Goal: Information Seeking & Learning: Learn about a topic

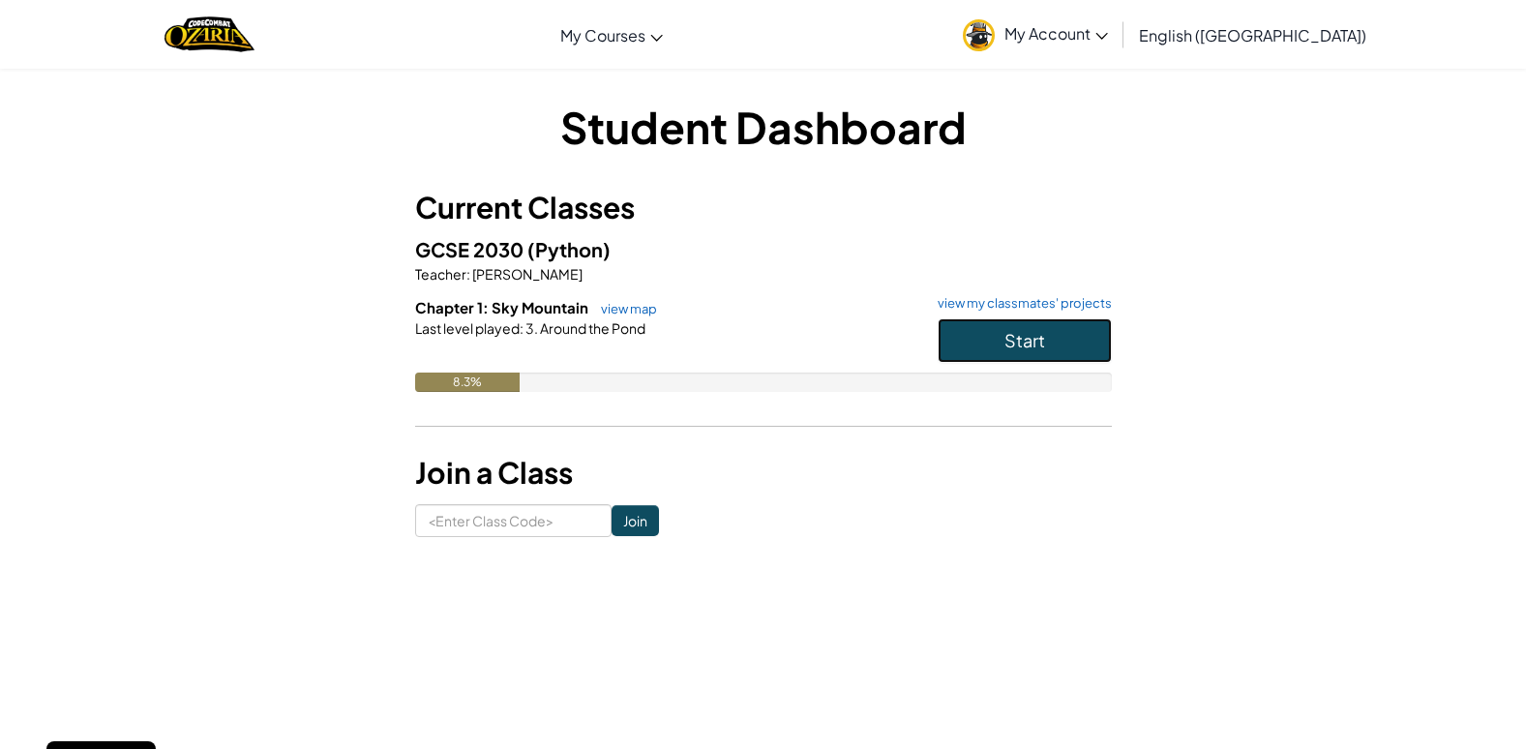
click at [1032, 330] on span "Start" at bounding box center [1024, 340] width 41 height 22
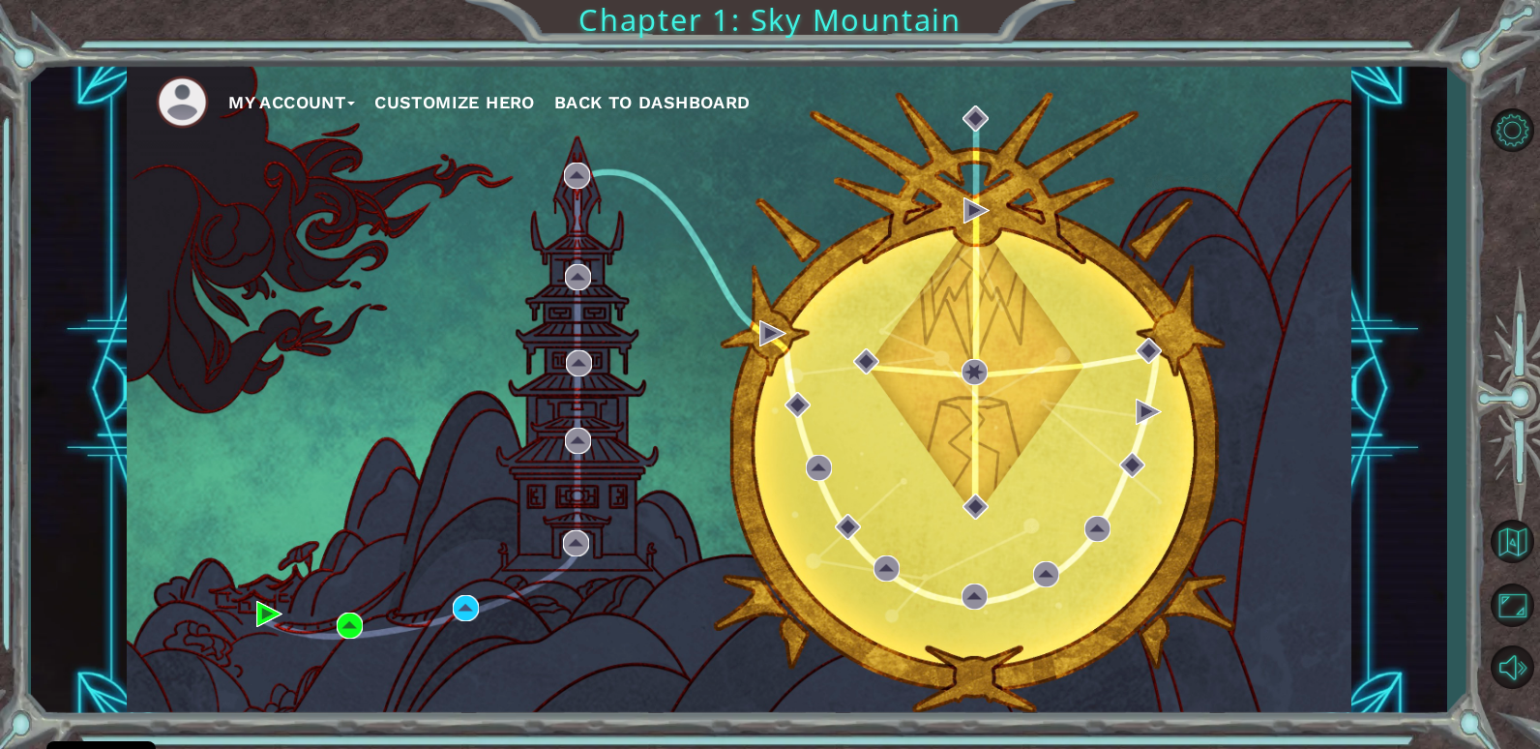
drag, startPoint x: 1290, startPoint y: 604, endPoint x: 645, endPoint y: 333, distance: 698.9
click at [645, 333] on div "My Account Customize Hero Back to Dashboard" at bounding box center [739, 389] width 1225 height 646
click at [1525, 663] on button "Mute" at bounding box center [1512, 667] width 56 height 56
click at [1503, 660] on button "Unmute" at bounding box center [1512, 667] width 56 height 56
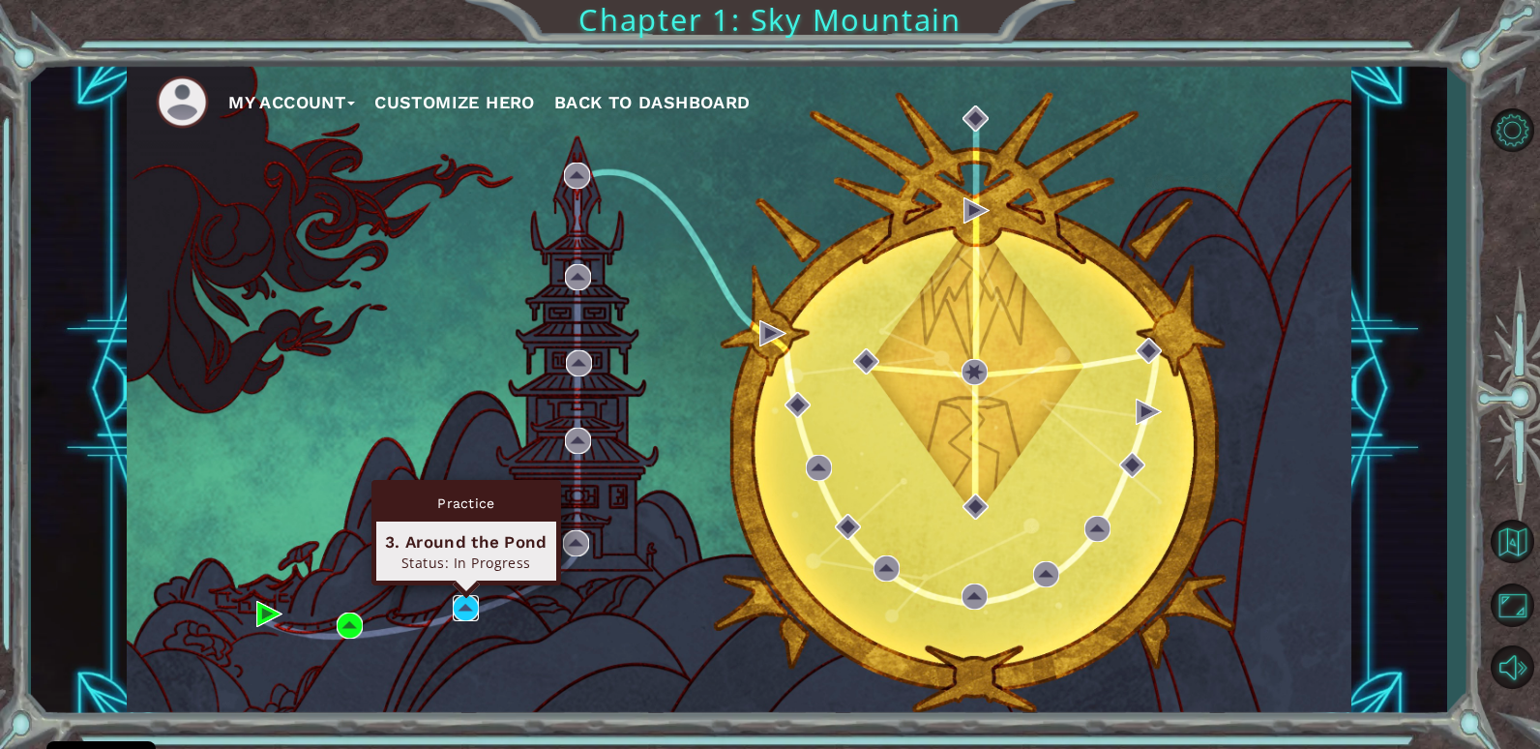
click at [474, 609] on img at bounding box center [466, 608] width 26 height 26
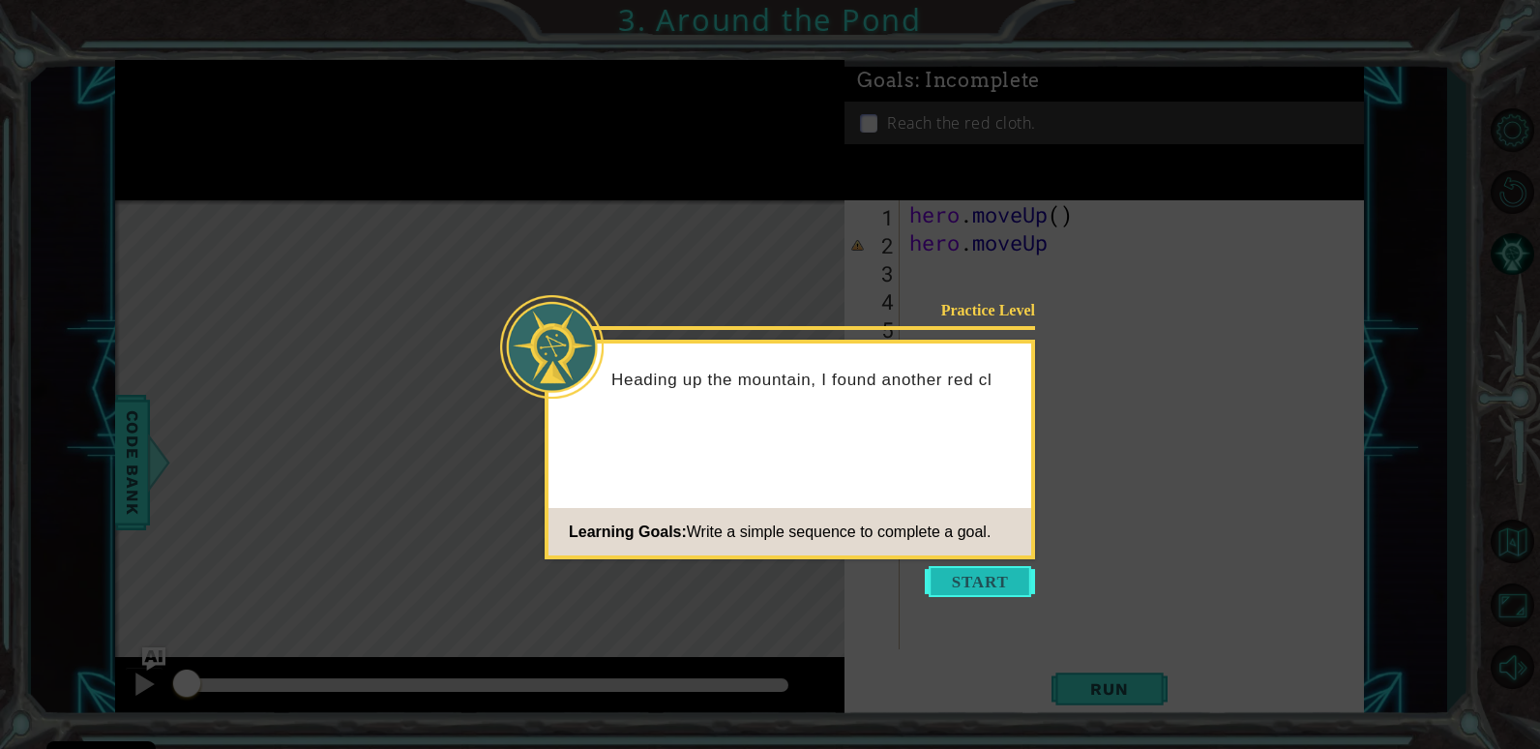
click at [984, 584] on button "Start" at bounding box center [980, 581] width 110 height 31
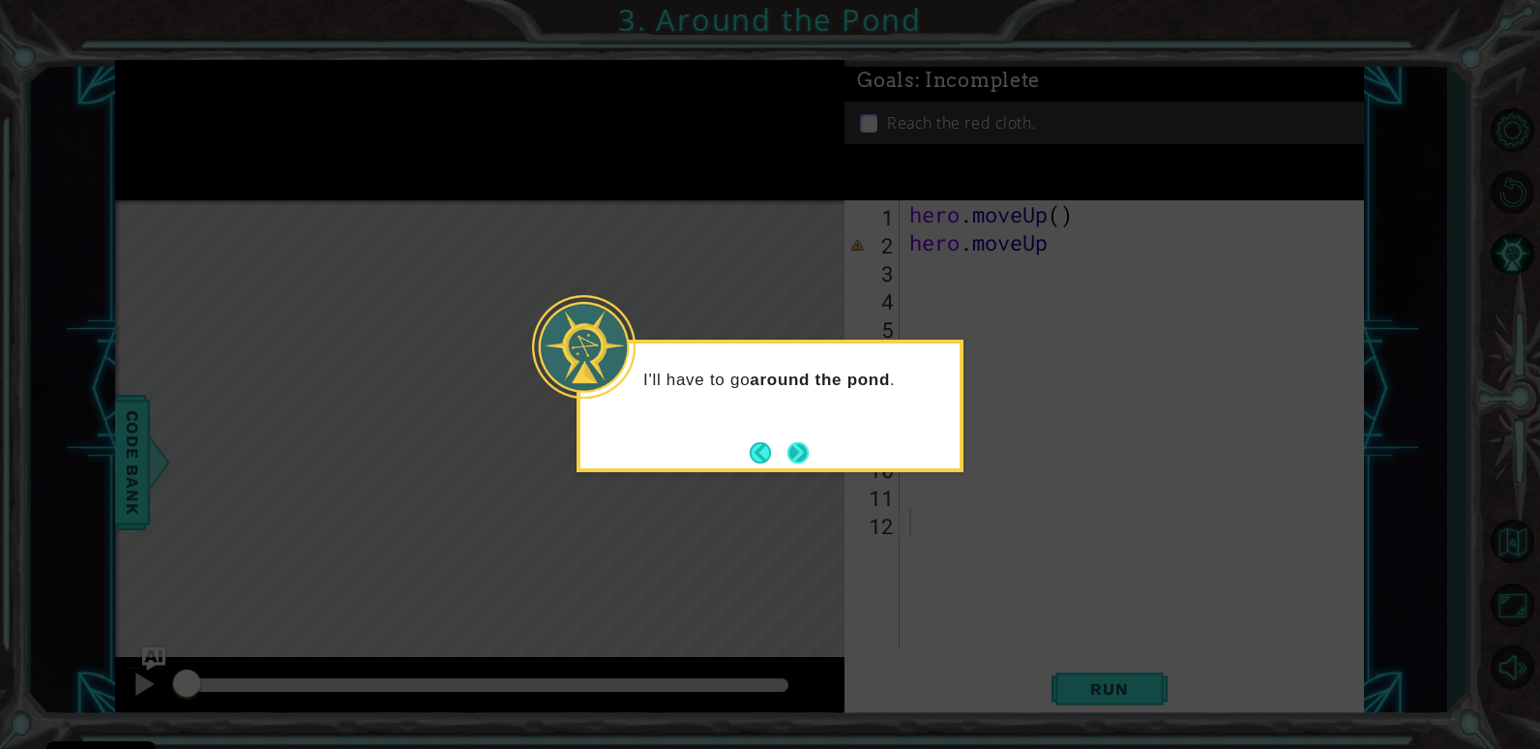
click at [812, 444] on button "Next" at bounding box center [798, 452] width 28 height 28
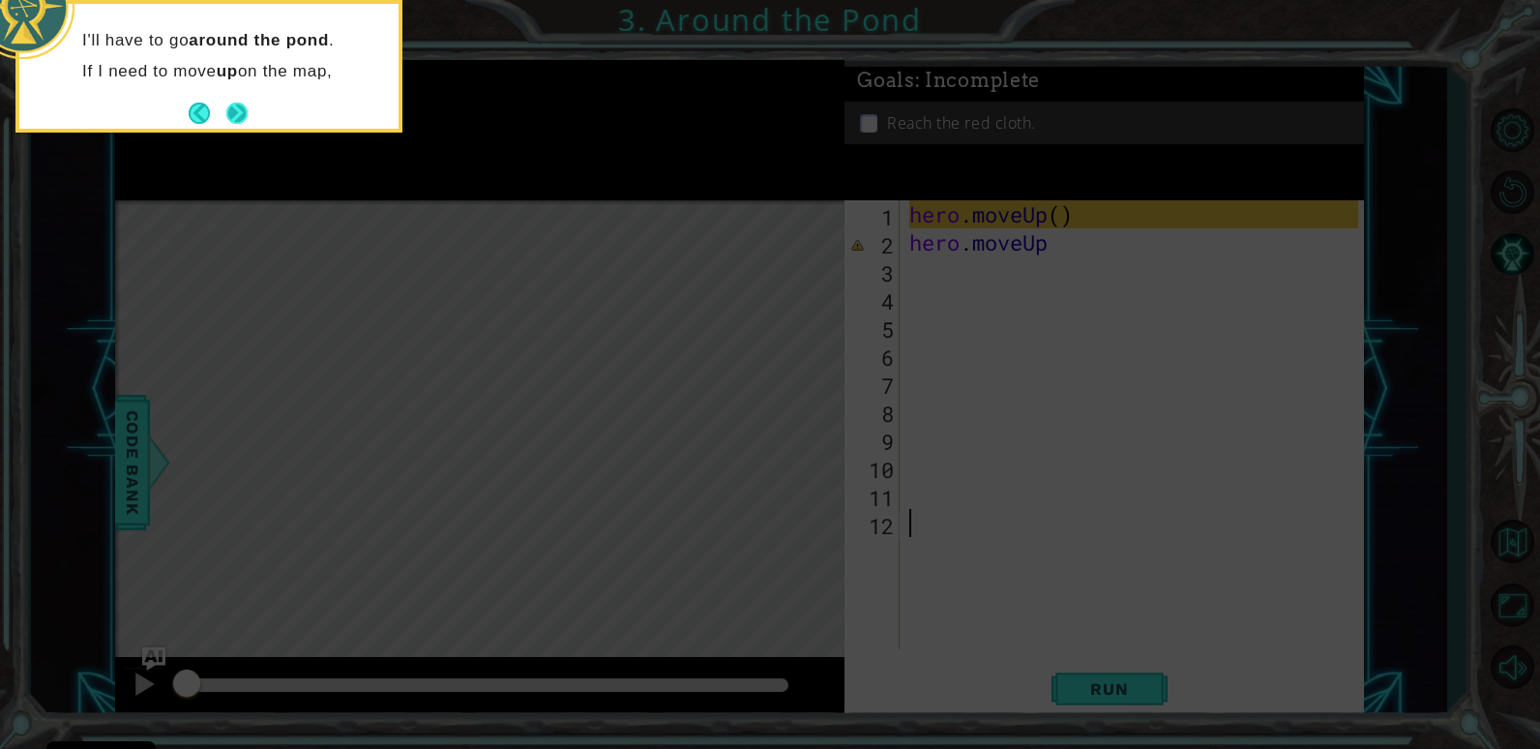
click at [241, 104] on button "Next" at bounding box center [237, 113] width 35 height 35
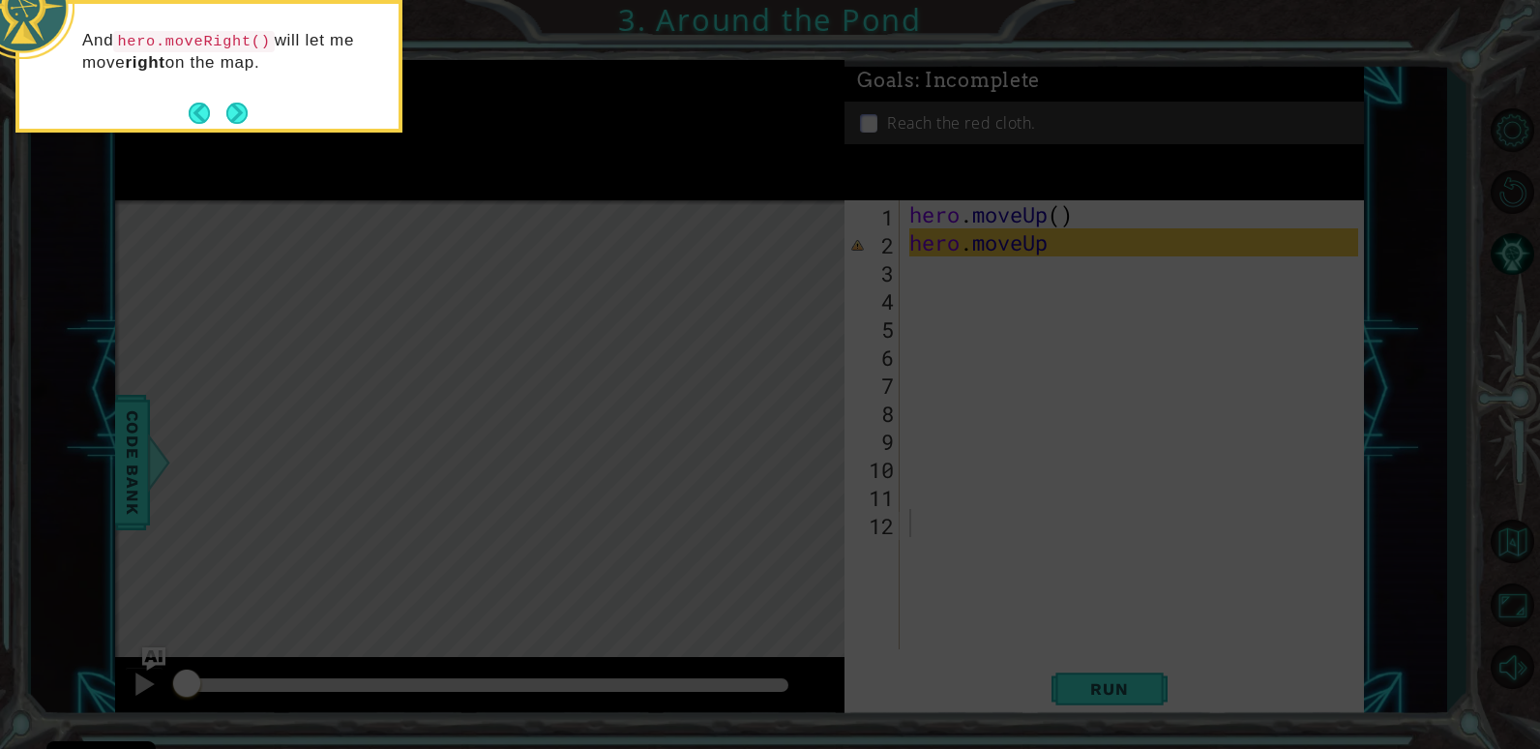
click at [260, 119] on div "And hero.moveRight() will let me move right on the map." at bounding box center [208, 66] width 387 height 133
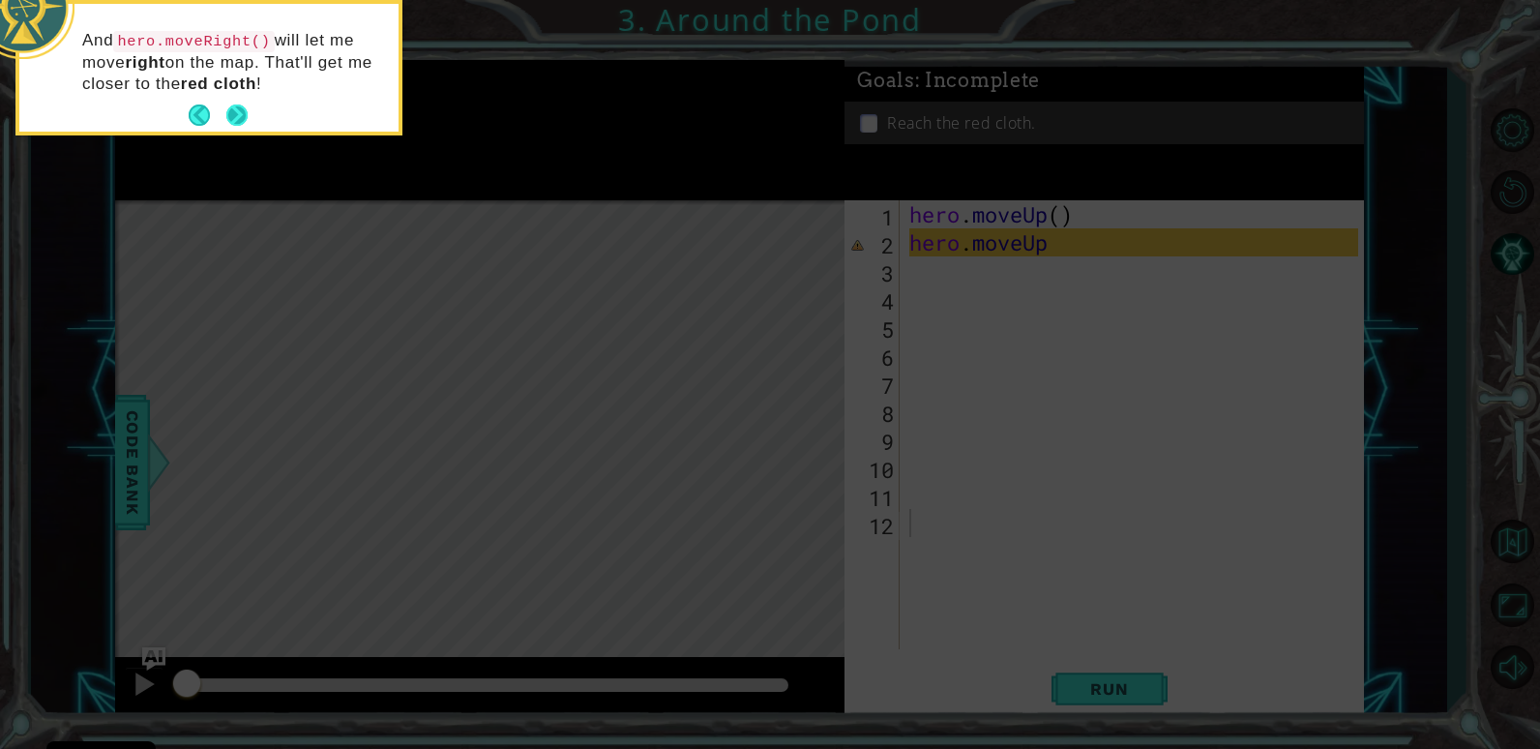
click at [243, 111] on button "Next" at bounding box center [238, 116] width 32 height 32
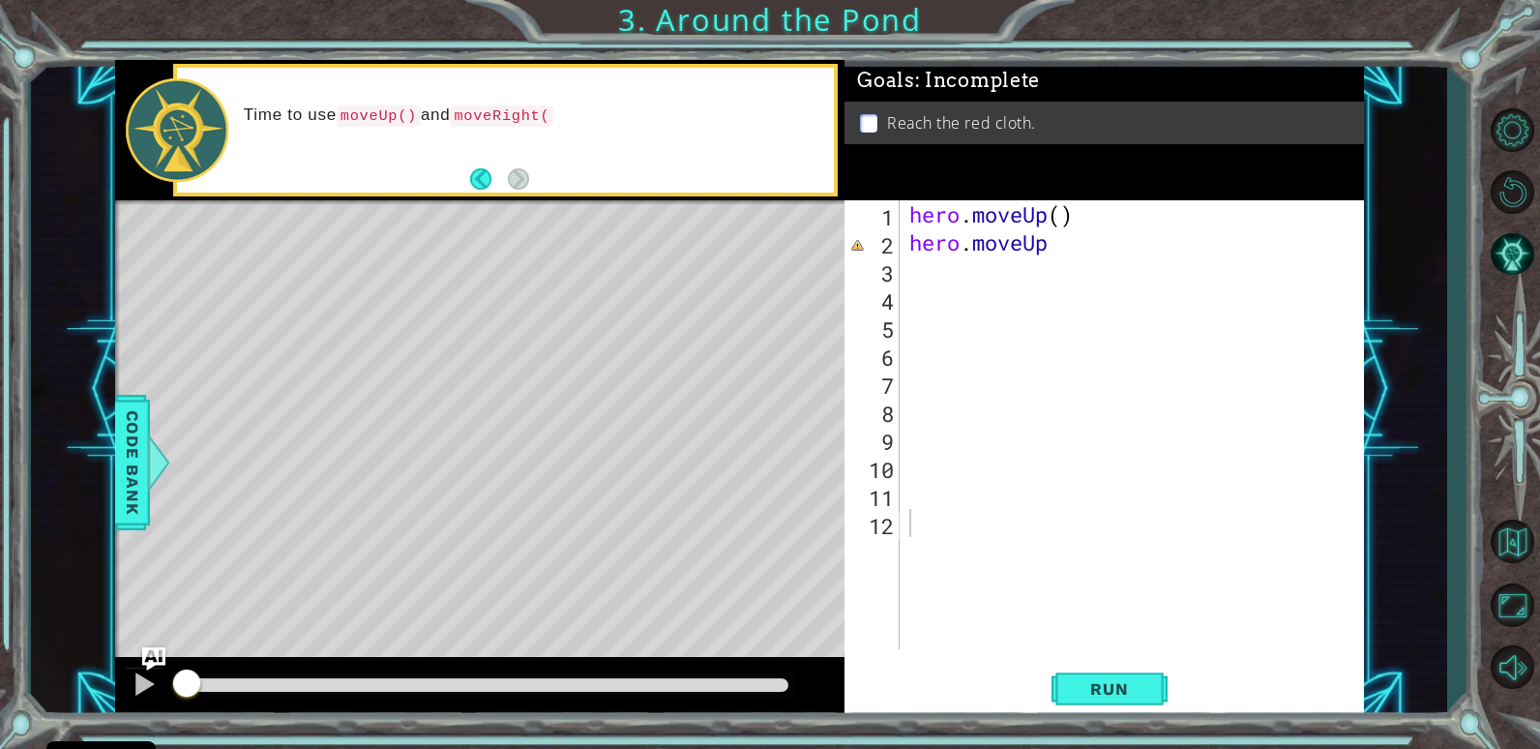
click at [628, 346] on div "Level Map" at bounding box center [562, 485] width 894 height 570
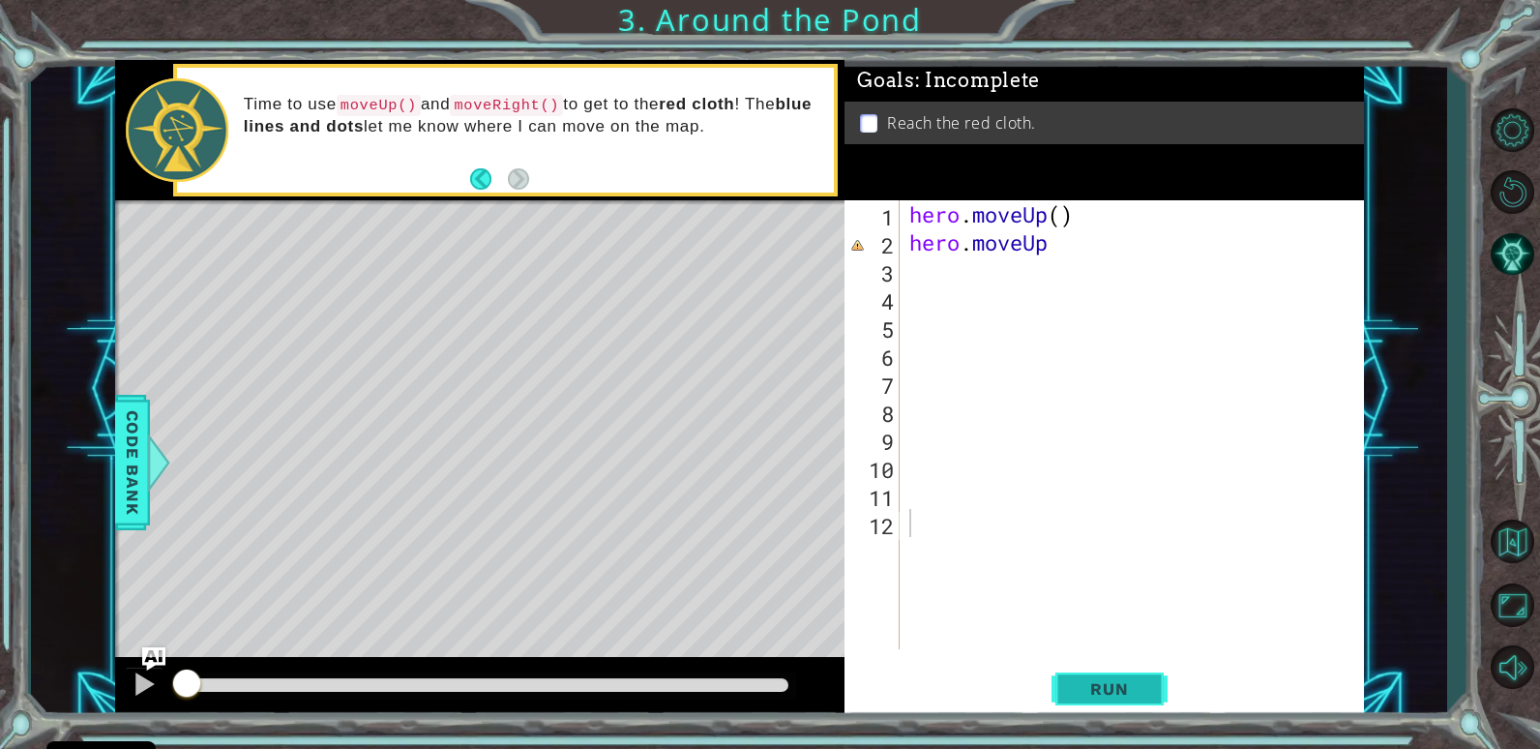
click at [1135, 698] on span "Run" at bounding box center [1109, 688] width 76 height 19
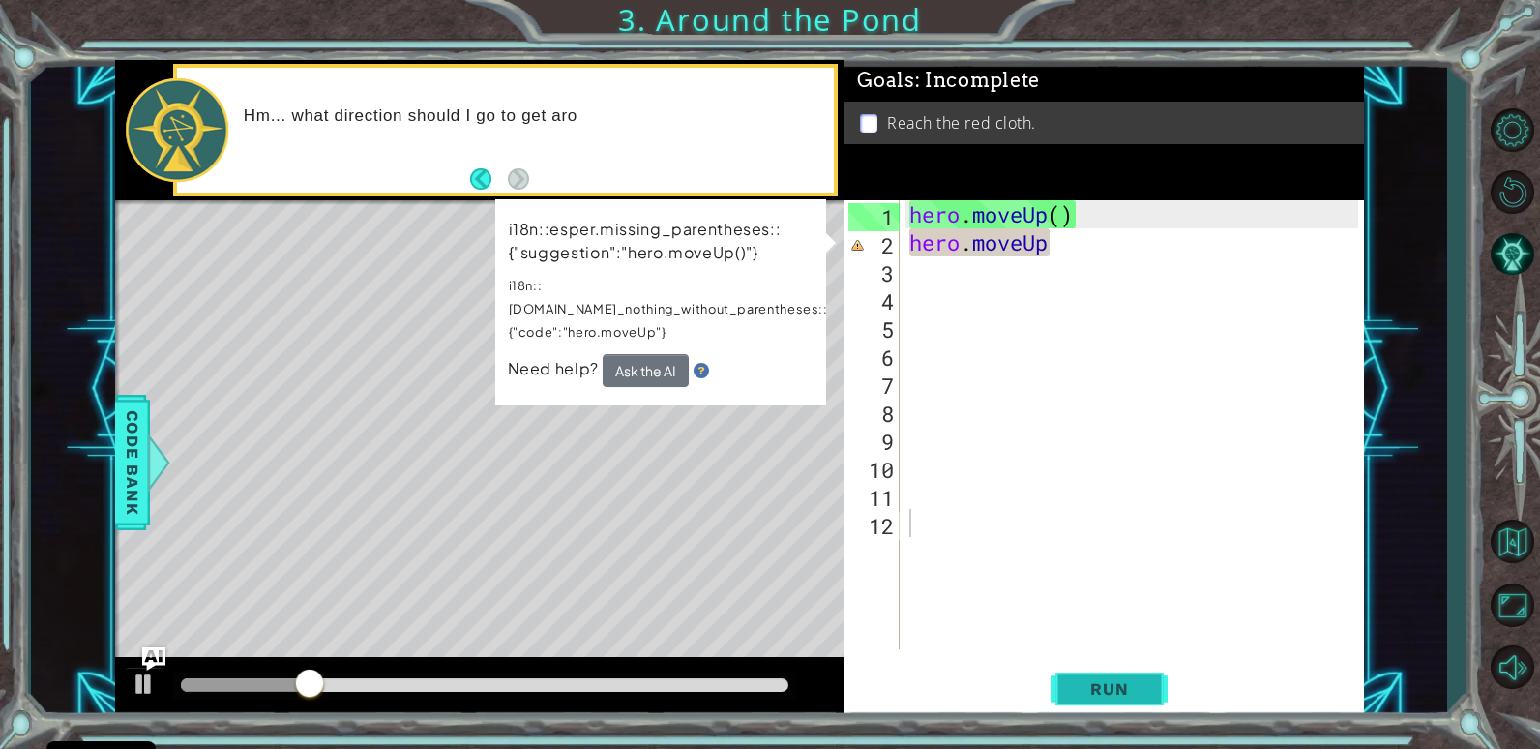
click at [1141, 681] on span "Run" at bounding box center [1109, 688] width 76 height 19
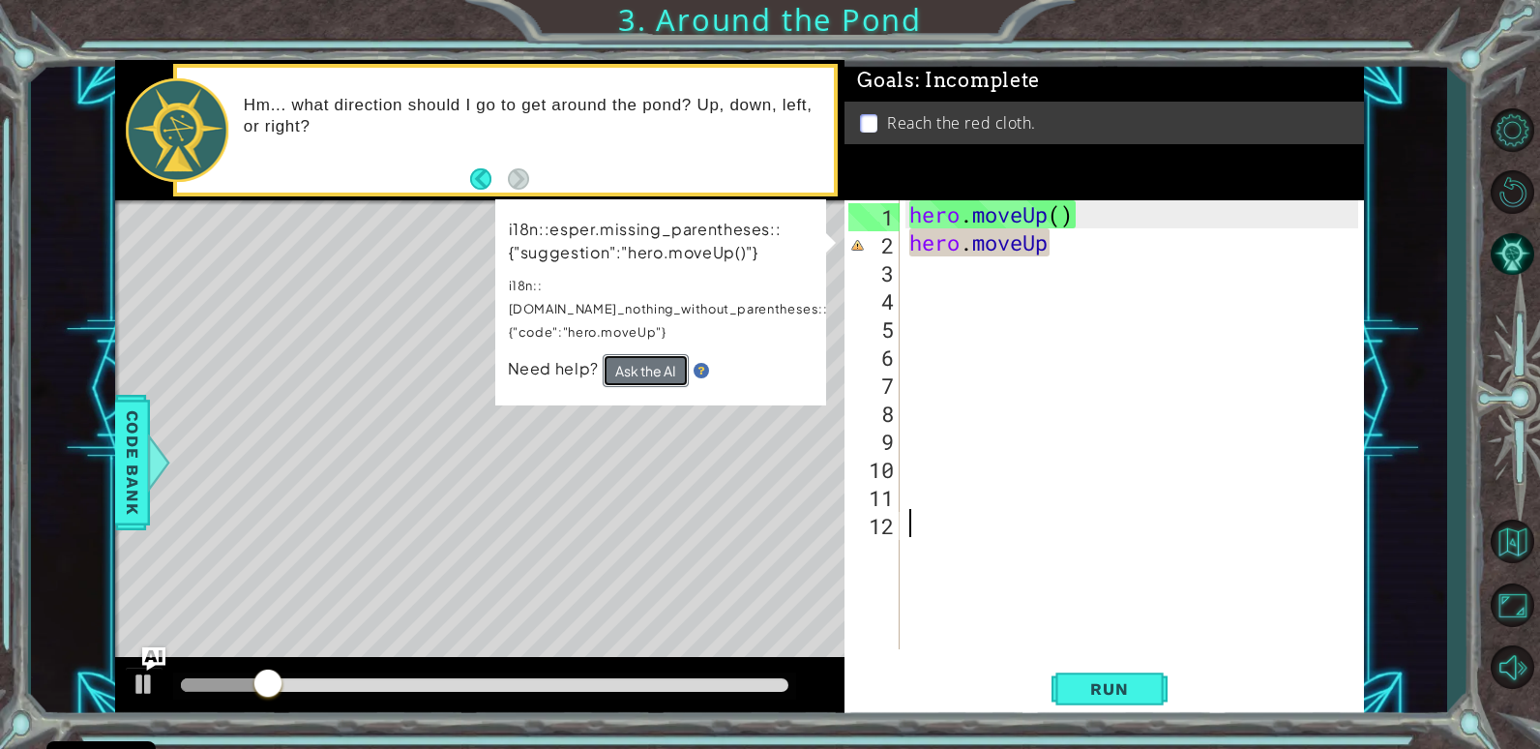
click at [651, 354] on button "Ask the AI" at bounding box center [646, 370] width 86 height 33
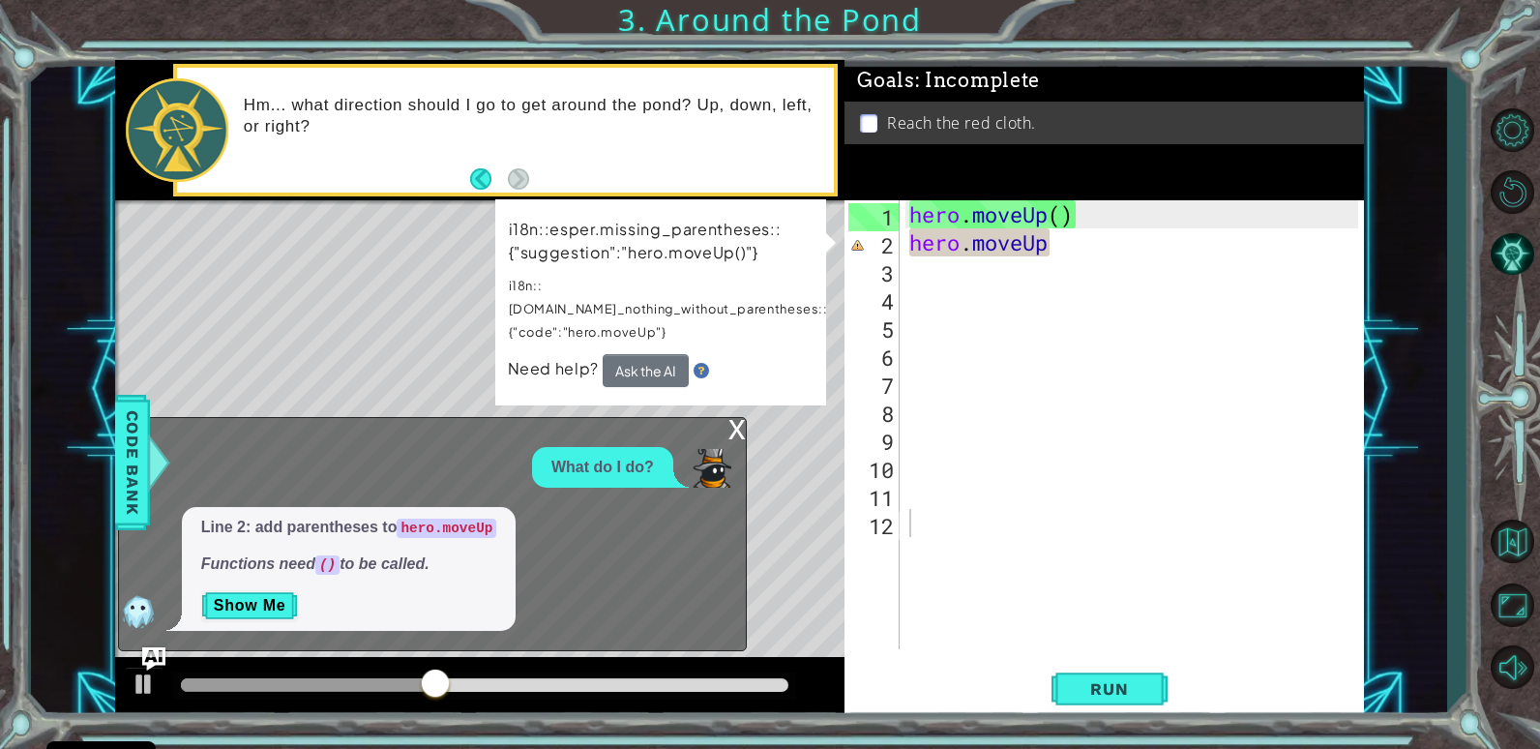
click at [737, 436] on div "x" at bounding box center [736, 427] width 17 height 19
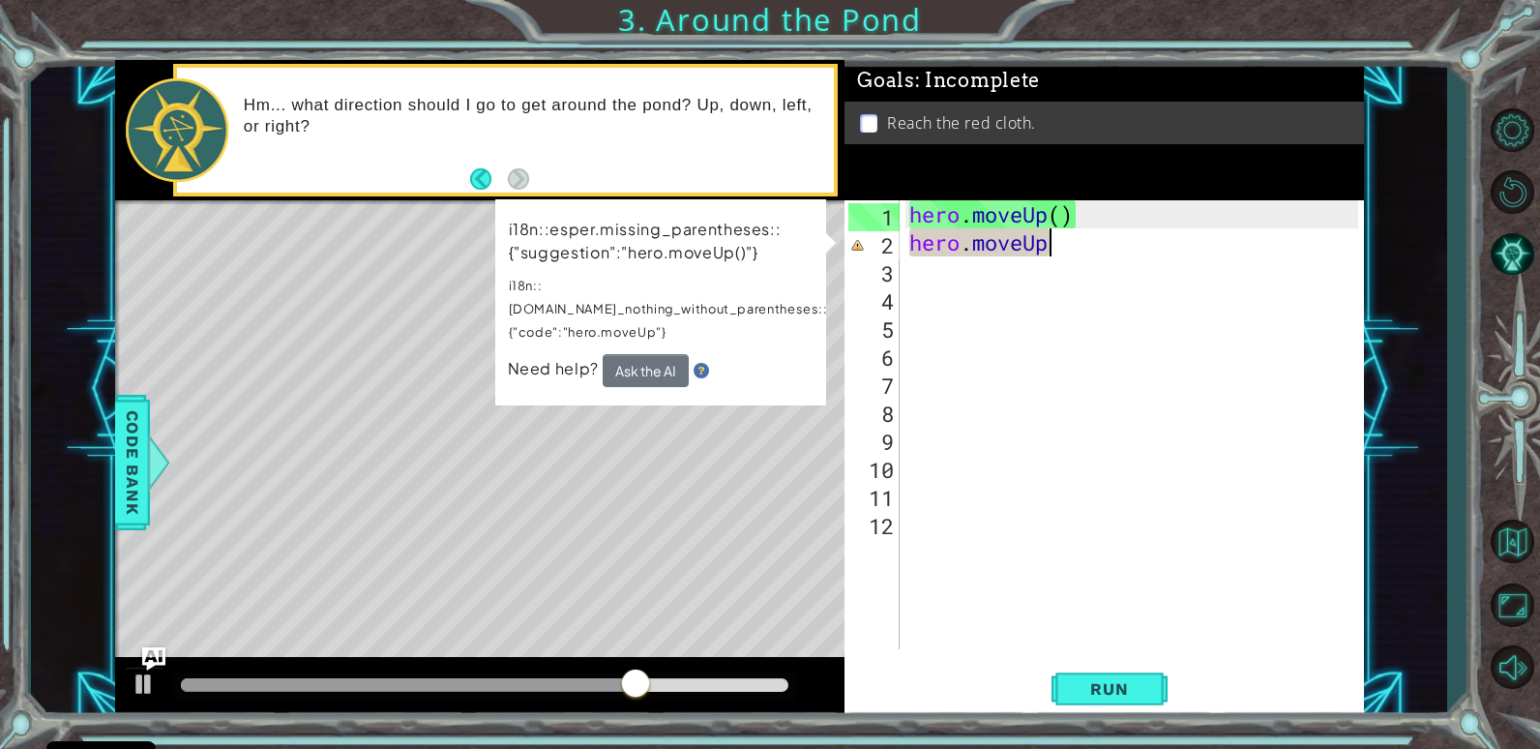
click at [1049, 231] on div "hero . moveUp ( ) hero . moveUp" at bounding box center [1137, 452] width 462 height 505
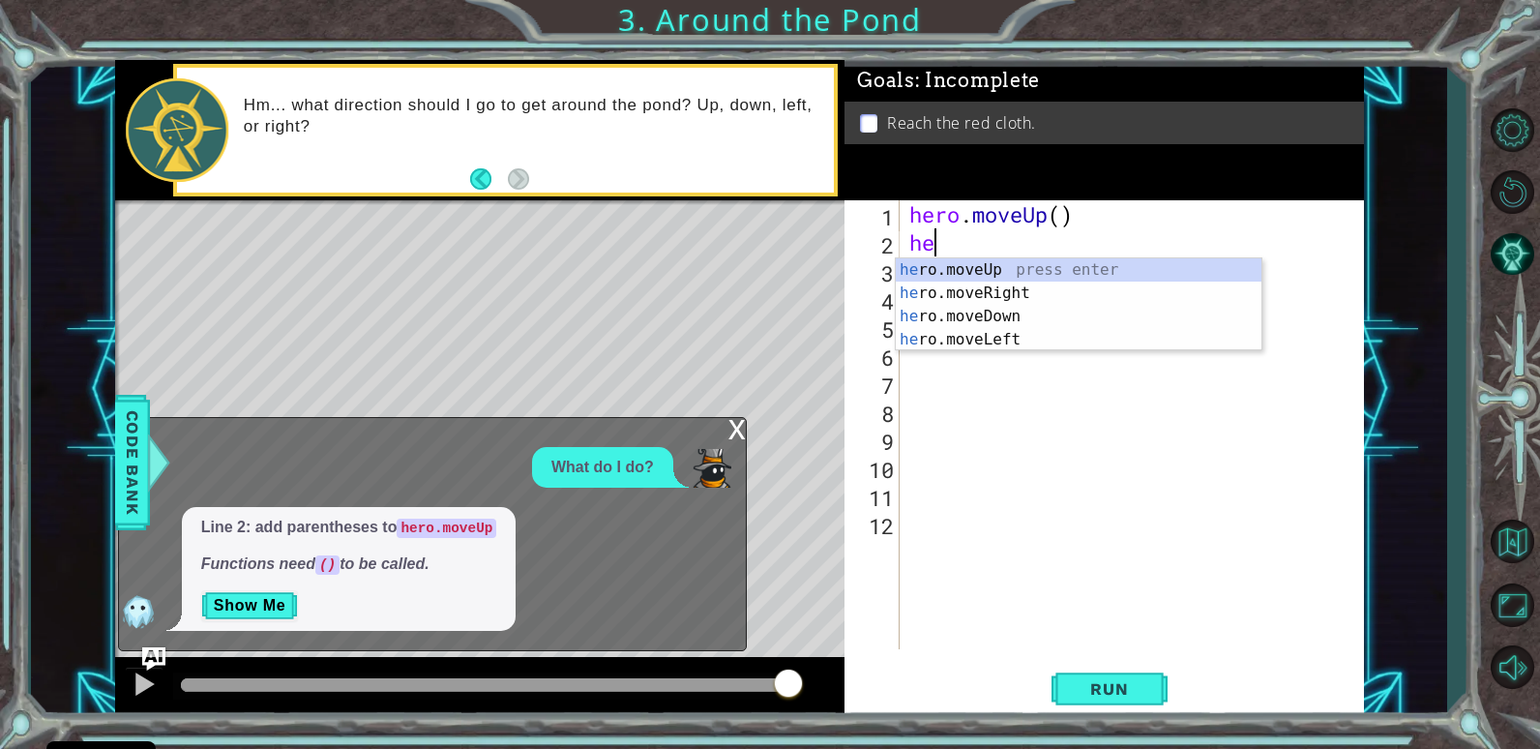
type textarea "h"
type textarea "HERO."
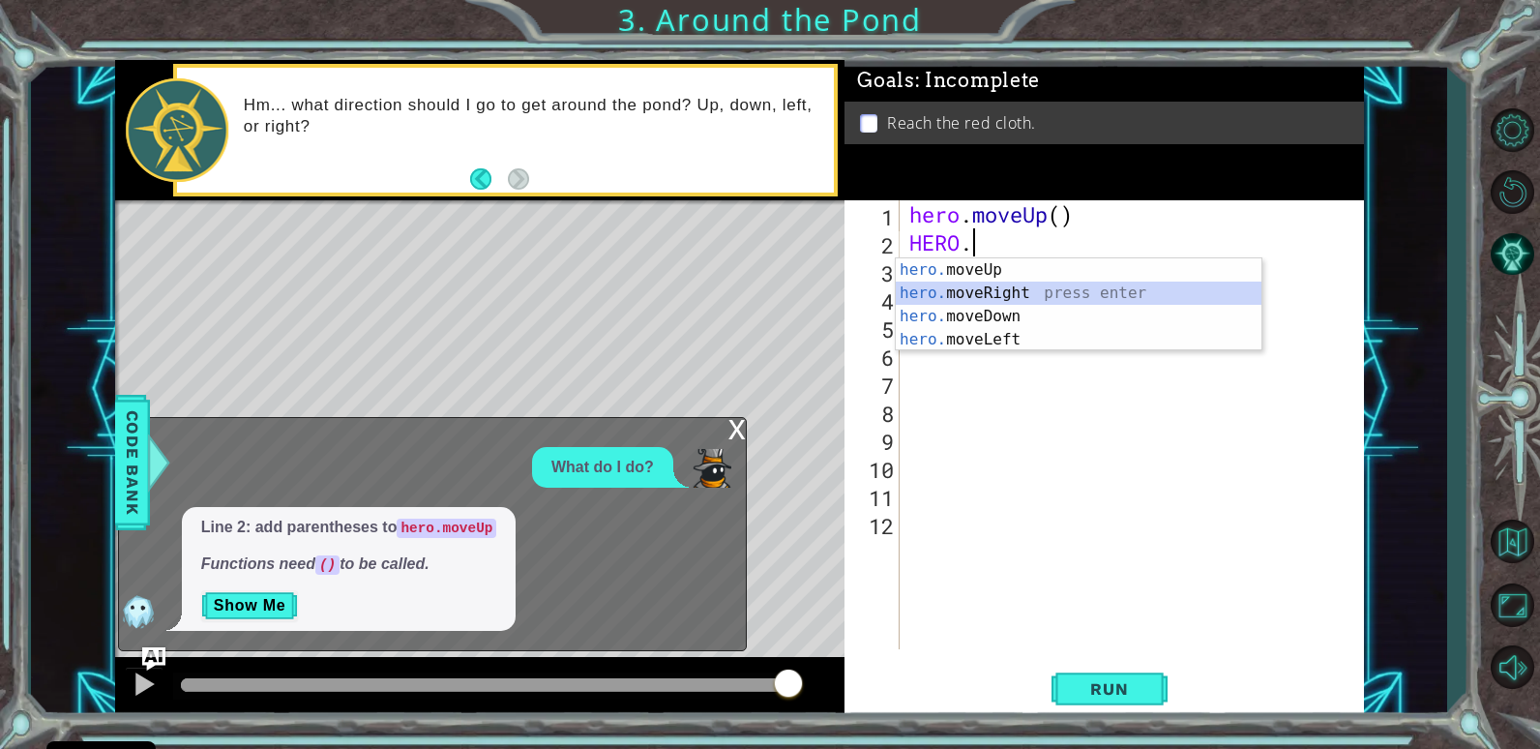
click at [1050, 296] on div "hero. moveUp press enter hero. moveRight press enter hero. moveDown press enter…" at bounding box center [1079, 327] width 366 height 139
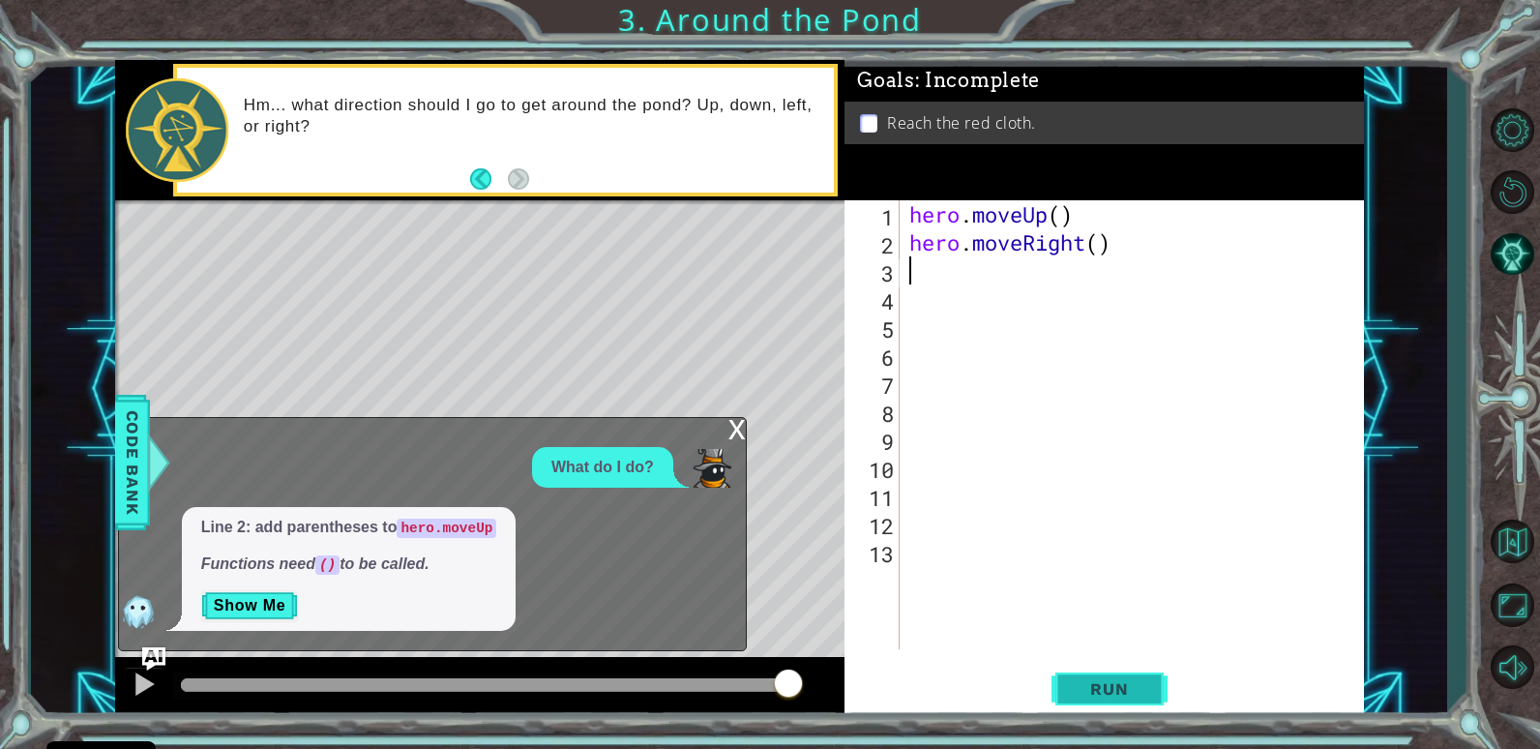
click at [1114, 698] on span "Run" at bounding box center [1109, 688] width 76 height 19
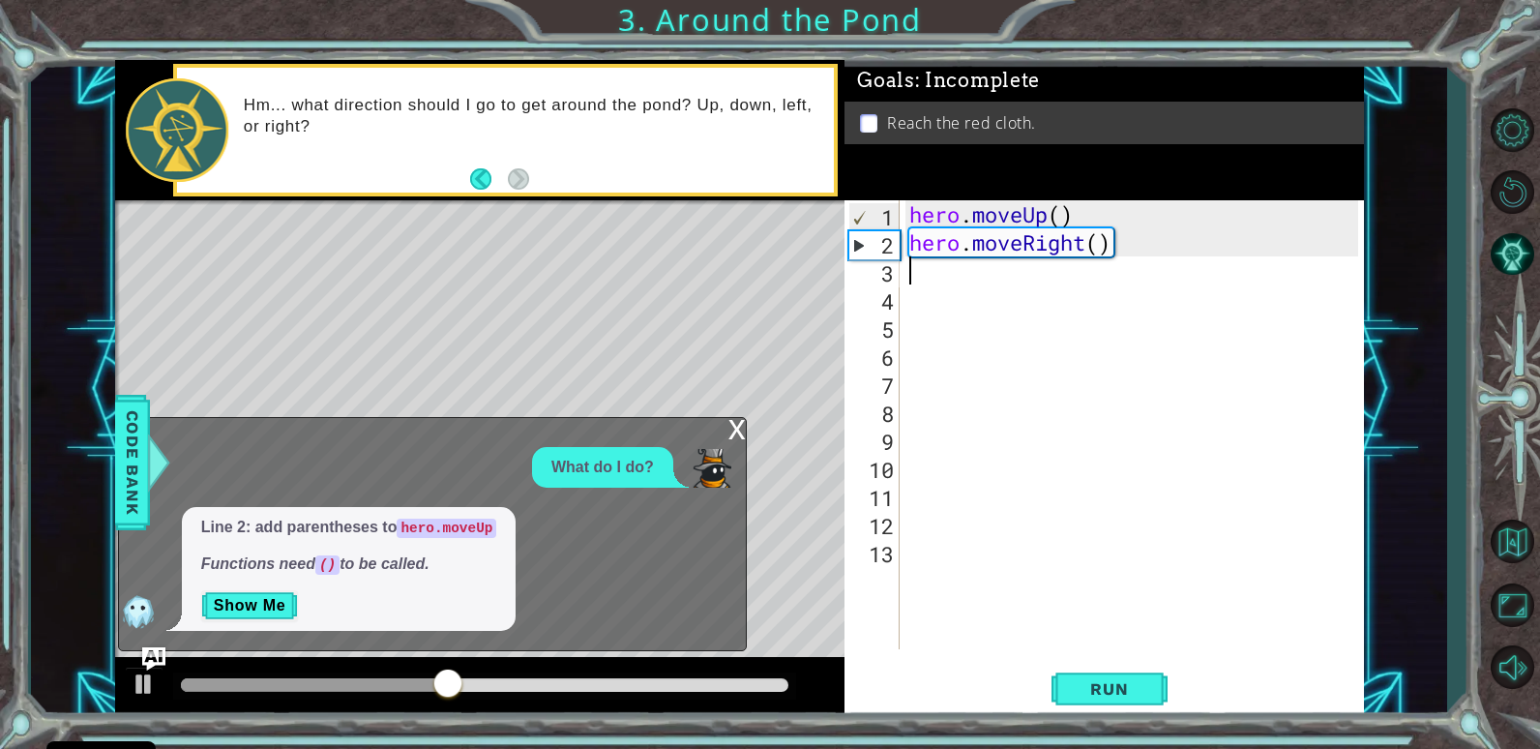
click at [1091, 243] on div "hero . moveUp ( ) hero . moveRight ( )" at bounding box center [1137, 452] width 462 height 505
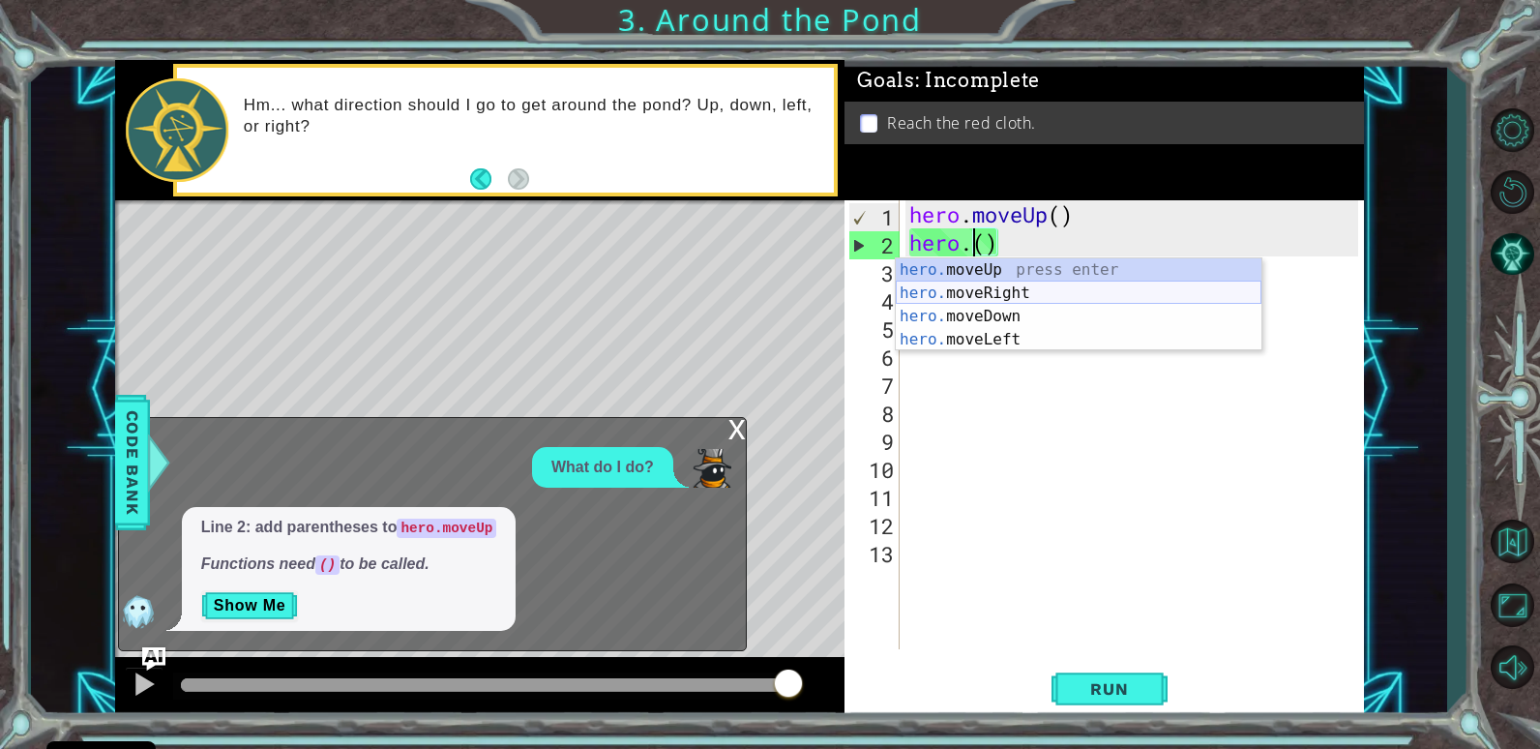
scroll to position [0, 4]
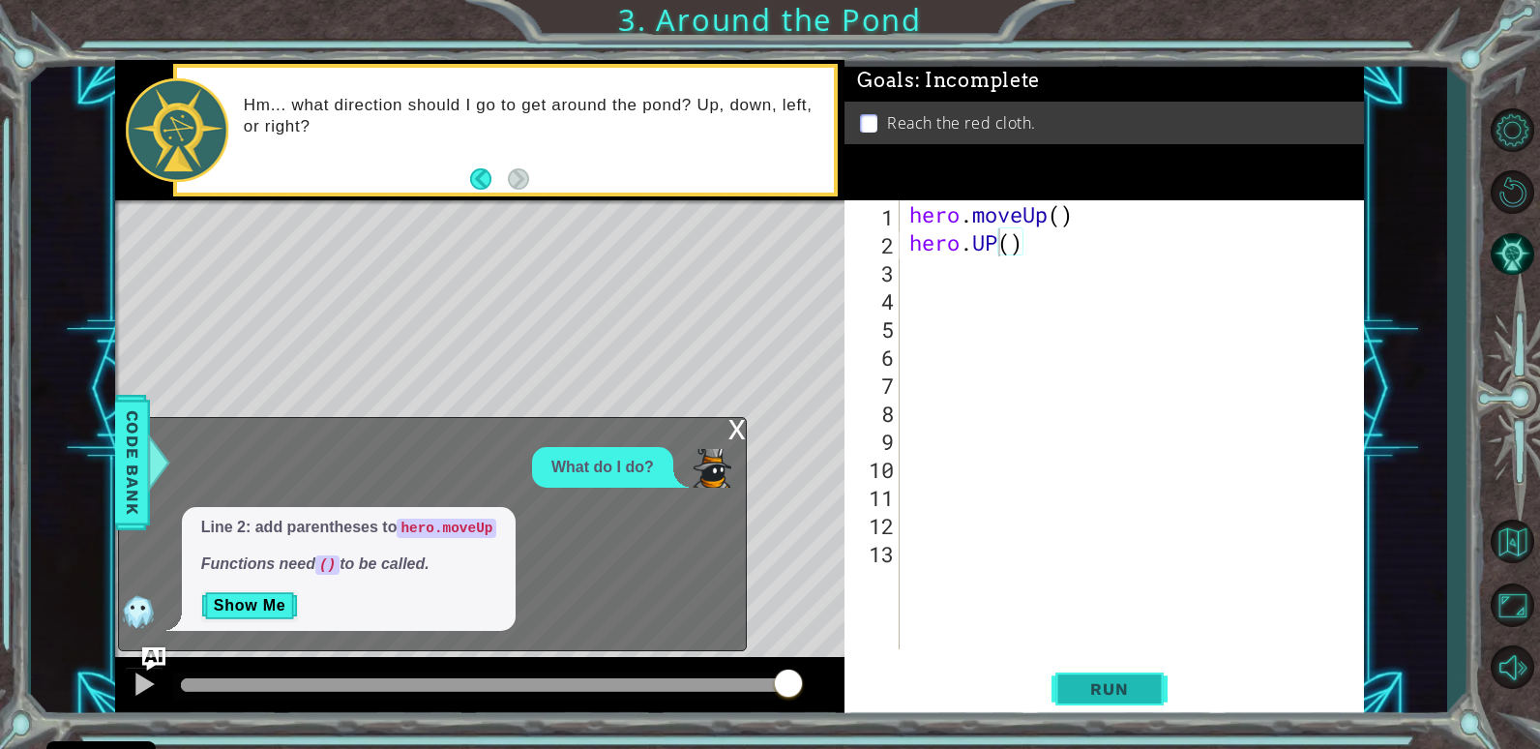
click at [1094, 685] on span "Run" at bounding box center [1109, 688] width 76 height 19
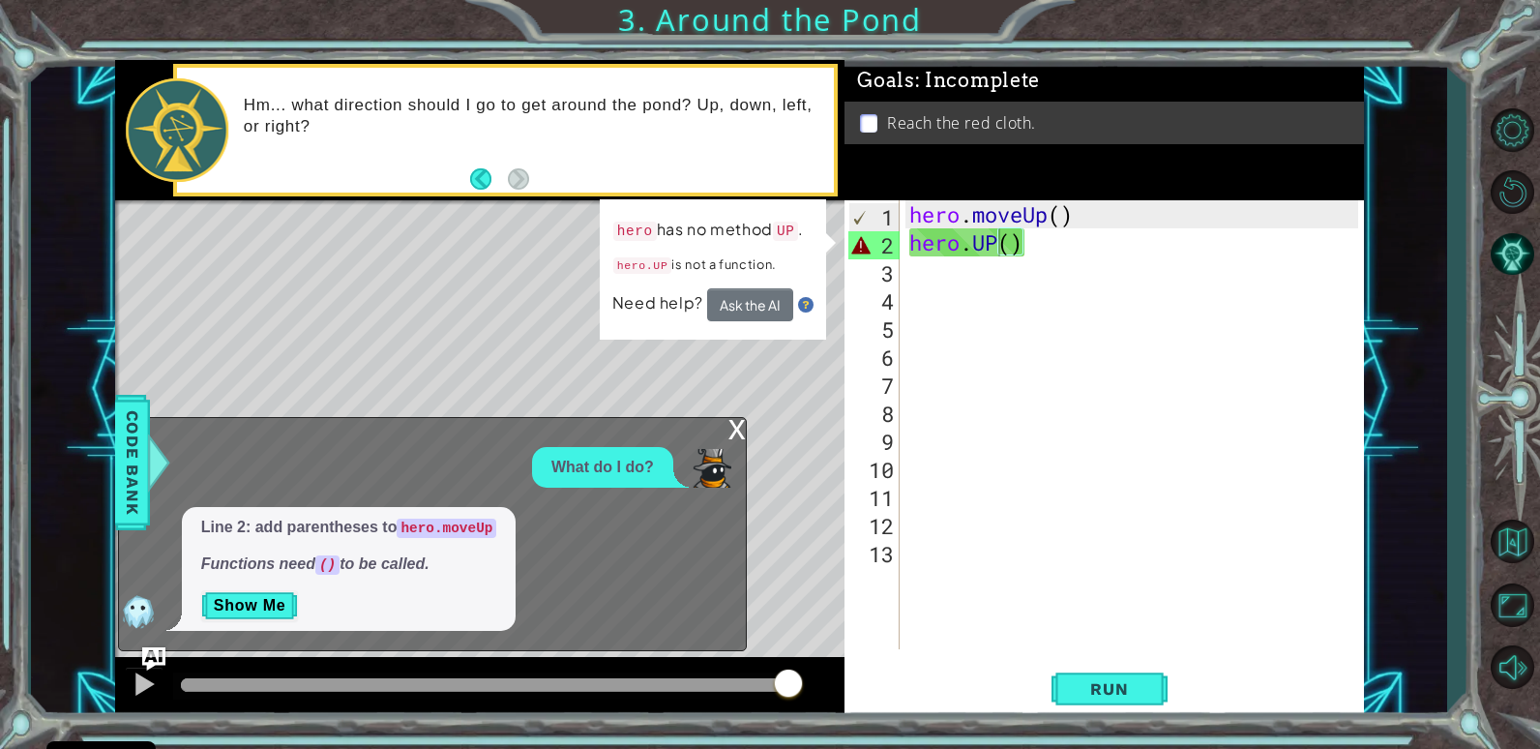
click at [430, 343] on div "Level Map" at bounding box center [562, 485] width 894 height 570
click at [748, 295] on button "Ask the AI" at bounding box center [750, 304] width 86 height 33
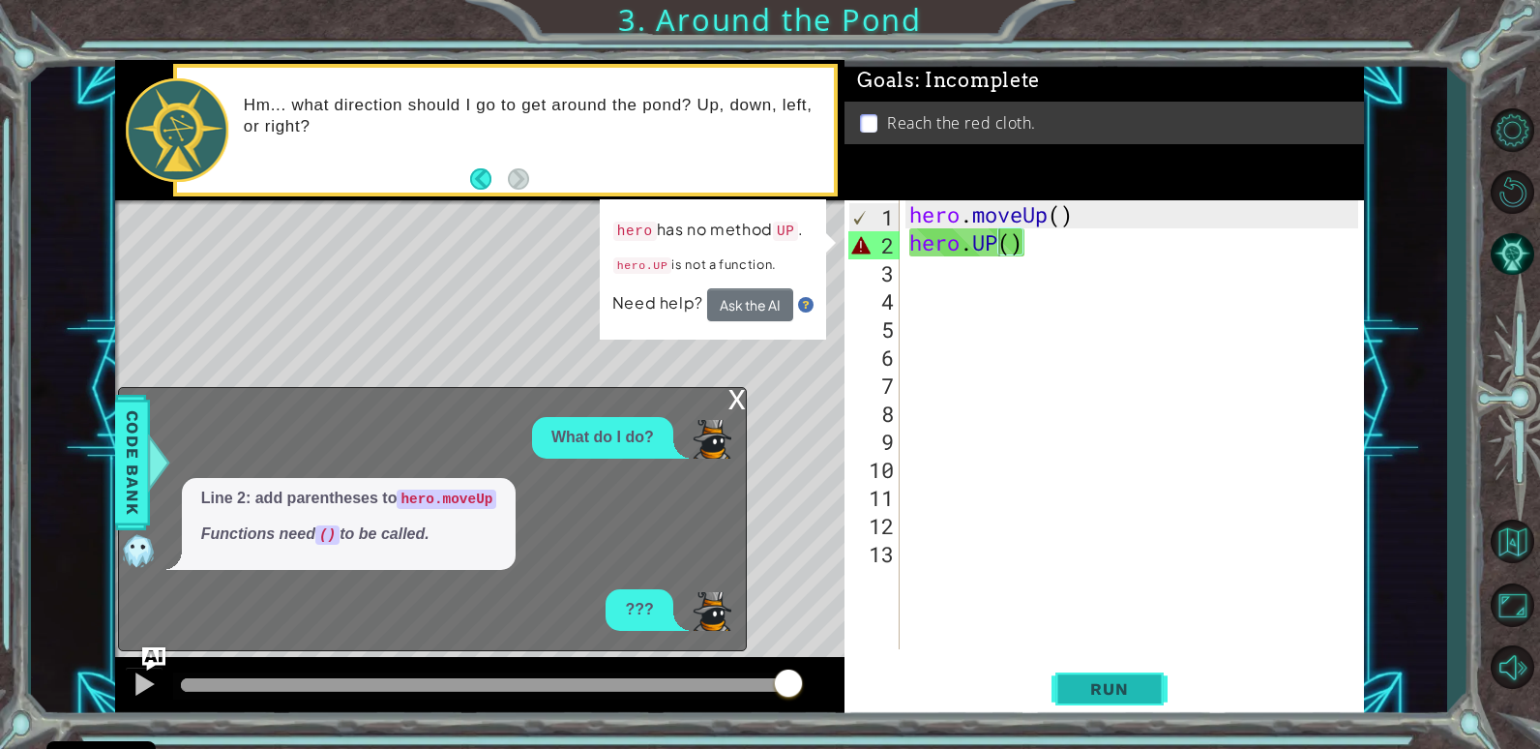
click at [1077, 676] on button "Run" at bounding box center [1110, 689] width 116 height 52
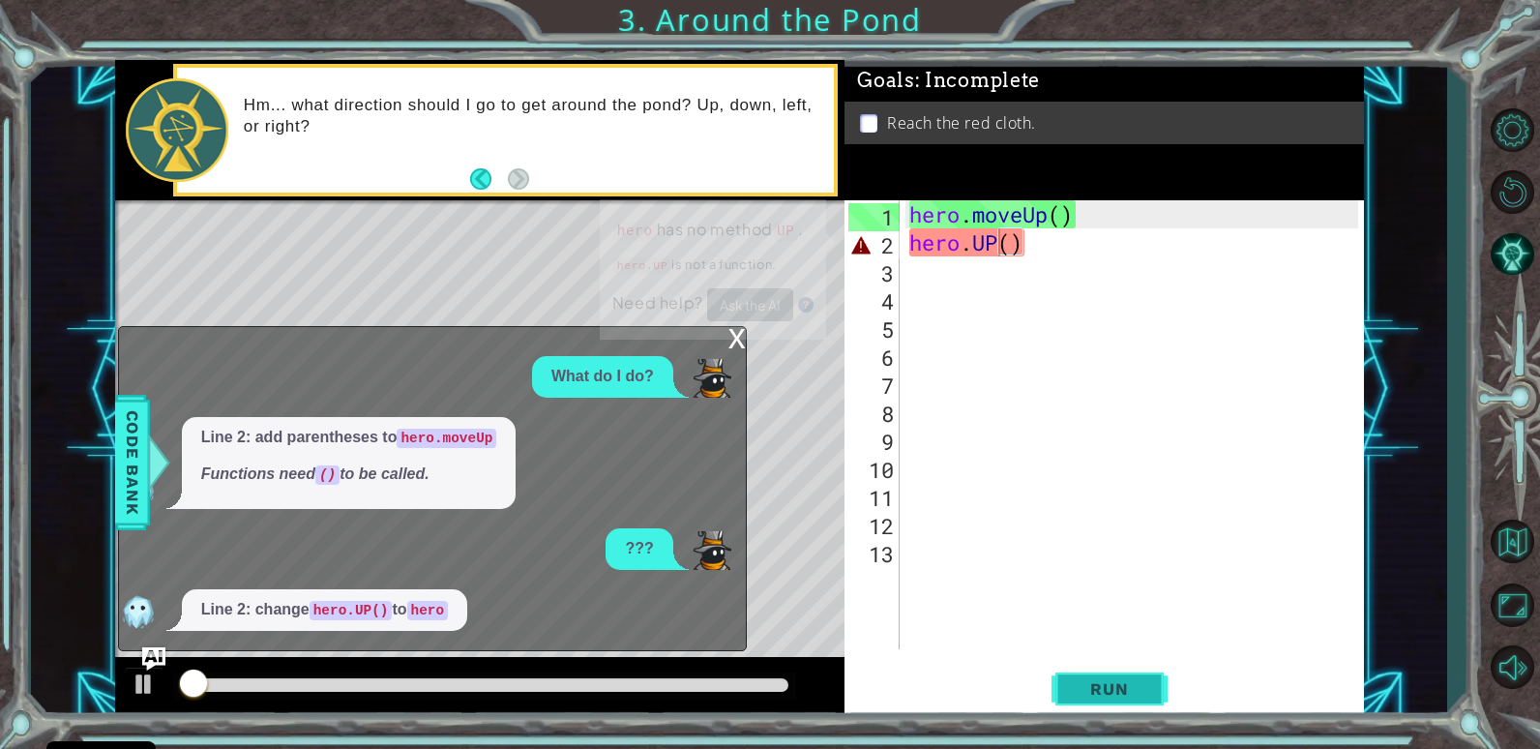
click at [1077, 676] on button "Run" at bounding box center [1110, 689] width 116 height 52
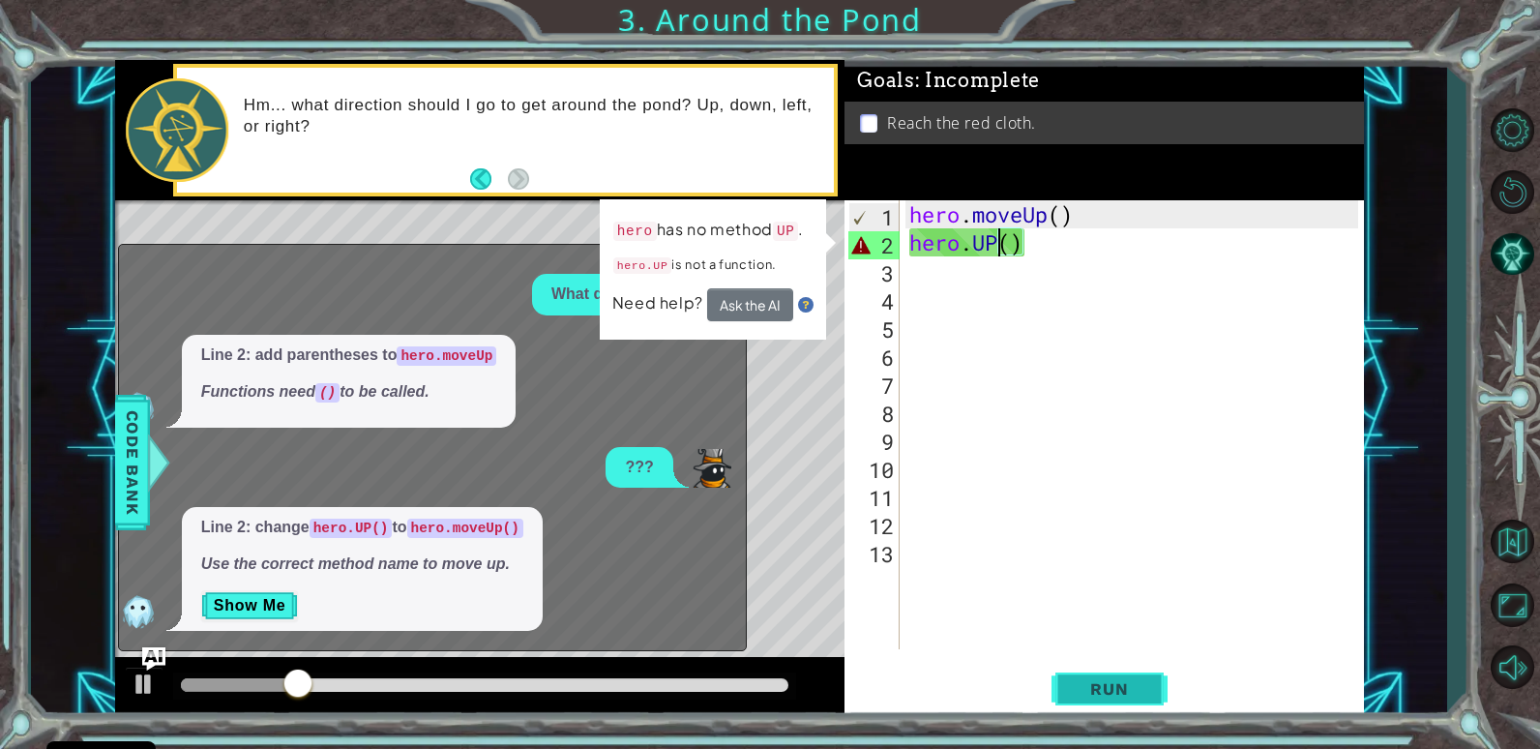
drag, startPoint x: 1146, startPoint y: 687, endPoint x: 1135, endPoint y: 682, distance: 12.6
click at [1142, 685] on span "Run" at bounding box center [1109, 688] width 76 height 19
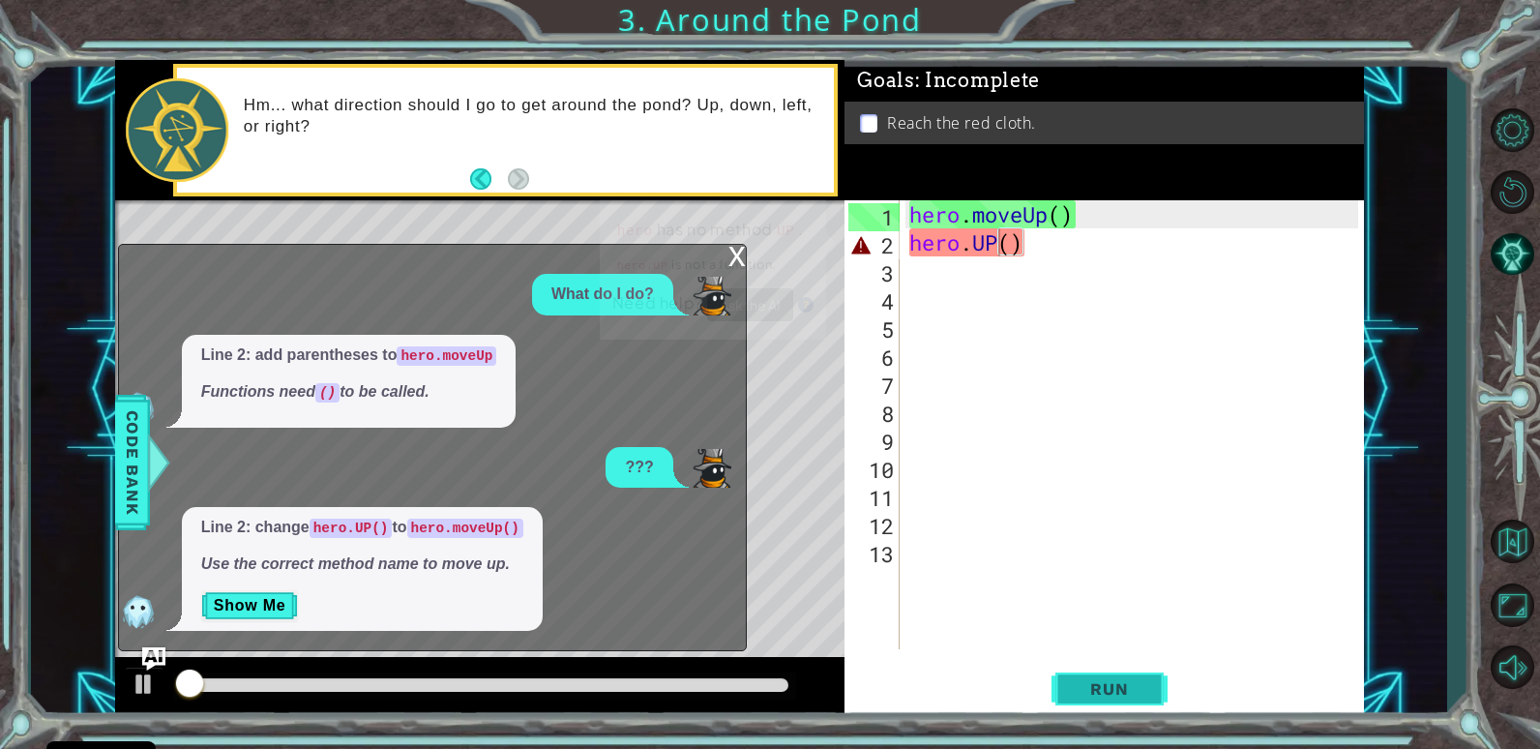
click at [1135, 682] on span "Run" at bounding box center [1109, 688] width 76 height 19
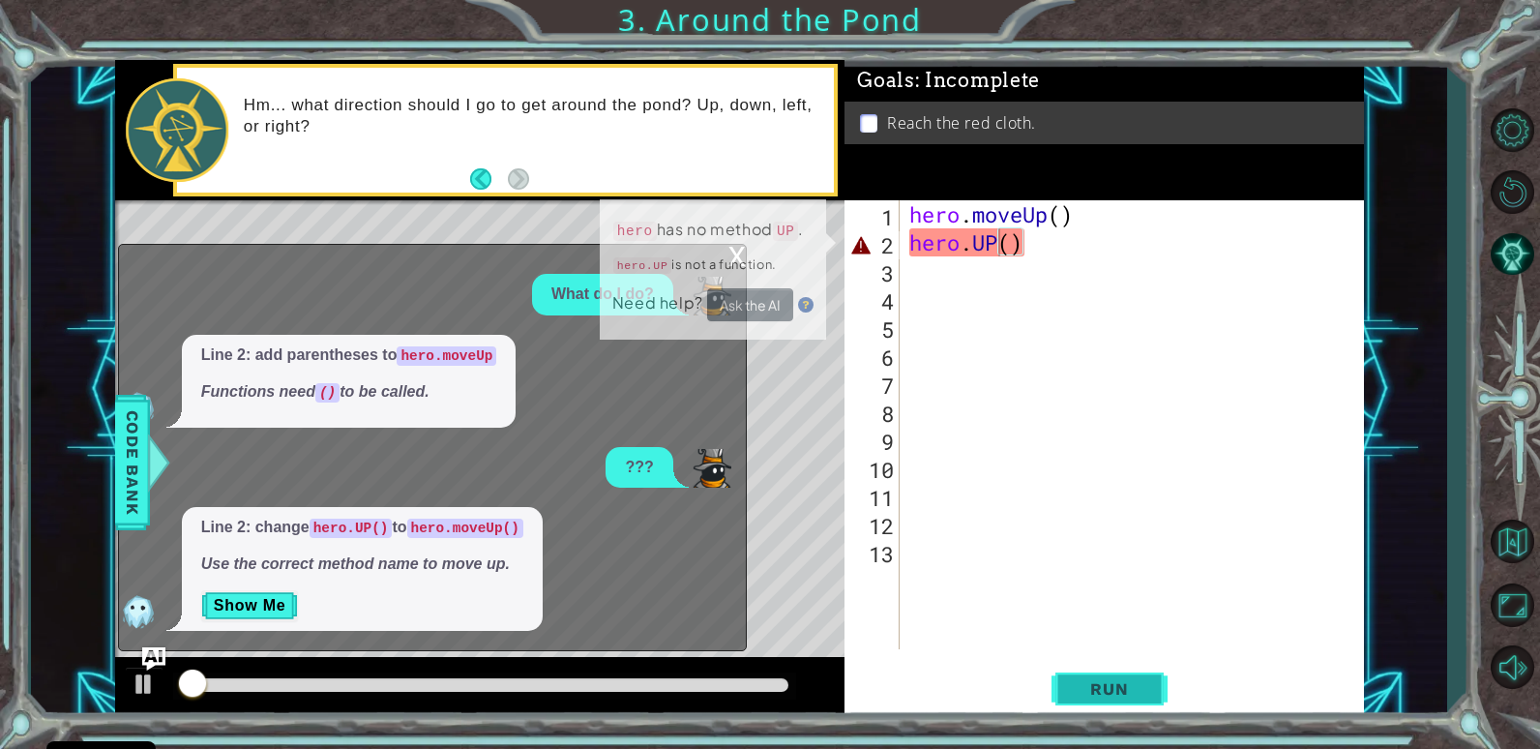
click at [1134, 678] on button "Run" at bounding box center [1110, 689] width 116 height 52
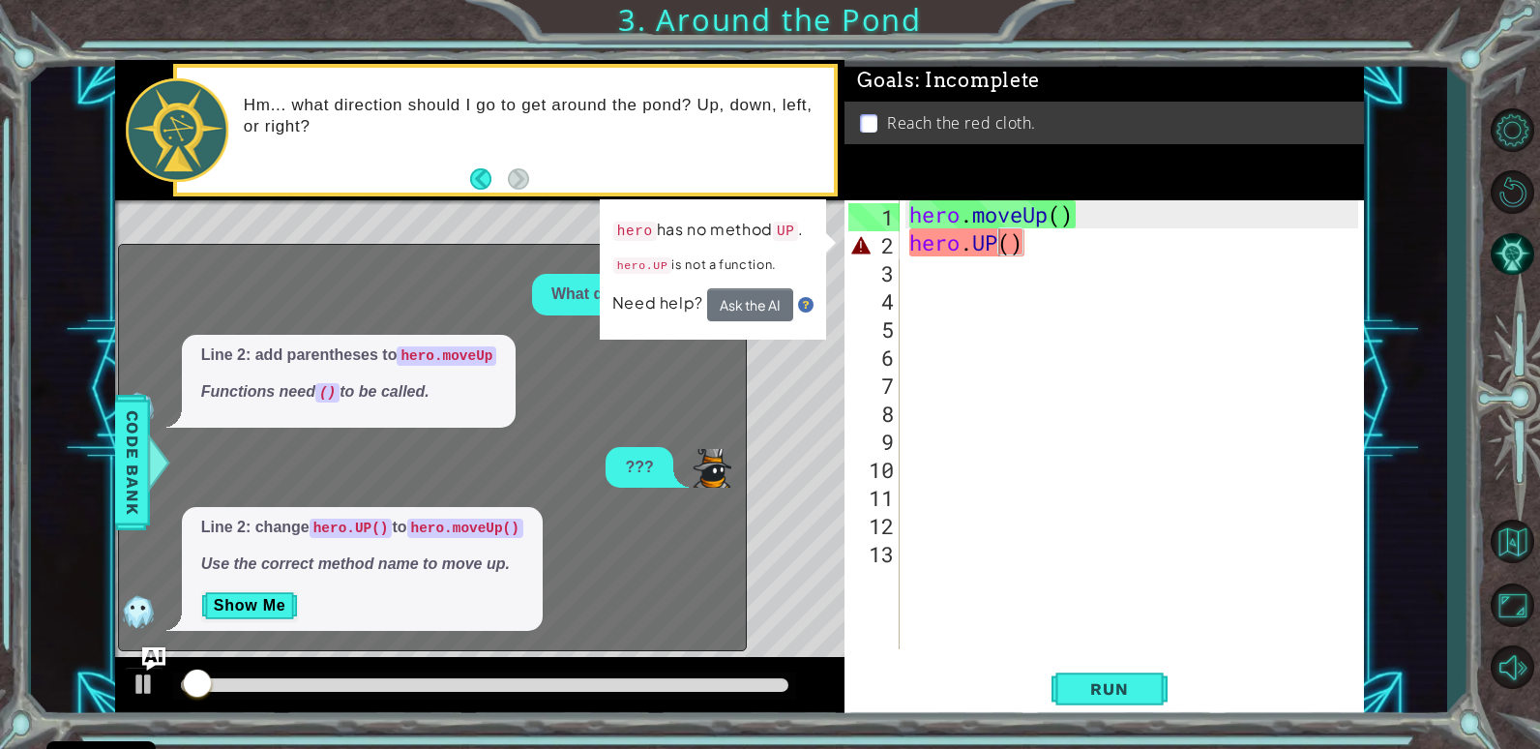
click at [1145, 653] on div "hero.UP() 1 2 3 4 5 6 7 8 9 10 11 12 13 hero . moveUp ( ) hero . UP ( ) ההההההה…" at bounding box center [1104, 459] width 519 height 519
click at [1139, 668] on button "Run" at bounding box center [1110, 689] width 116 height 52
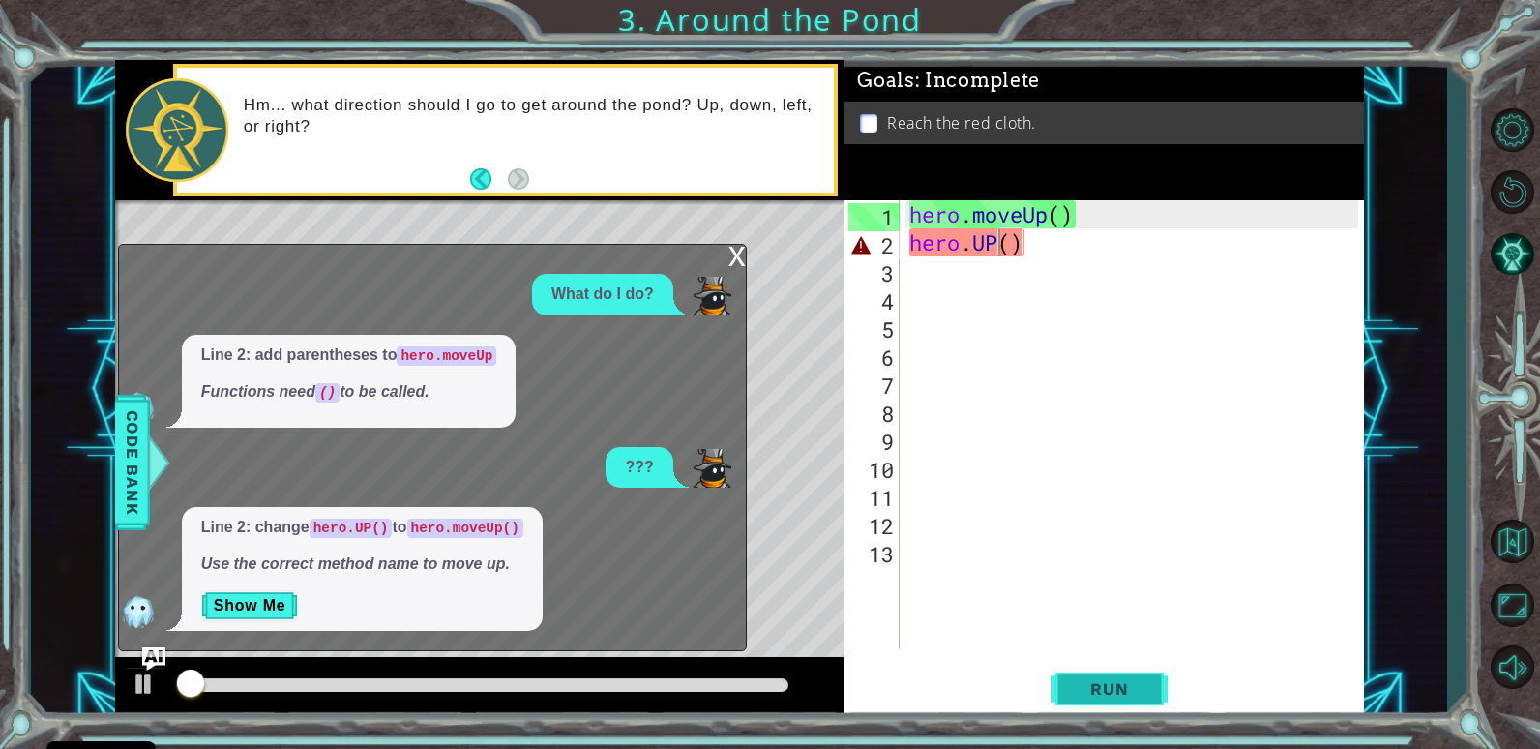
click at [1144, 679] on button "Run" at bounding box center [1110, 689] width 116 height 52
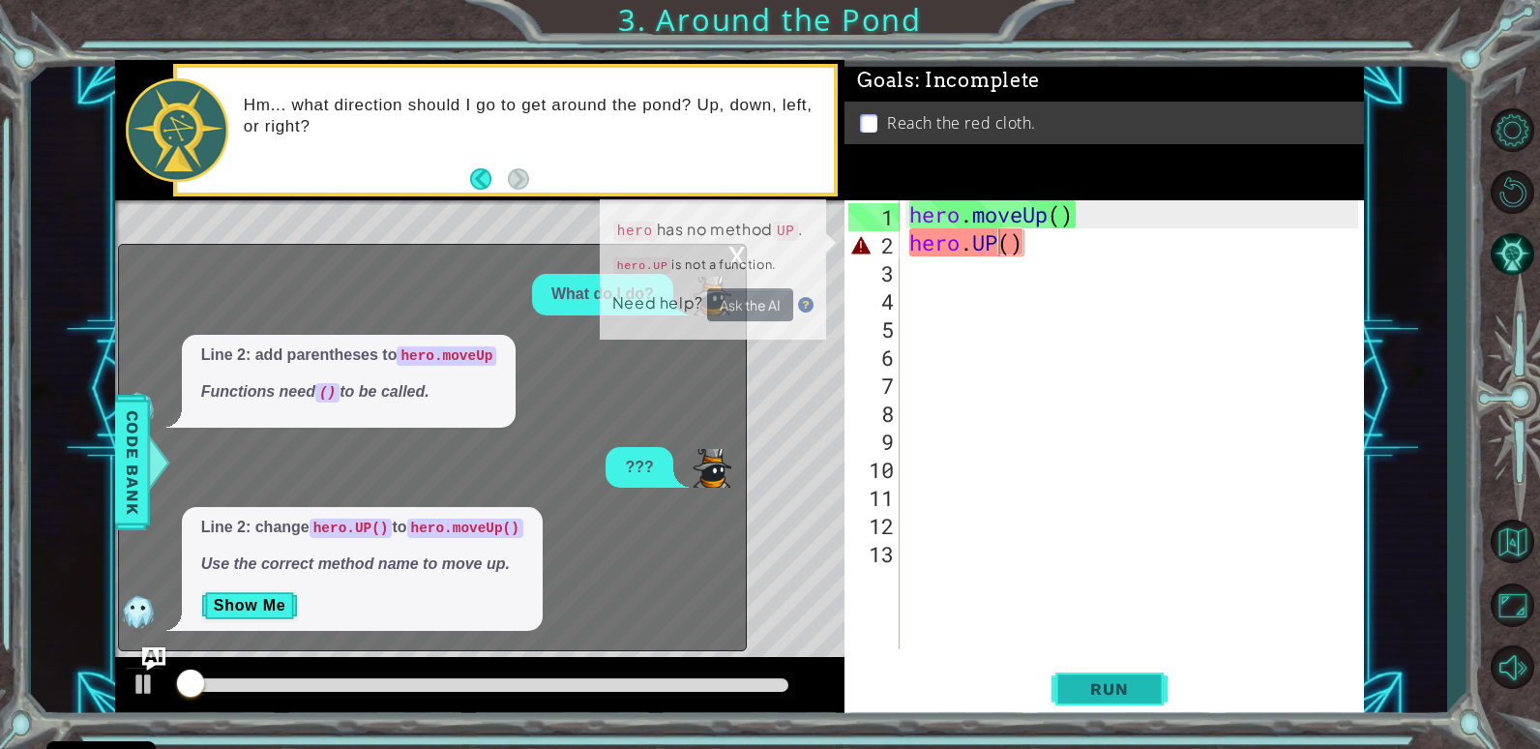
click at [1143, 679] on span "Run" at bounding box center [1109, 688] width 76 height 19
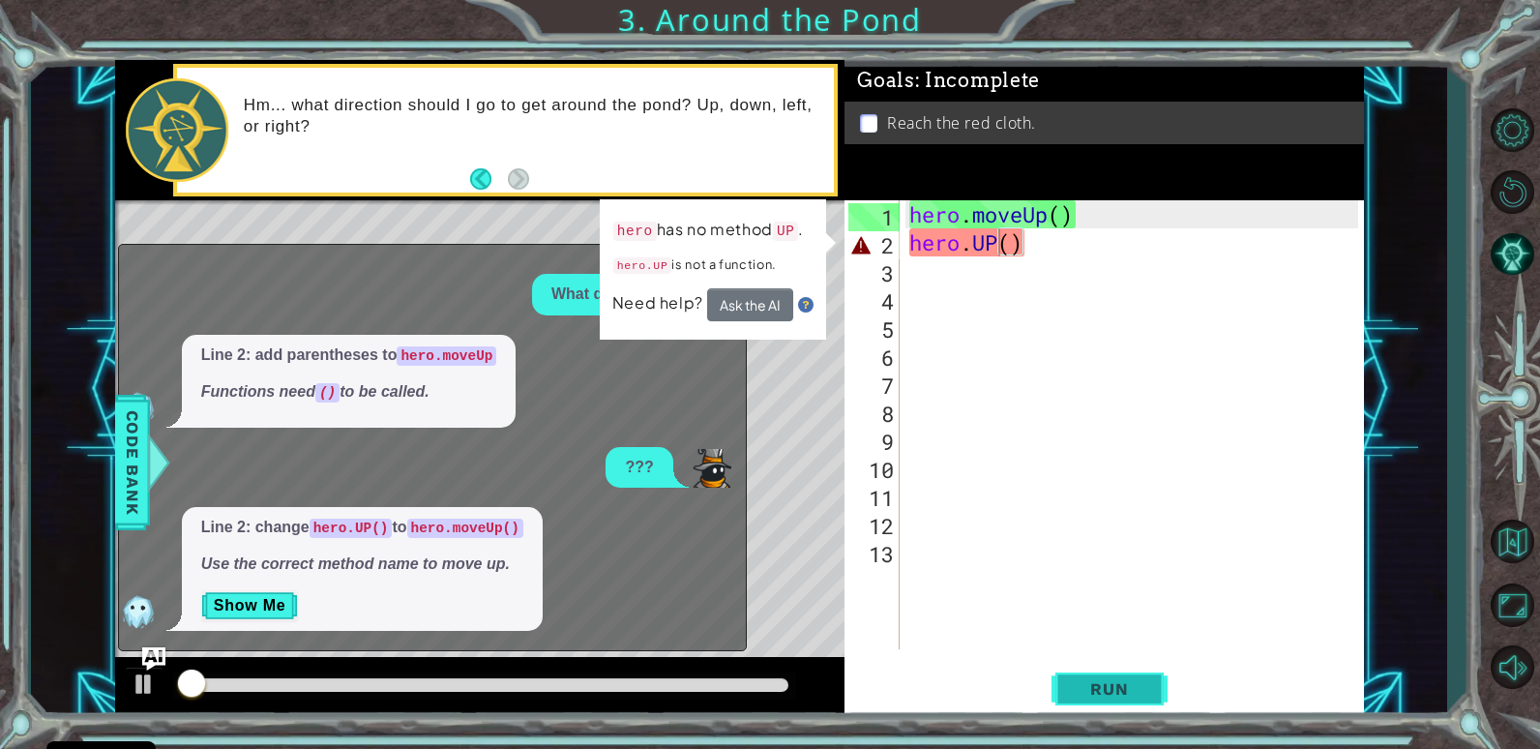
click at [1143, 679] on span "Run" at bounding box center [1109, 688] width 76 height 19
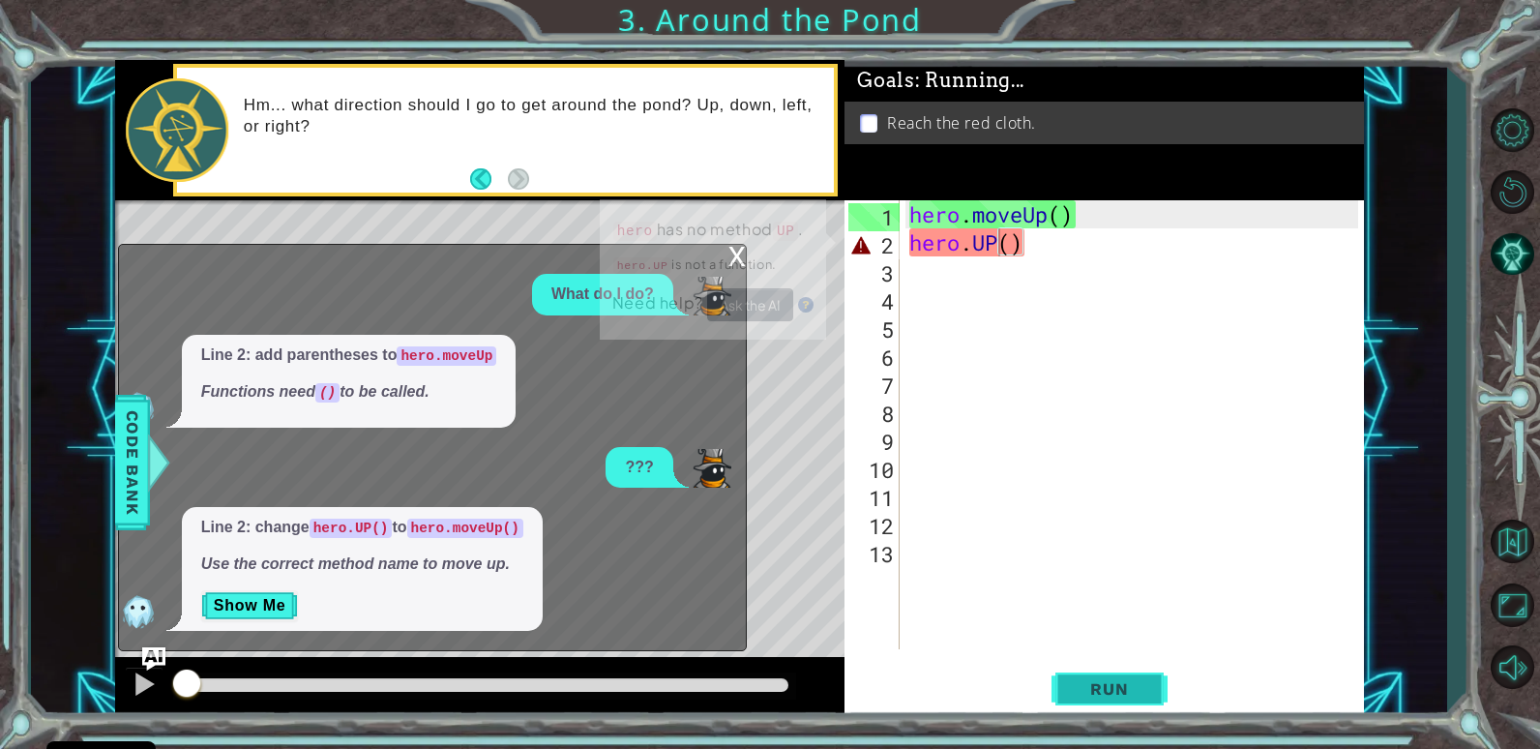
click at [1143, 679] on span "Run" at bounding box center [1109, 688] width 76 height 19
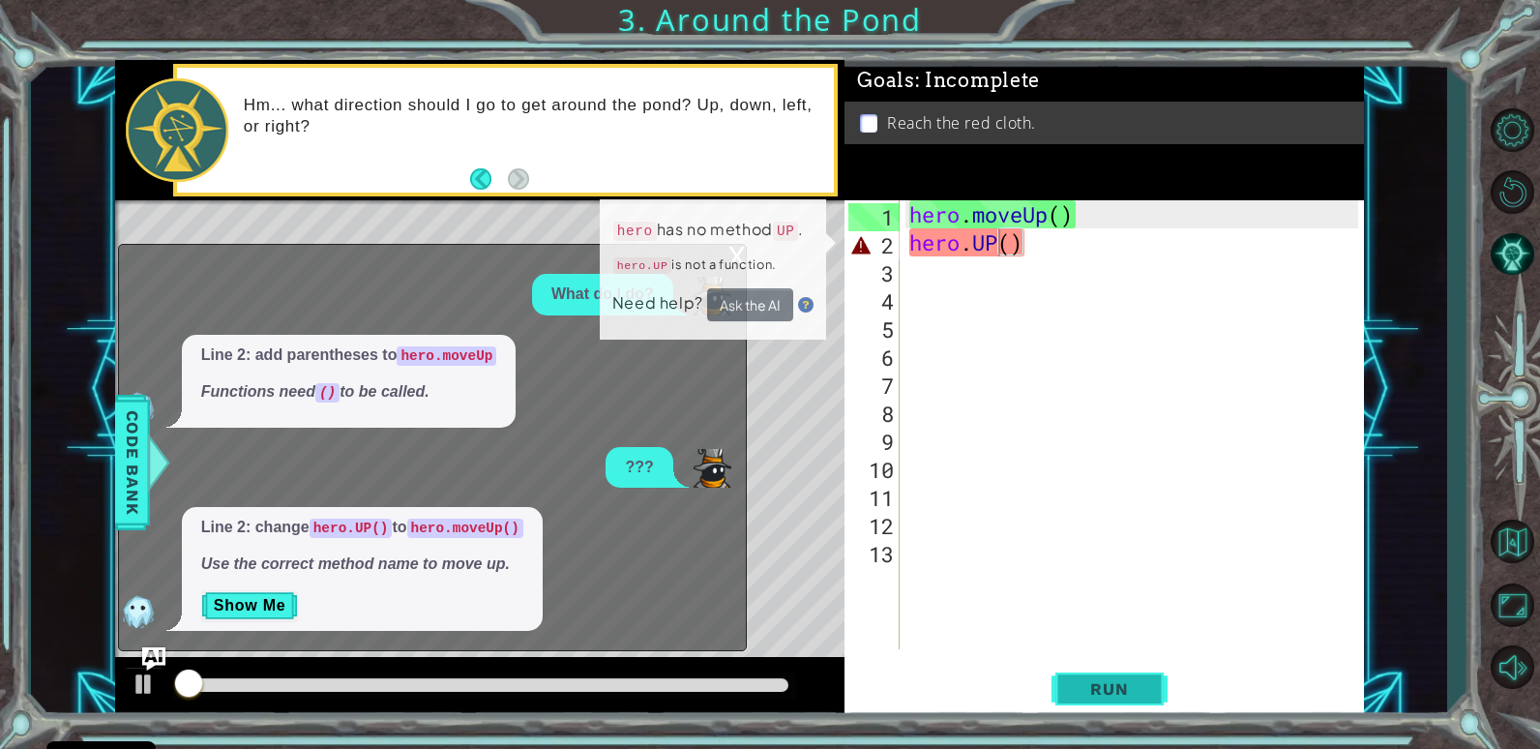
click at [1143, 679] on span "Run" at bounding box center [1109, 688] width 76 height 19
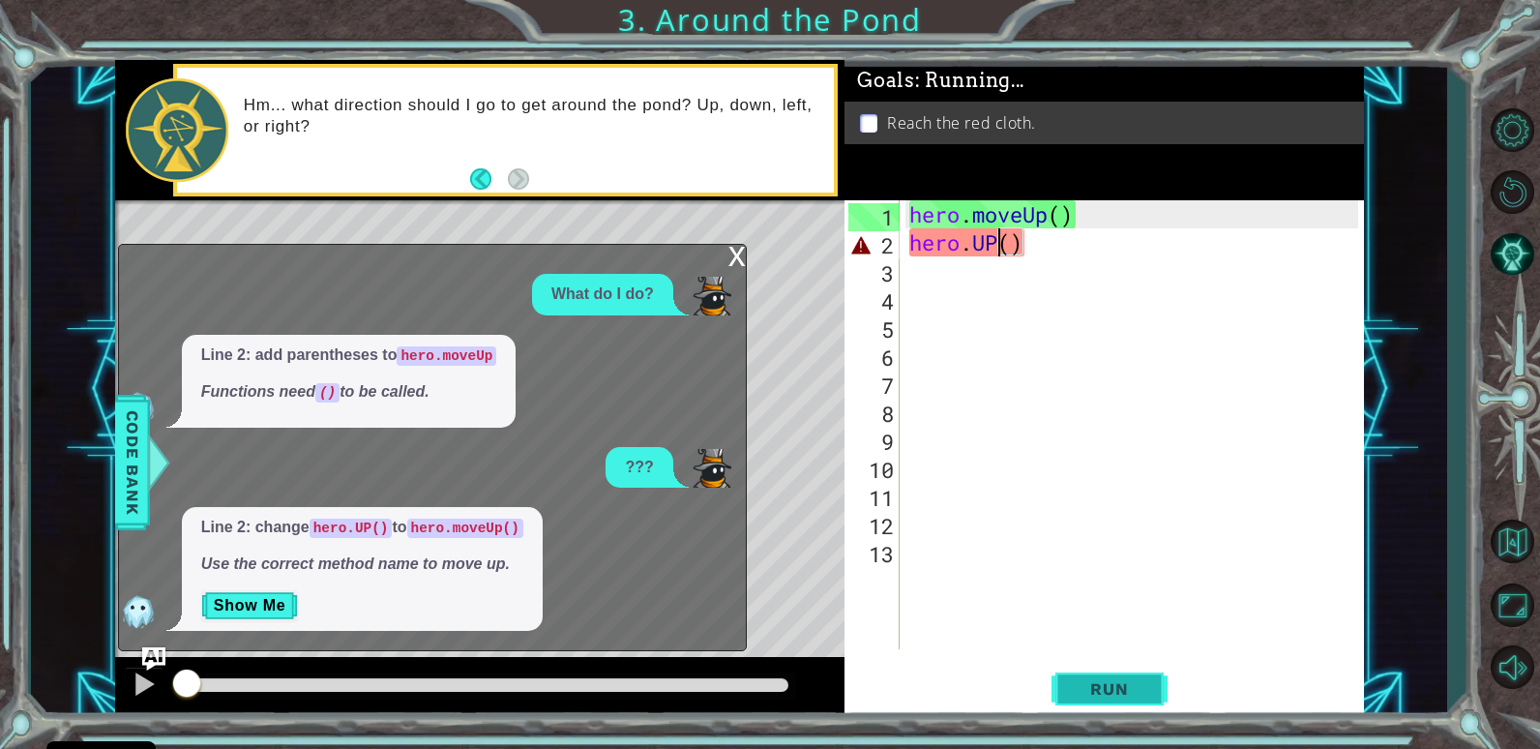
click at [1143, 679] on span "Run" at bounding box center [1109, 688] width 76 height 19
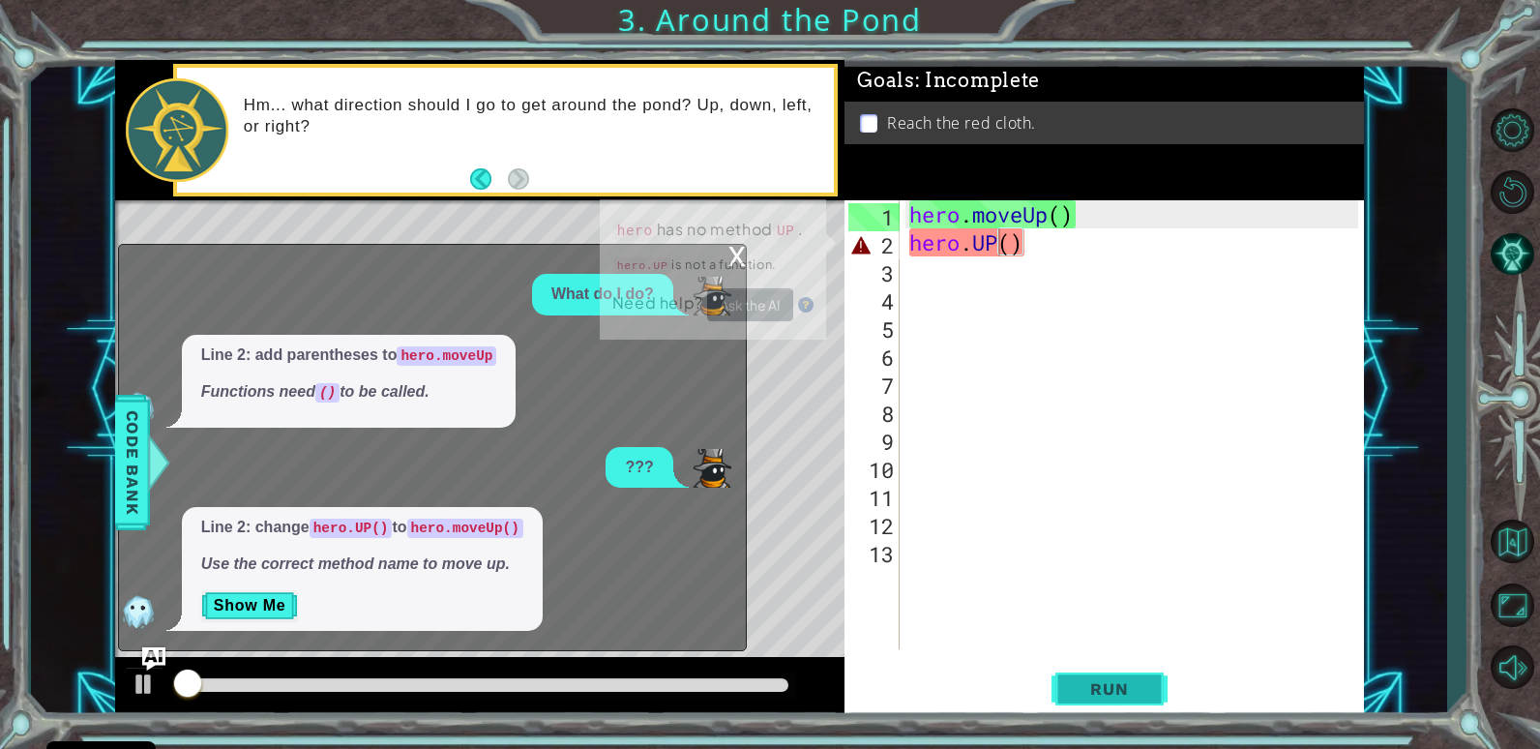
click at [1143, 680] on span "Run" at bounding box center [1109, 688] width 76 height 19
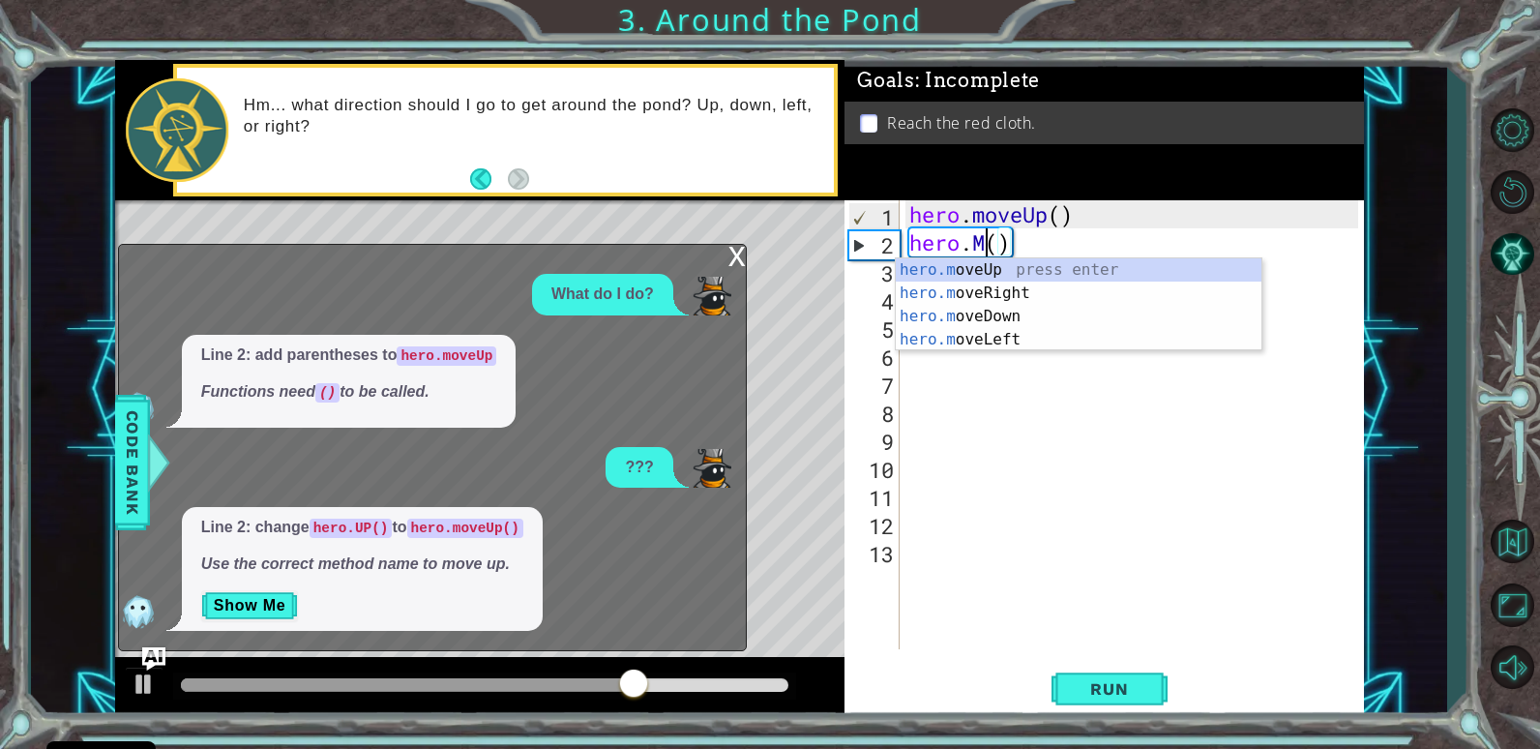
scroll to position [0, 3]
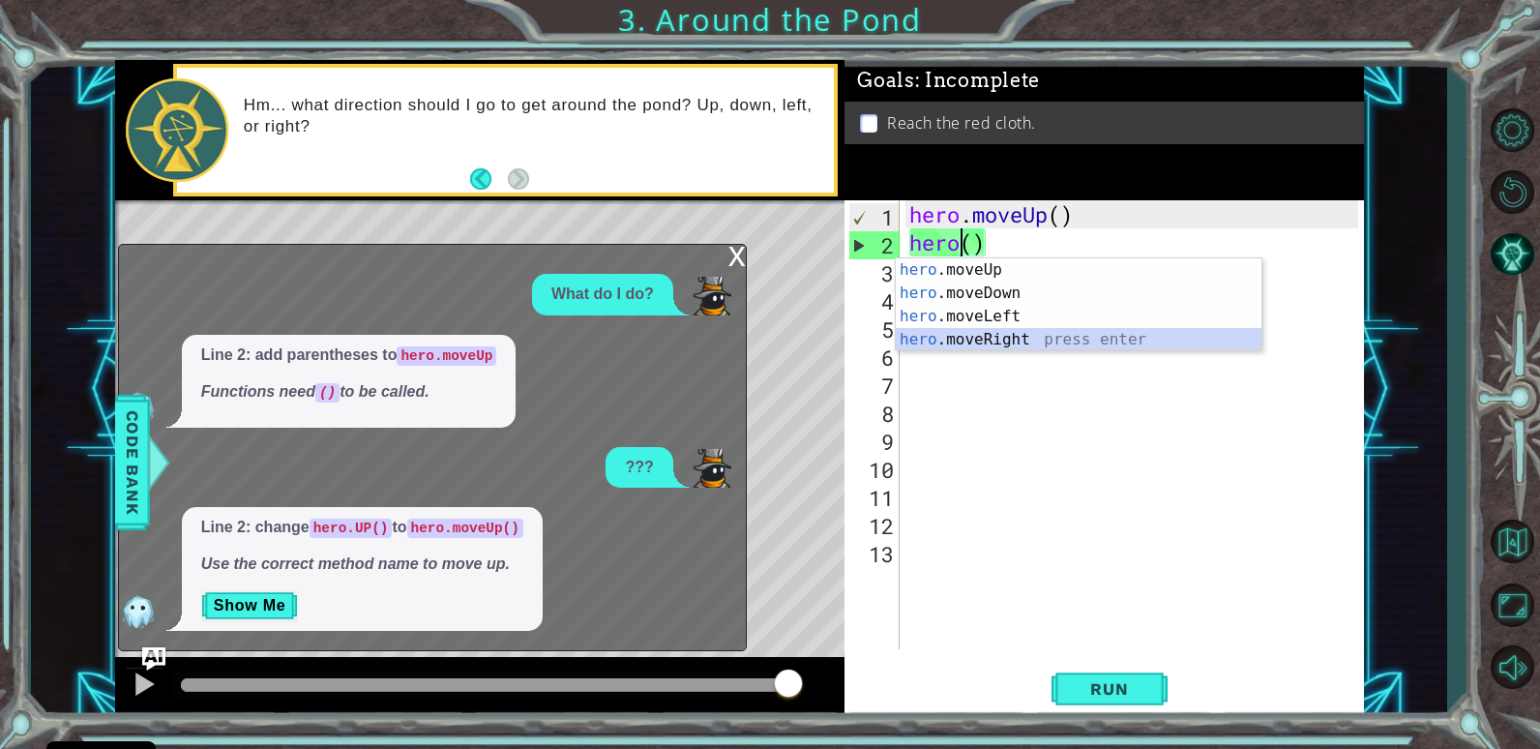
click at [958, 336] on div "hero .moveUp press enter hero .moveDown press enter hero .moveLeft press enter …" at bounding box center [1079, 327] width 366 height 139
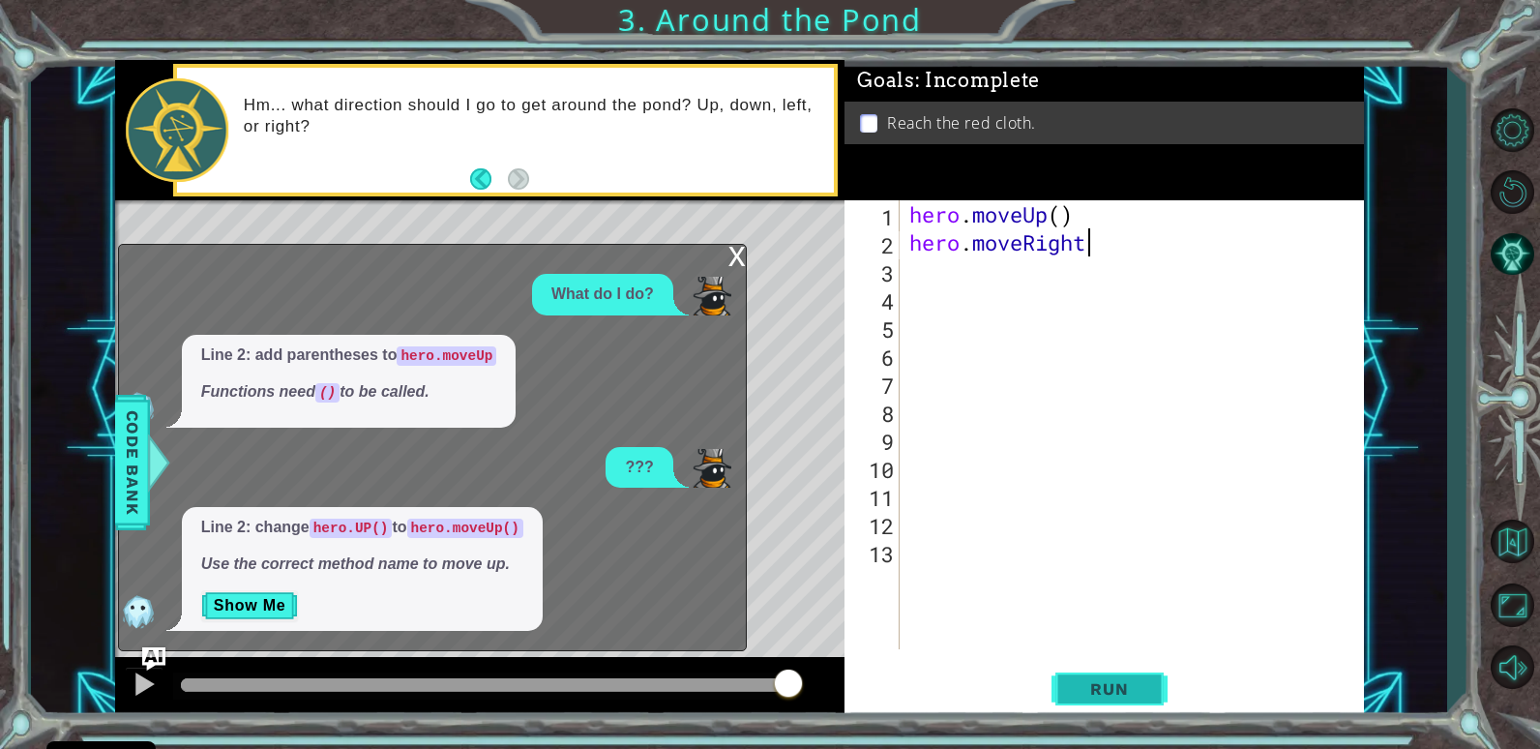
click at [1141, 698] on span "Run" at bounding box center [1109, 688] width 76 height 19
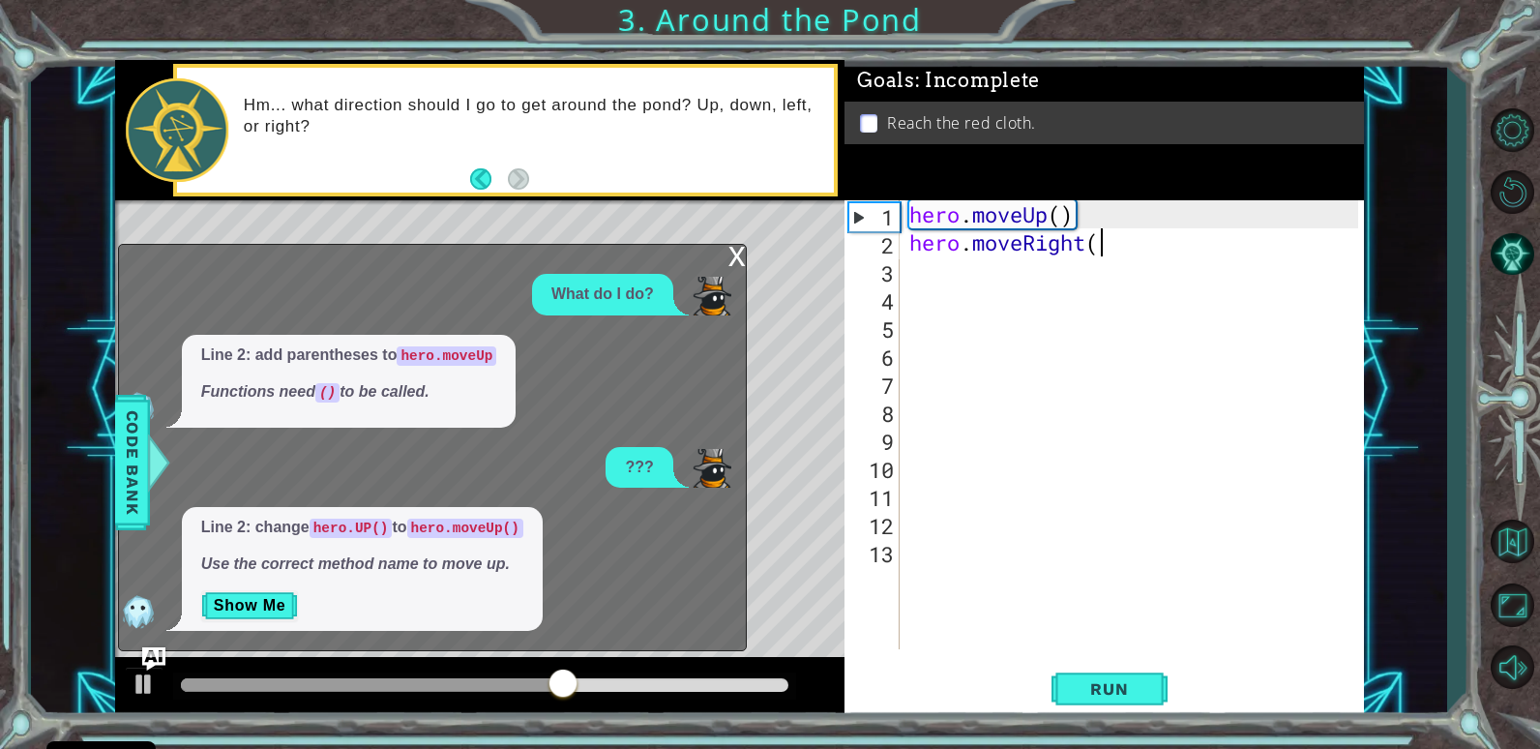
scroll to position [0, 9]
click at [1151, 679] on button "Run" at bounding box center [1110, 689] width 116 height 52
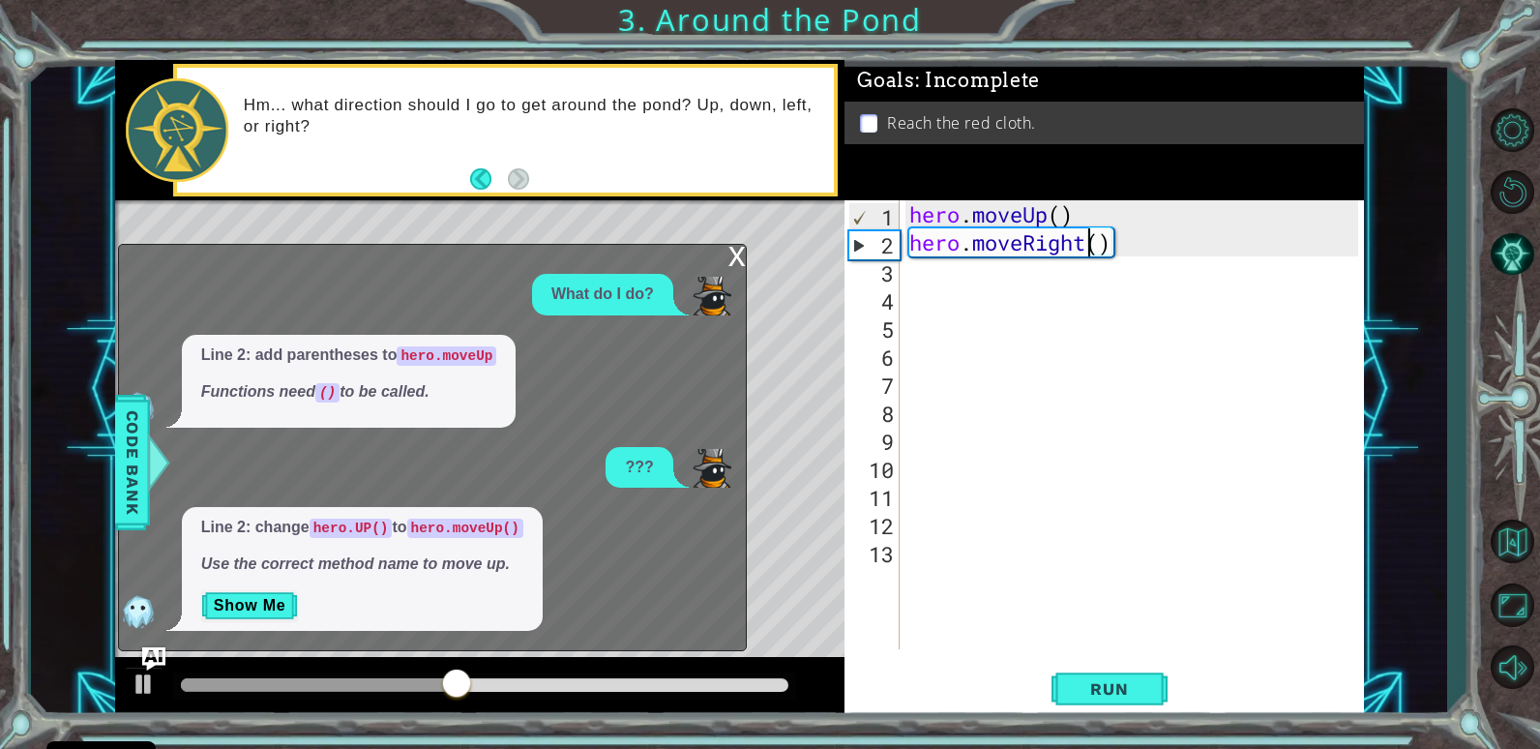
click at [1092, 235] on div "hero . moveUp ( ) hero . moveRight ( )" at bounding box center [1137, 452] width 462 height 505
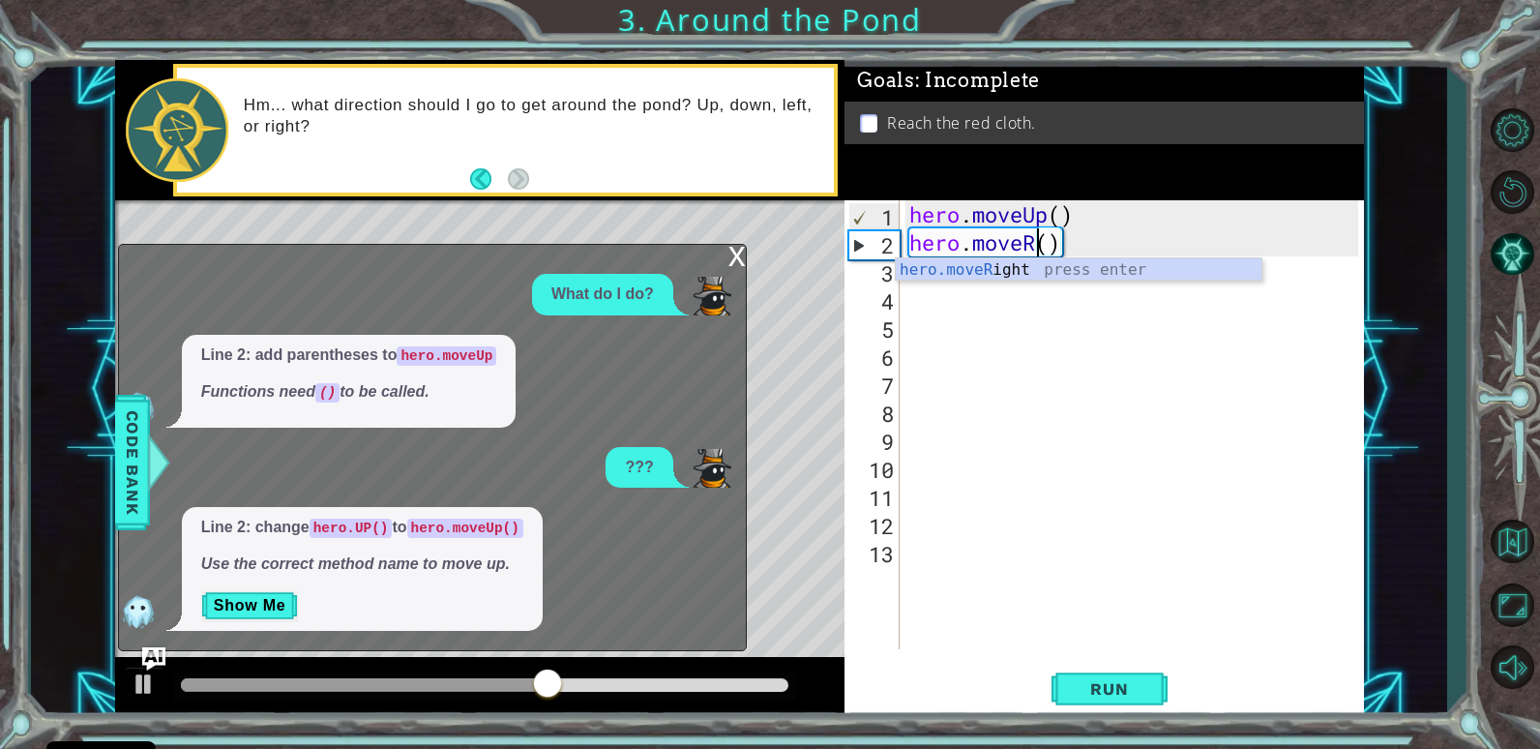
scroll to position [0, 6]
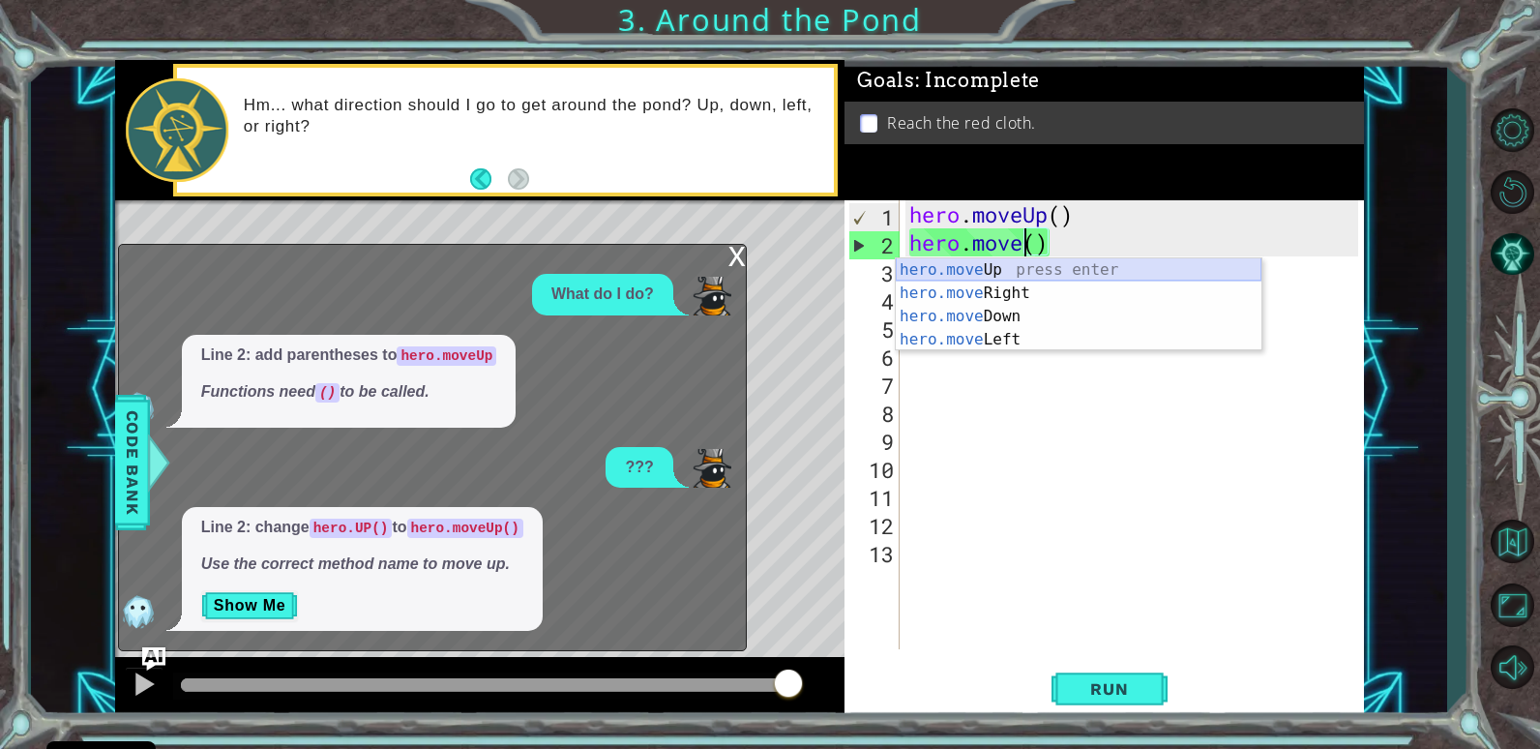
click at [975, 268] on div "hero.move Up press enter hero.move Right press enter hero.move Down press enter…" at bounding box center [1079, 327] width 366 height 139
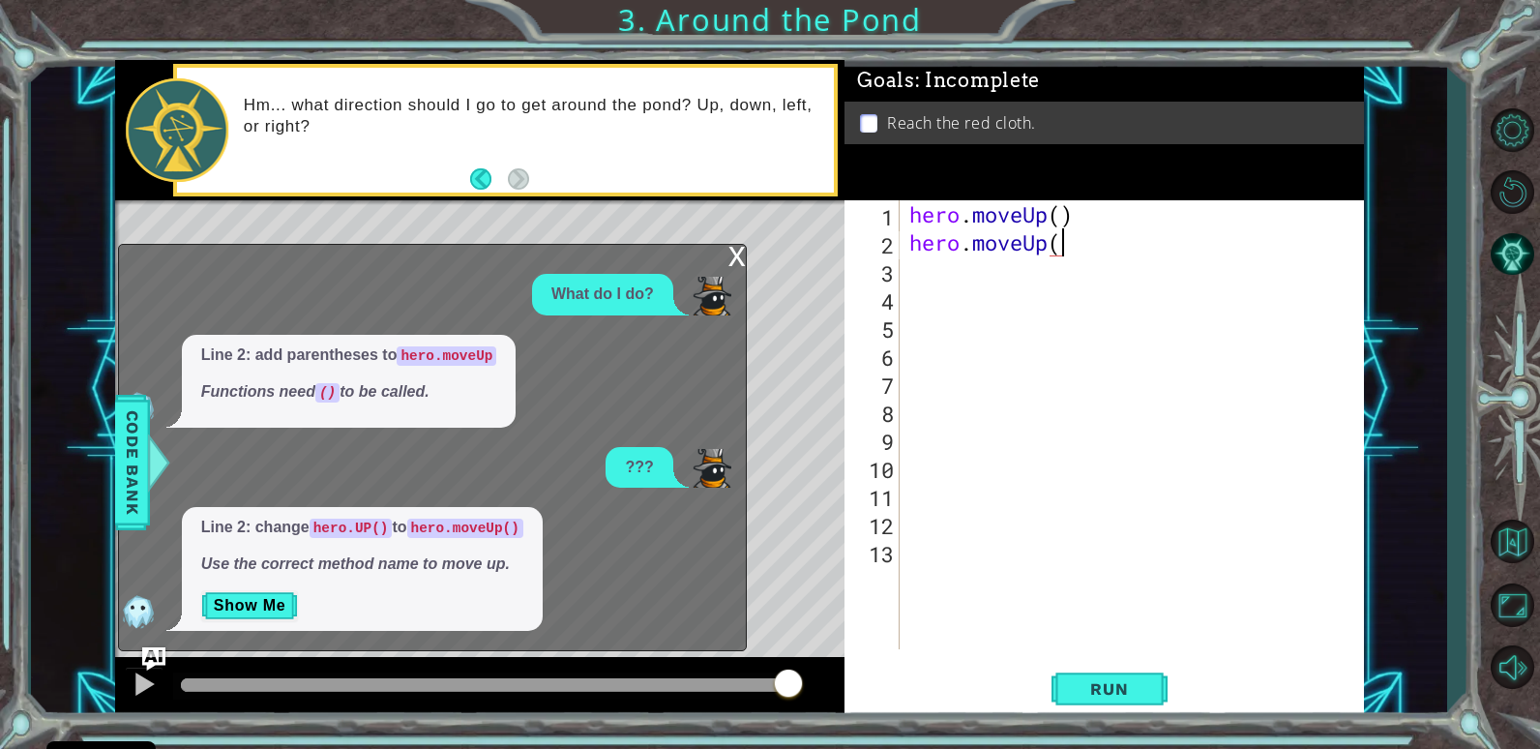
type textarea "hero.moveUp()"
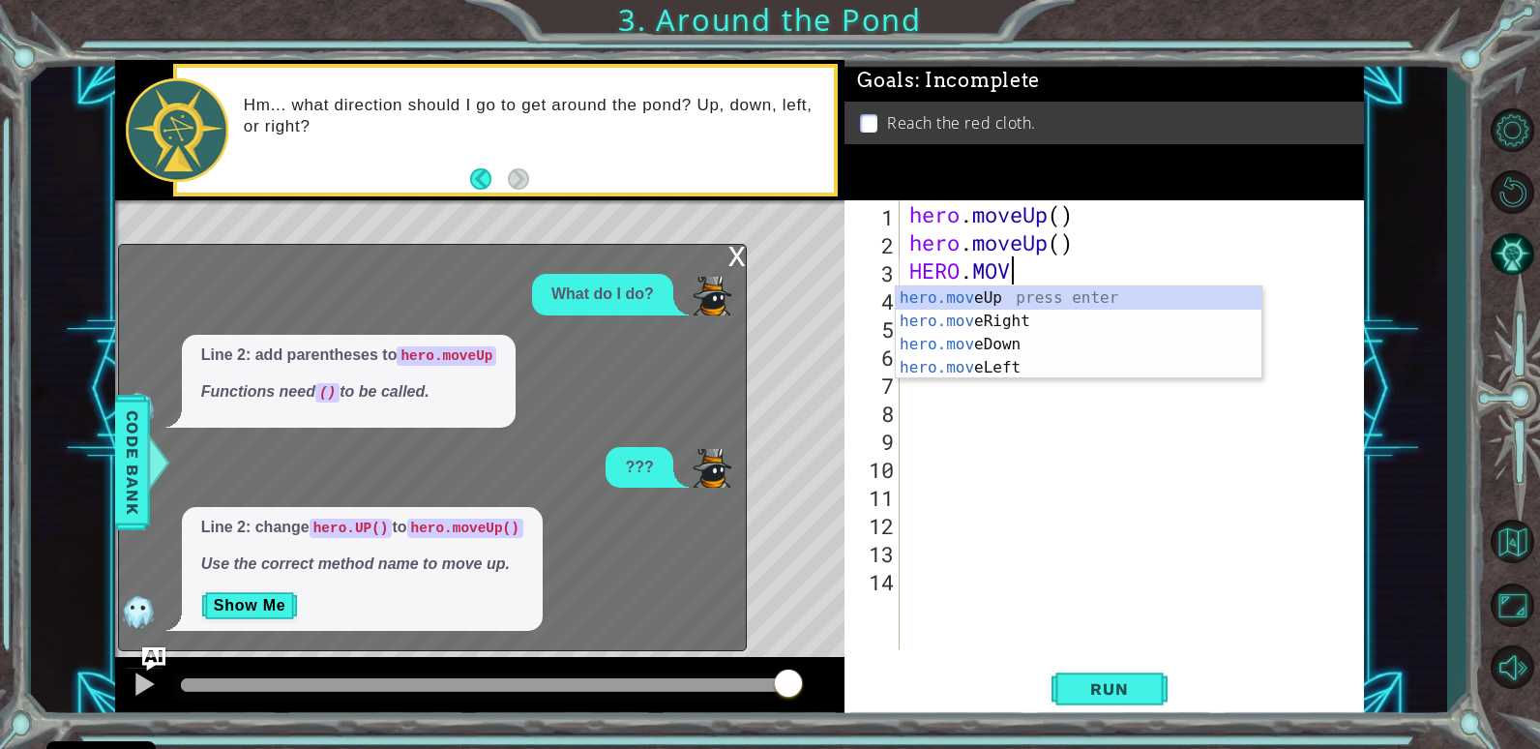
scroll to position [0, 0]
type textarea "H"
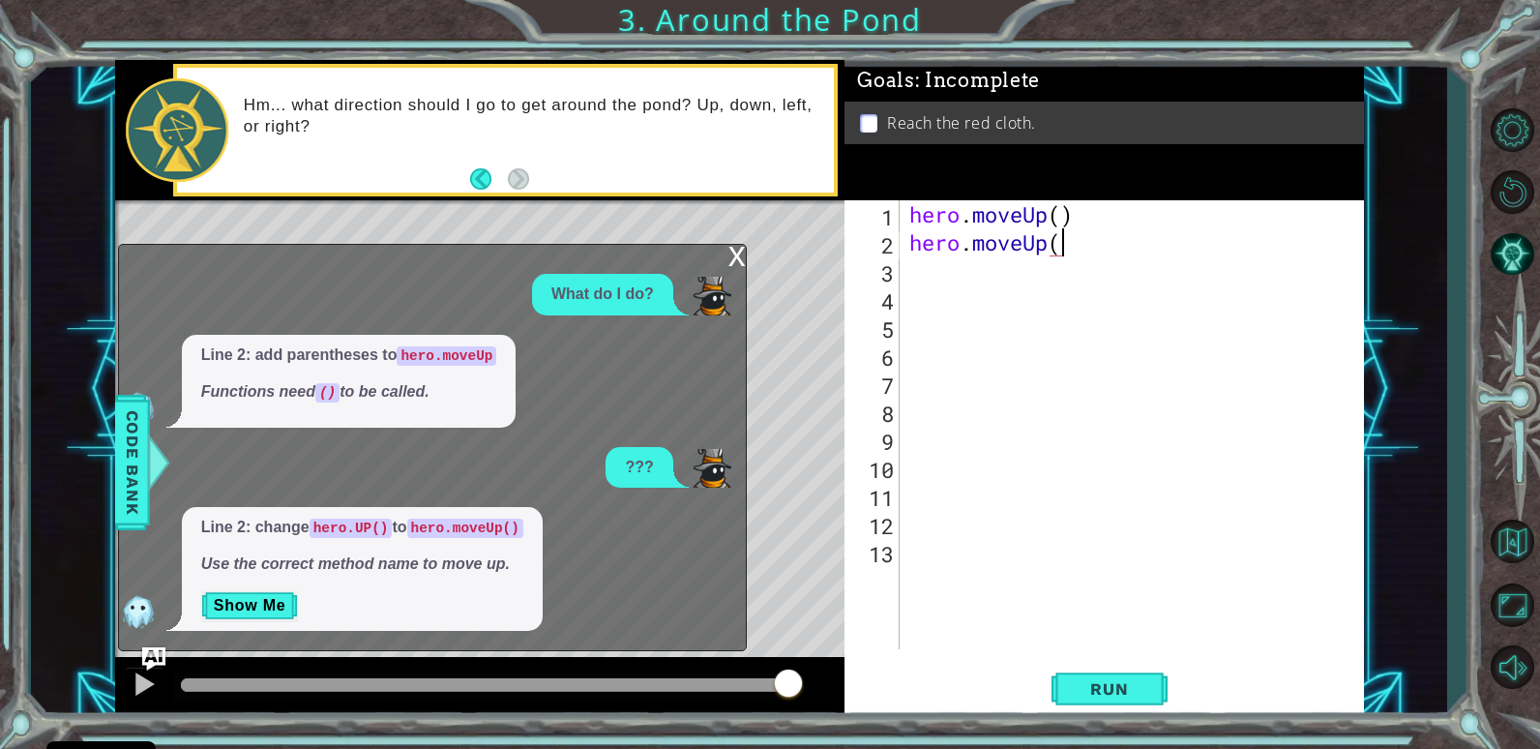
type textarea "hero.moveUp()"
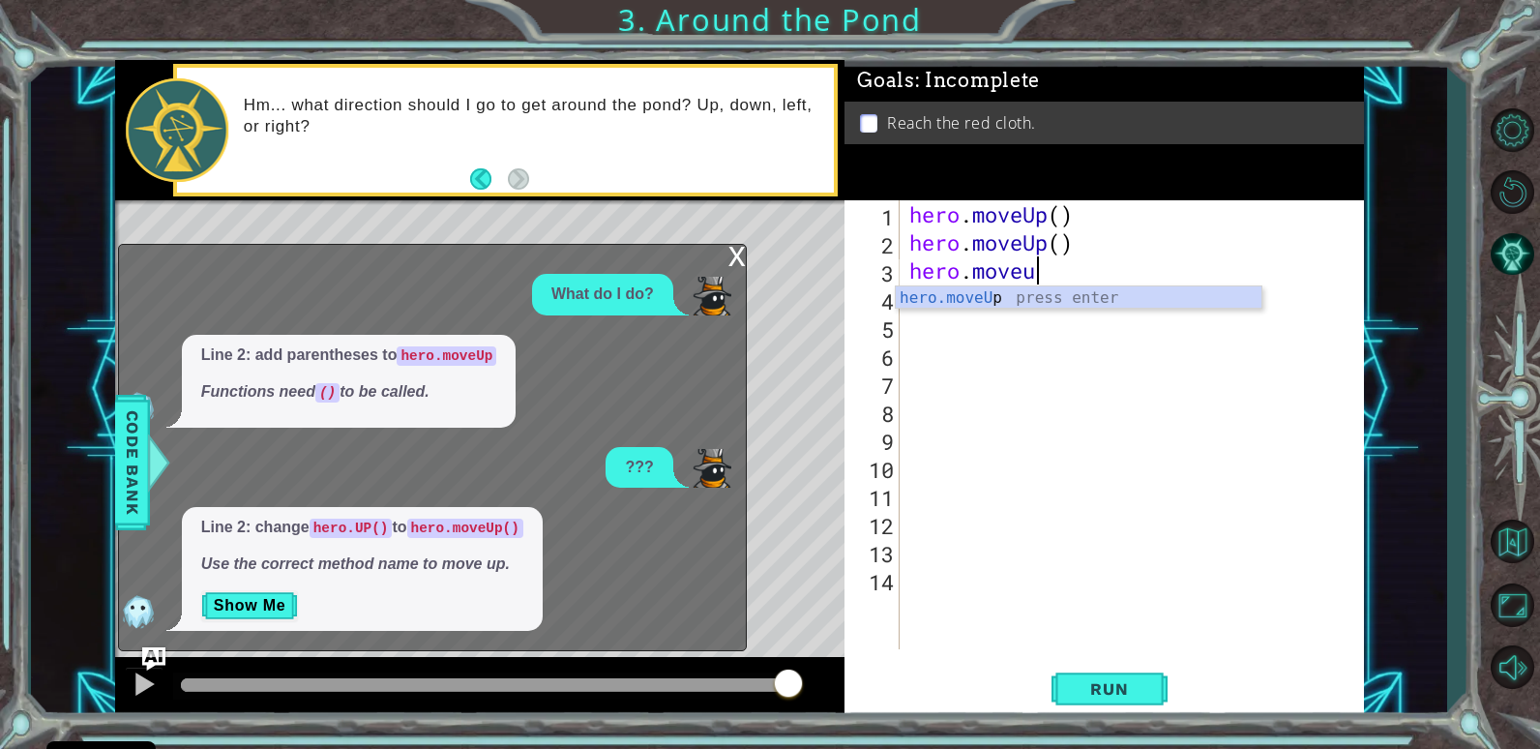
scroll to position [0, 6]
type textarea "hero.moveup()"
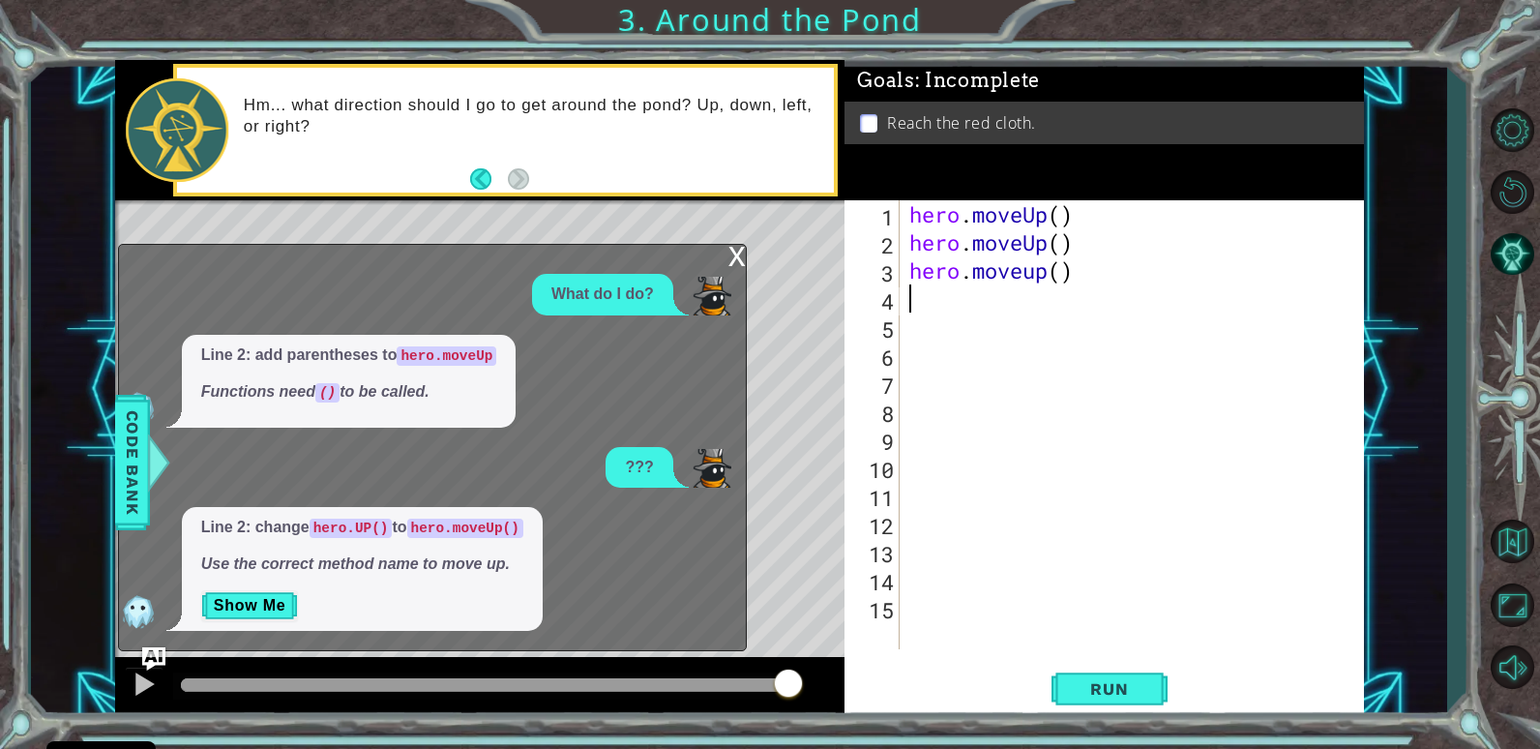
scroll to position [0, 0]
click at [1135, 690] on span "Run" at bounding box center [1109, 688] width 76 height 19
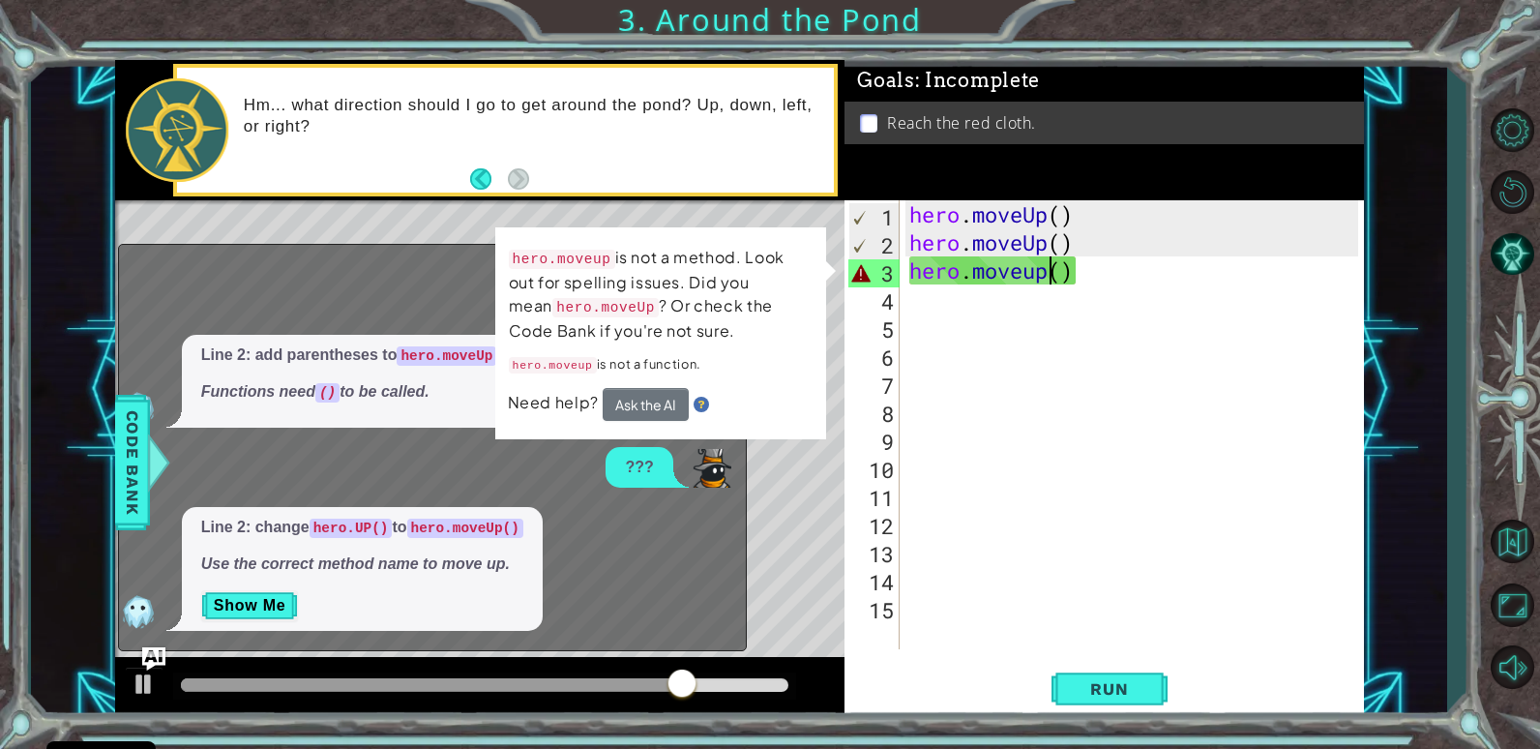
click at [1054, 260] on div "hero . moveUp ( ) hero . moveUp ( ) hero . moveup ( )" at bounding box center [1137, 452] width 462 height 505
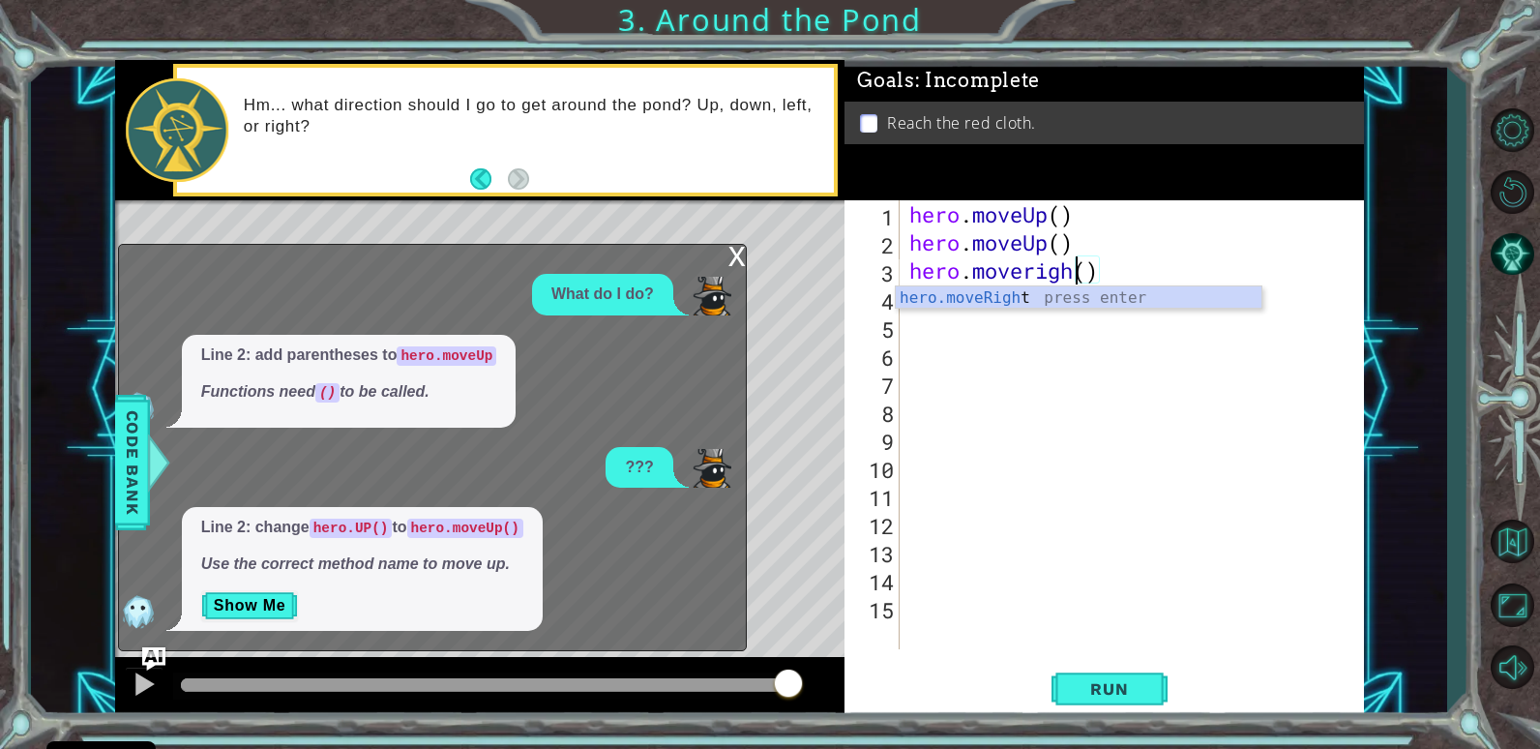
scroll to position [0, 9]
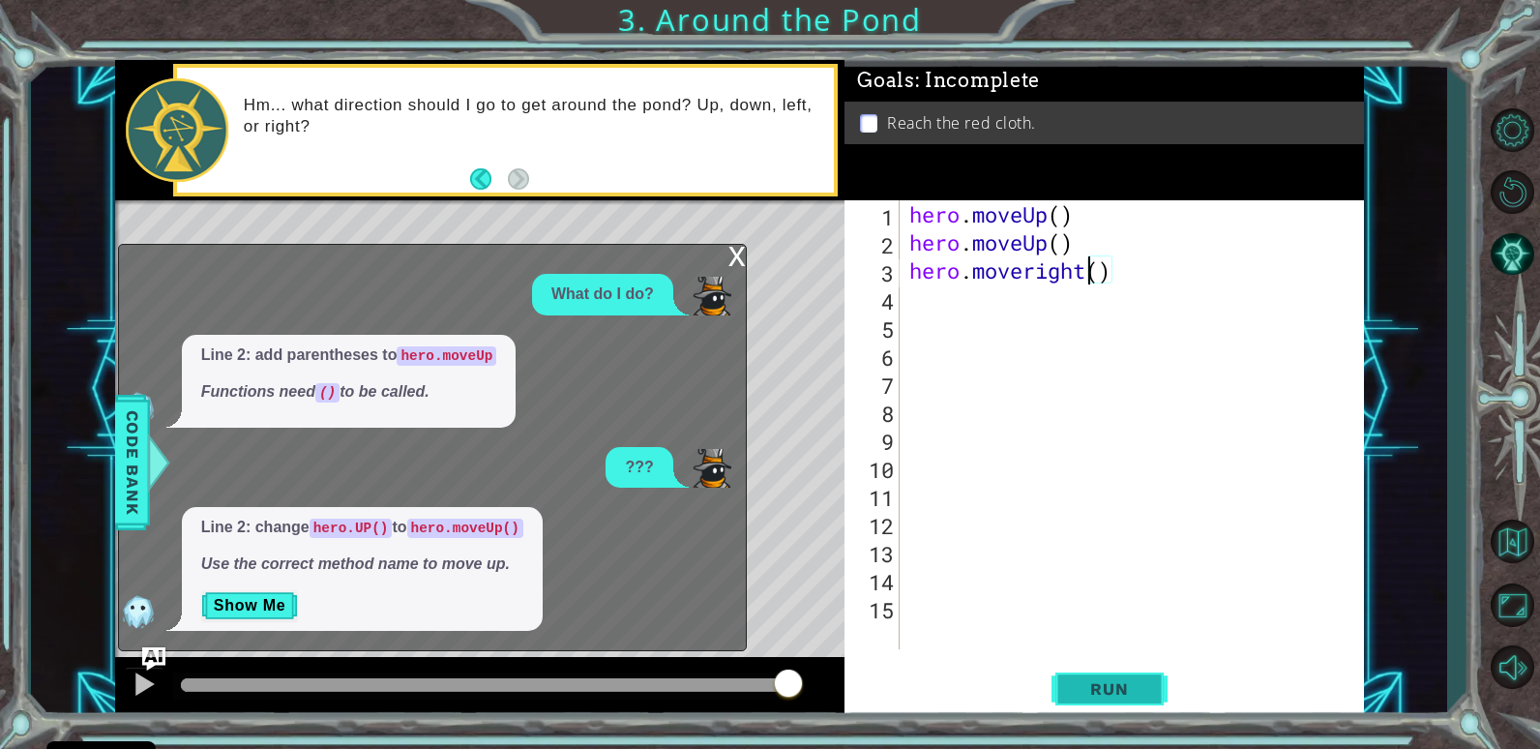
type textarea "hero.moveright()"
click at [1143, 683] on span "Run" at bounding box center [1109, 688] width 76 height 19
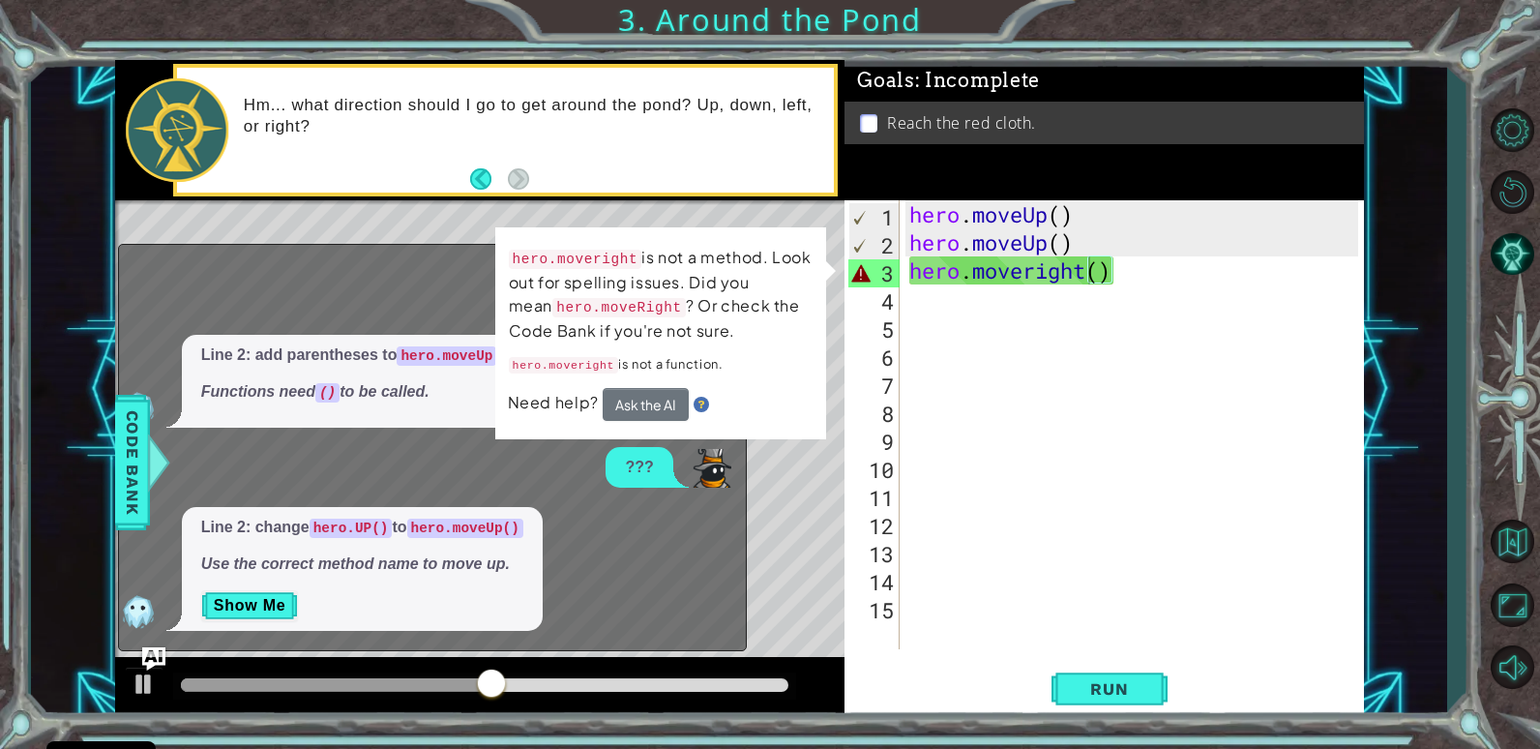
click at [575, 583] on div "Line 2: change hero.UP() to hero.moveUp() Use the correct method name to move u…" at bounding box center [427, 569] width 617 height 124
click at [262, 613] on button "Show Me" at bounding box center [250, 605] width 98 height 31
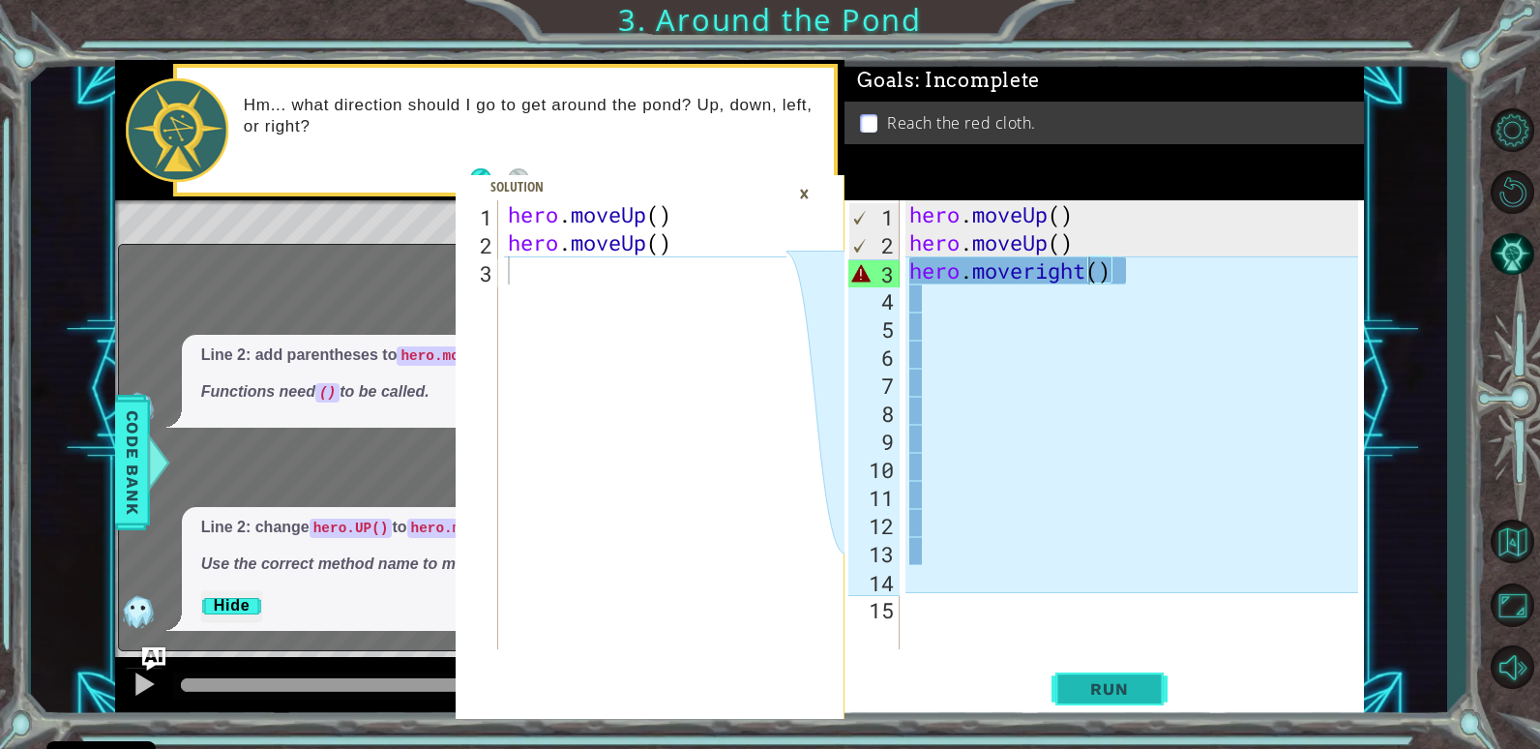
click at [1113, 678] on button "Run" at bounding box center [1110, 689] width 116 height 52
click at [399, 278] on div "What do I do?" at bounding box center [427, 295] width 617 height 42
click at [1078, 677] on button "Run" at bounding box center [1110, 689] width 116 height 52
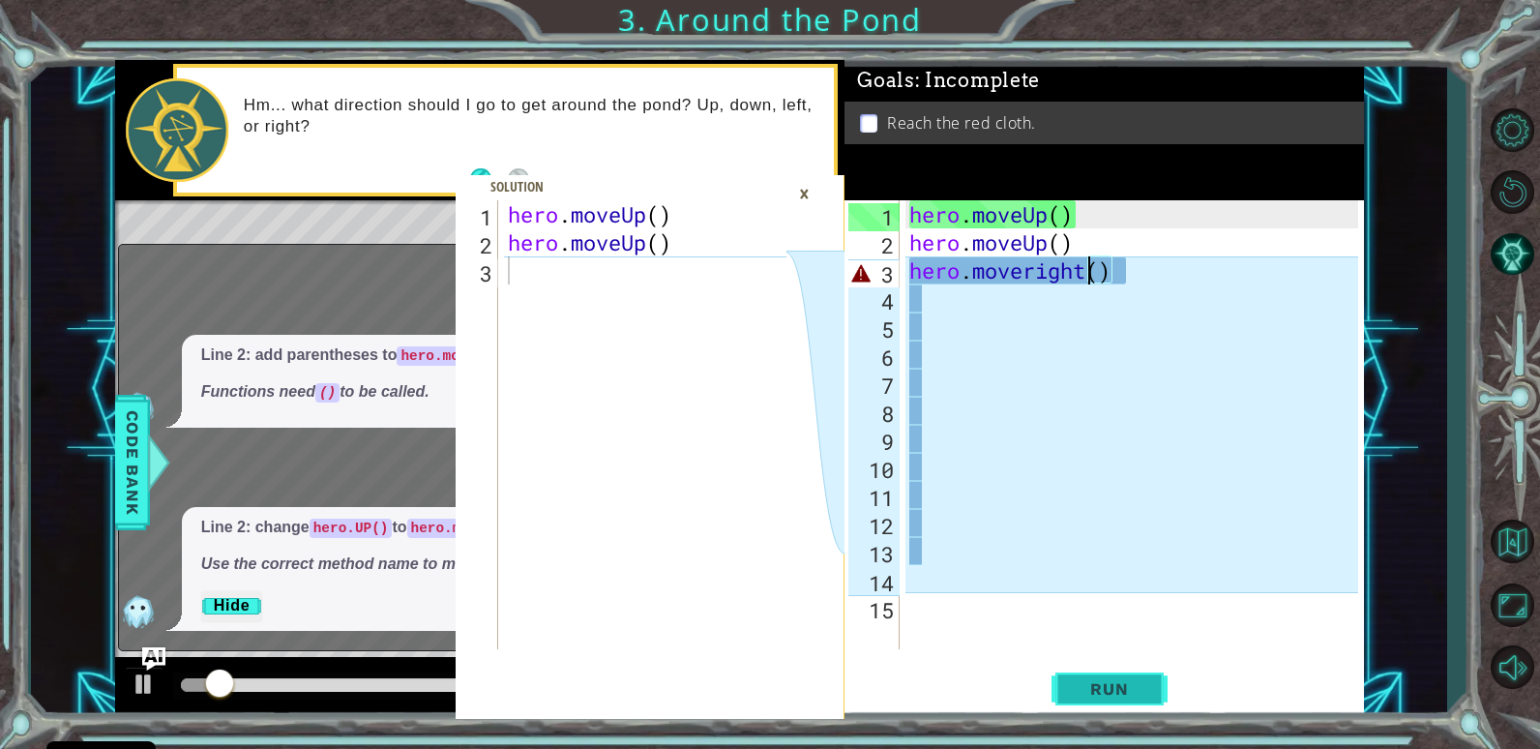
click at [1088, 677] on button "Run" at bounding box center [1110, 689] width 116 height 52
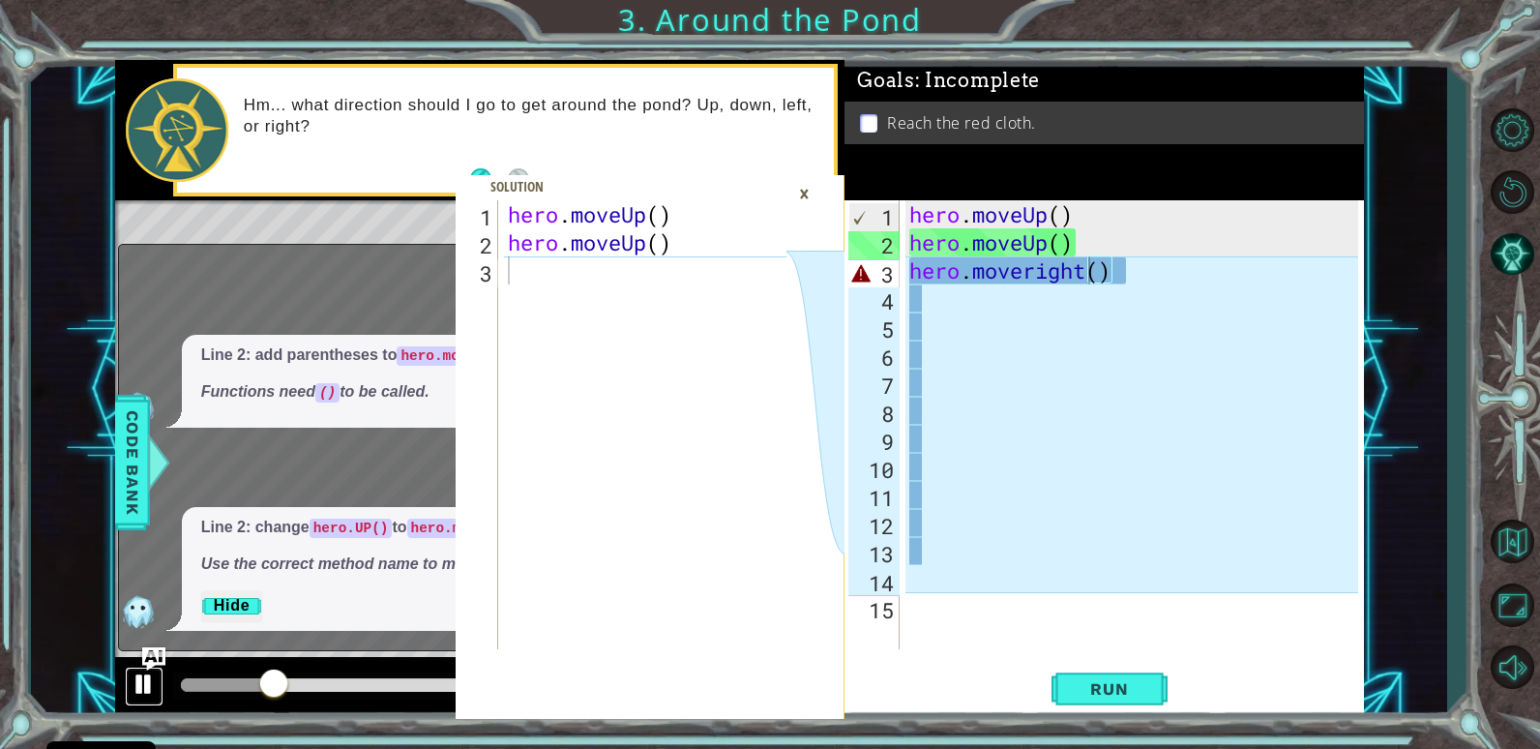
click at [134, 683] on div at bounding box center [144, 683] width 25 height 25
click at [154, 689] on div at bounding box center [144, 683] width 25 height 25
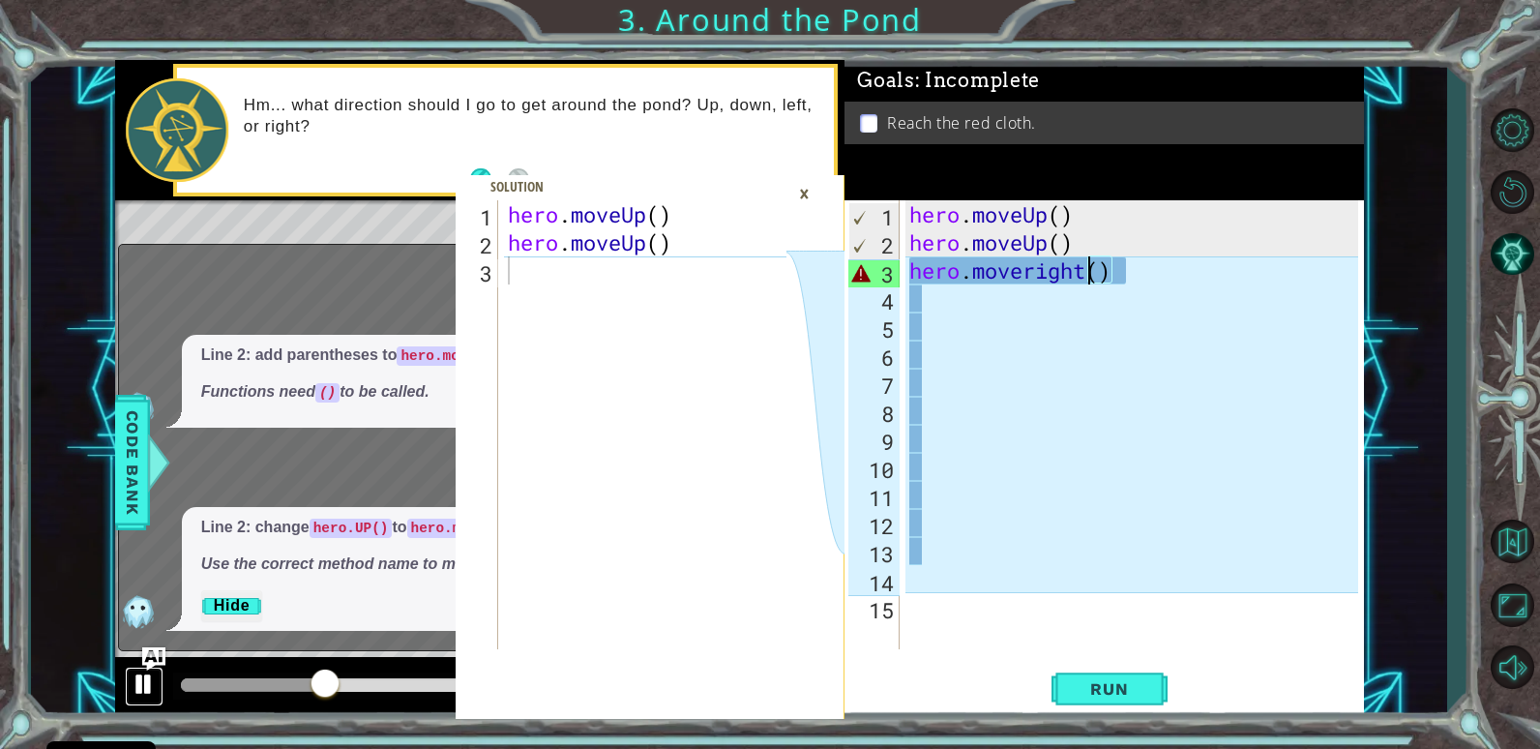
click at [143, 682] on div at bounding box center [144, 683] width 25 height 25
click at [379, 226] on div "Level Map" at bounding box center [562, 485] width 894 height 570
click at [804, 193] on div "×" at bounding box center [804, 193] width 30 height 33
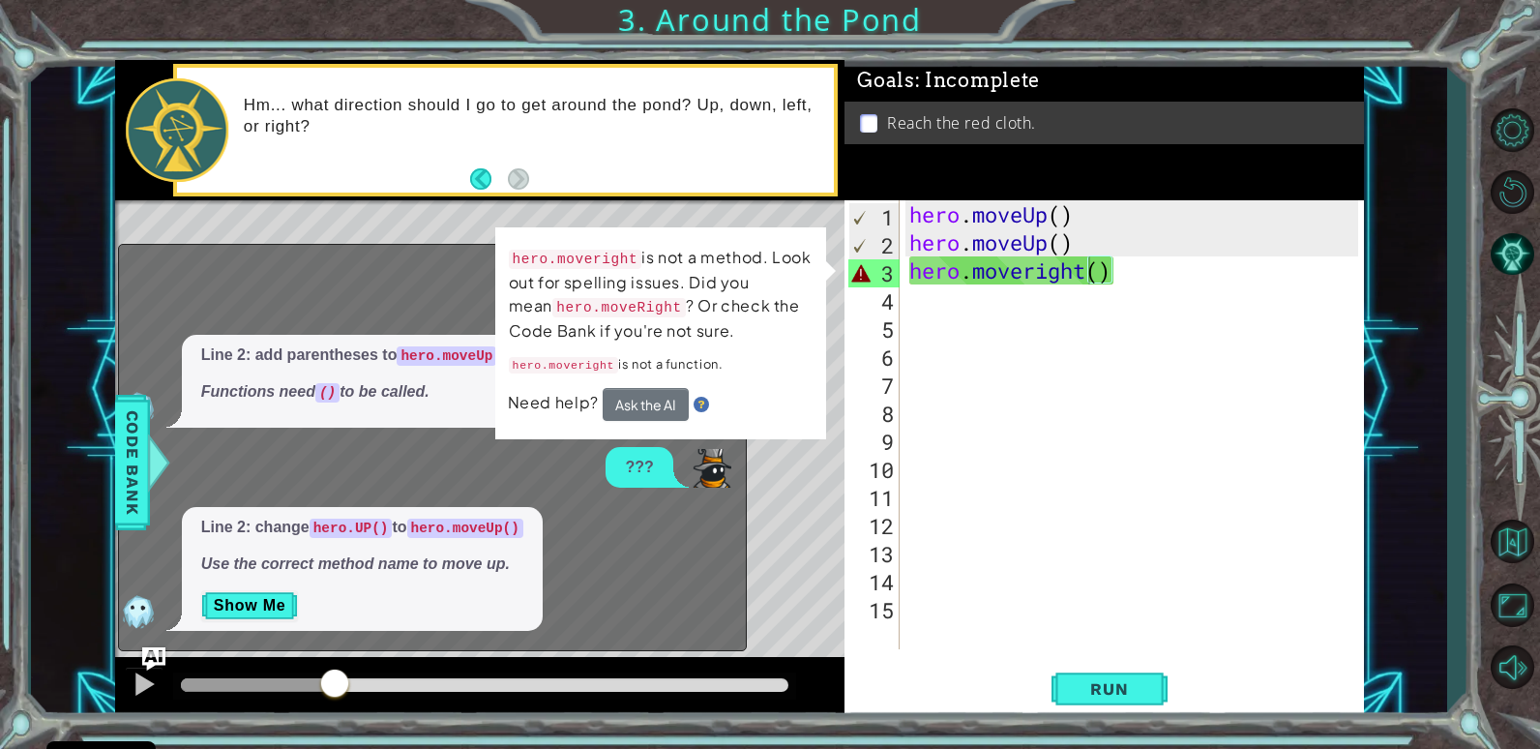
click at [700, 522] on div "Line 2: change hero.UP() to hero.moveUp() Use the correct method name to move u…" at bounding box center [427, 569] width 617 height 124
click at [1108, 347] on div "hero . moveUp ( ) hero . moveUp ( ) hero . moveright ( )" at bounding box center [1137, 452] width 462 height 505
drag, startPoint x: 1143, startPoint y: 277, endPoint x: 906, endPoint y: 281, distance: 236.1
click at [906, 281] on div "hero . moveUp ( ) hero . moveUp ( ) hero . moveright ( )" at bounding box center [1137, 452] width 462 height 505
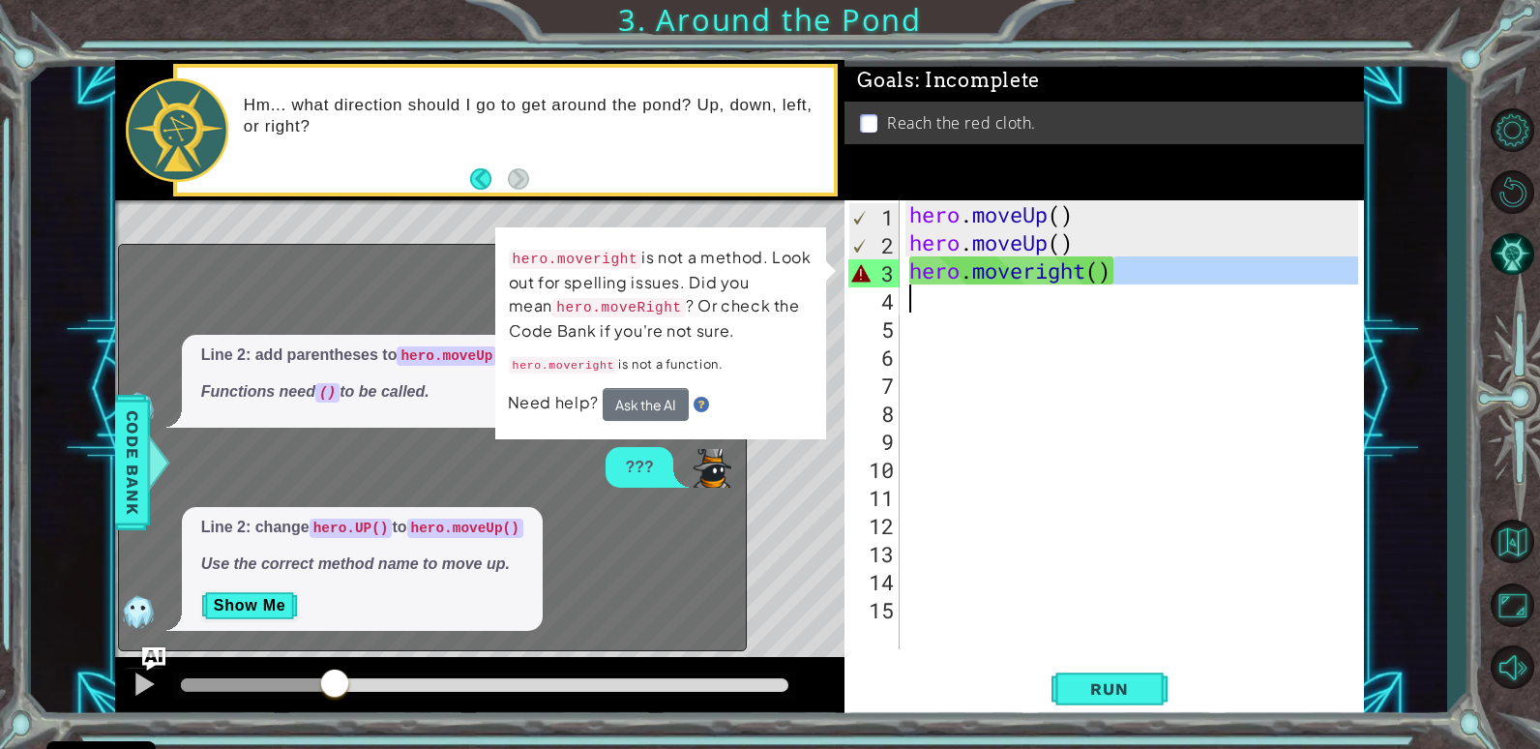
type textarea "hero.moveright()"
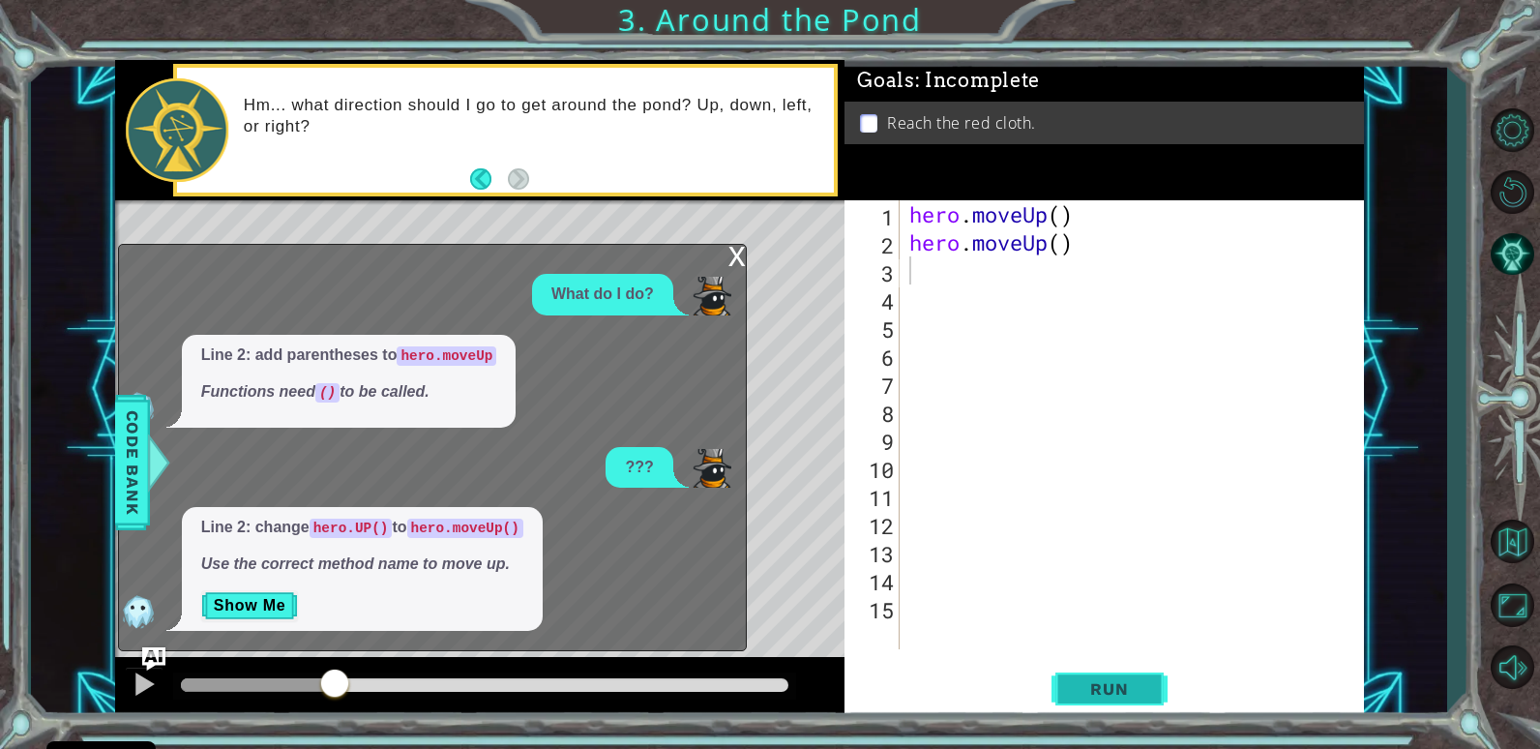
click at [1132, 697] on span "Run" at bounding box center [1109, 688] width 76 height 19
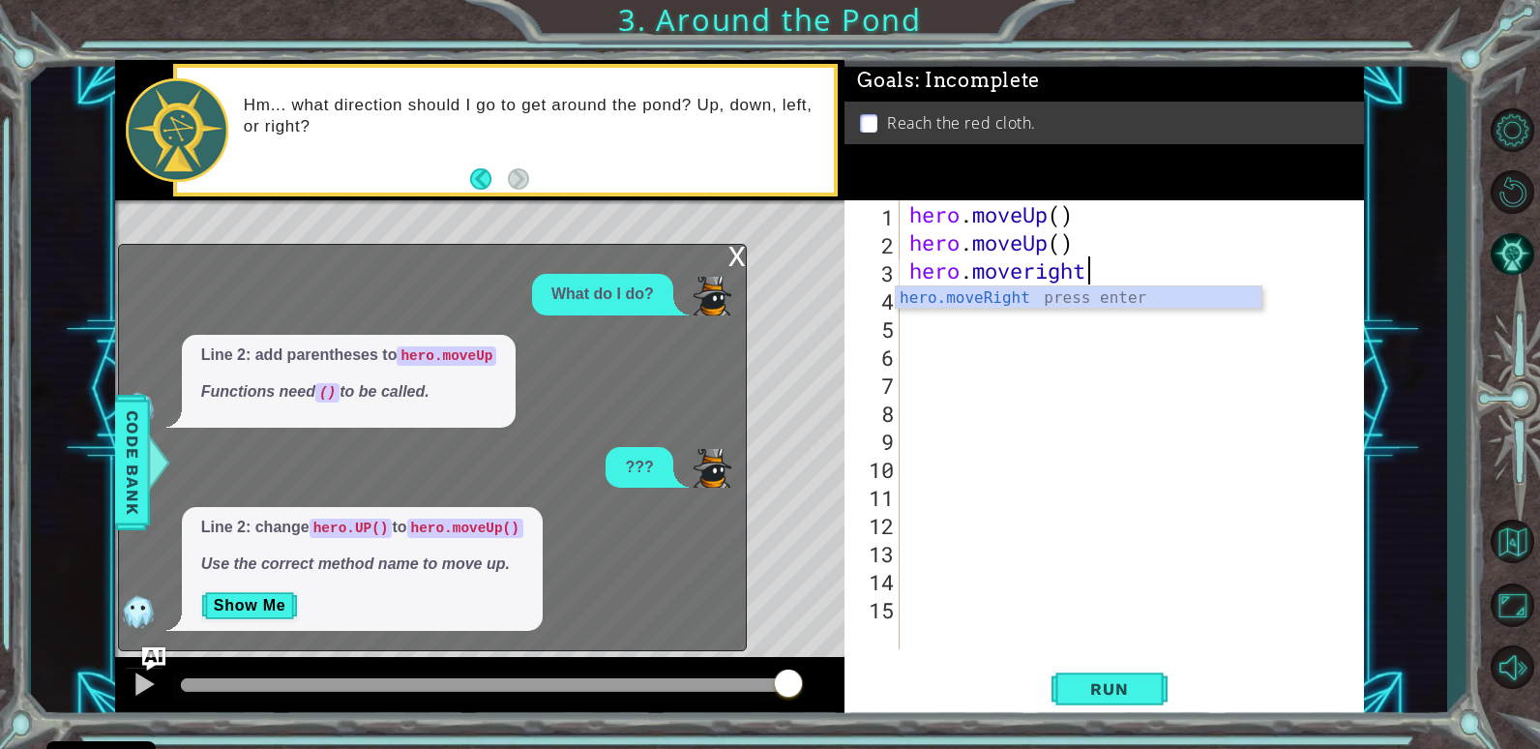
scroll to position [0, 9]
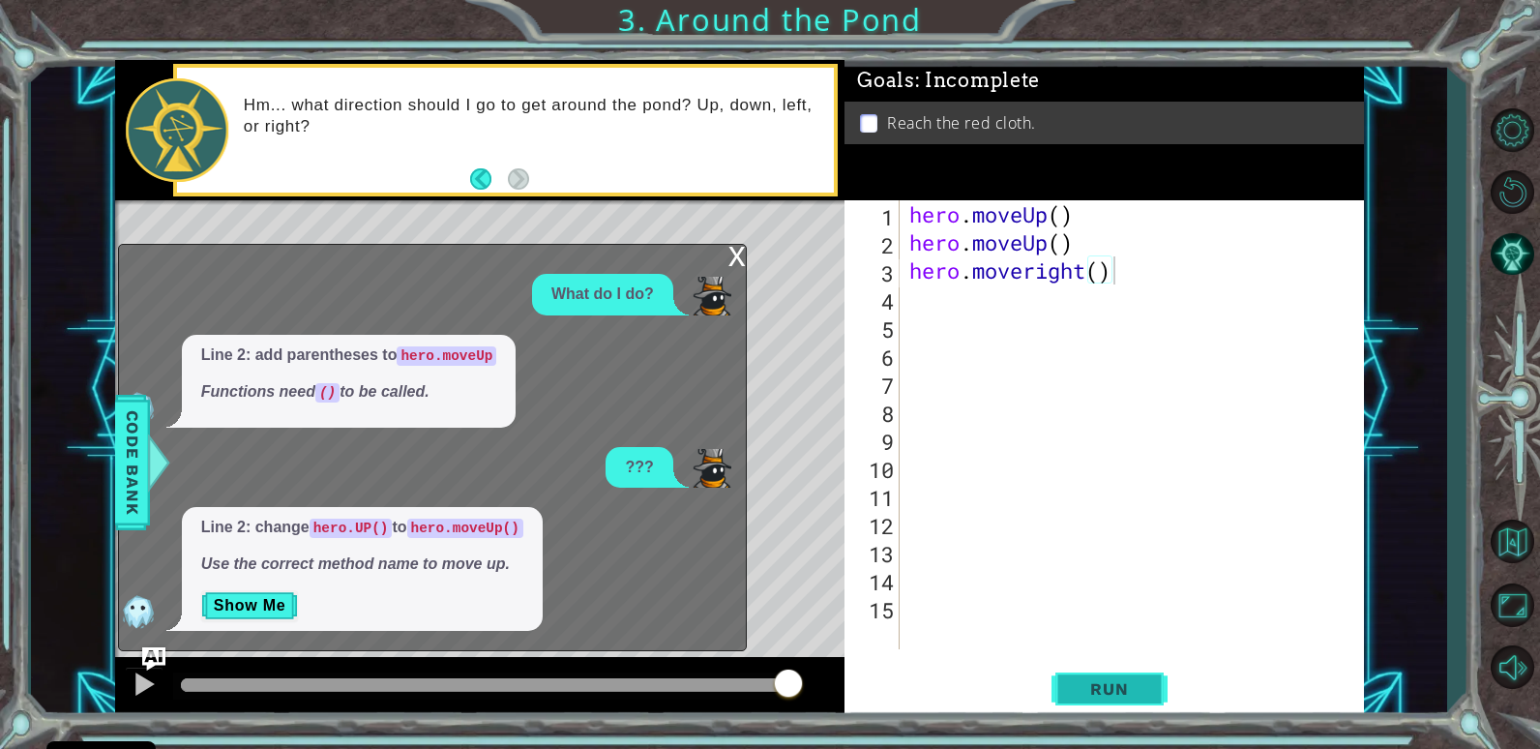
click at [1098, 683] on span "Run" at bounding box center [1109, 688] width 76 height 19
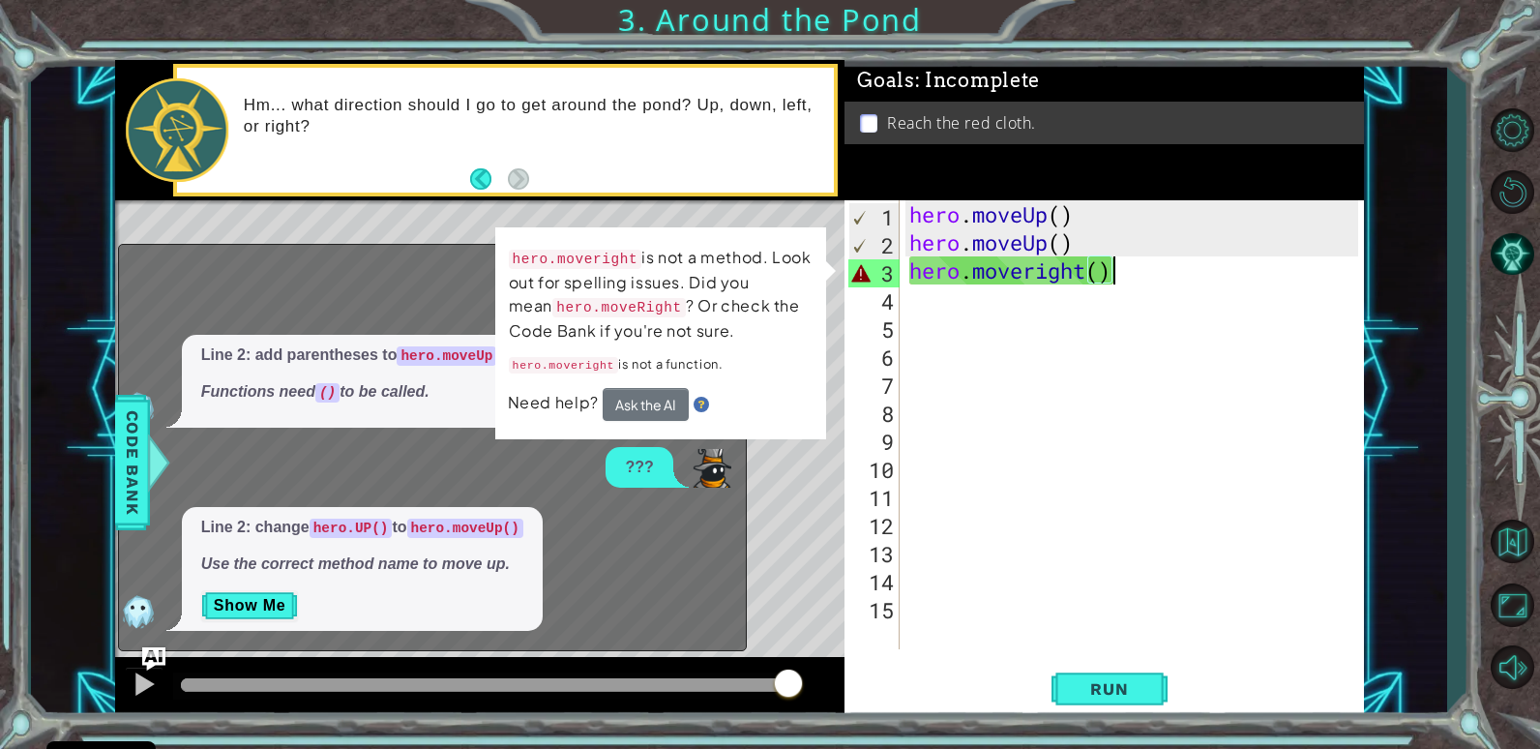
click at [1024, 265] on div "hero . moveUp ( ) hero . moveUp ( ) hero . moveright ( )" at bounding box center [1137, 452] width 462 height 505
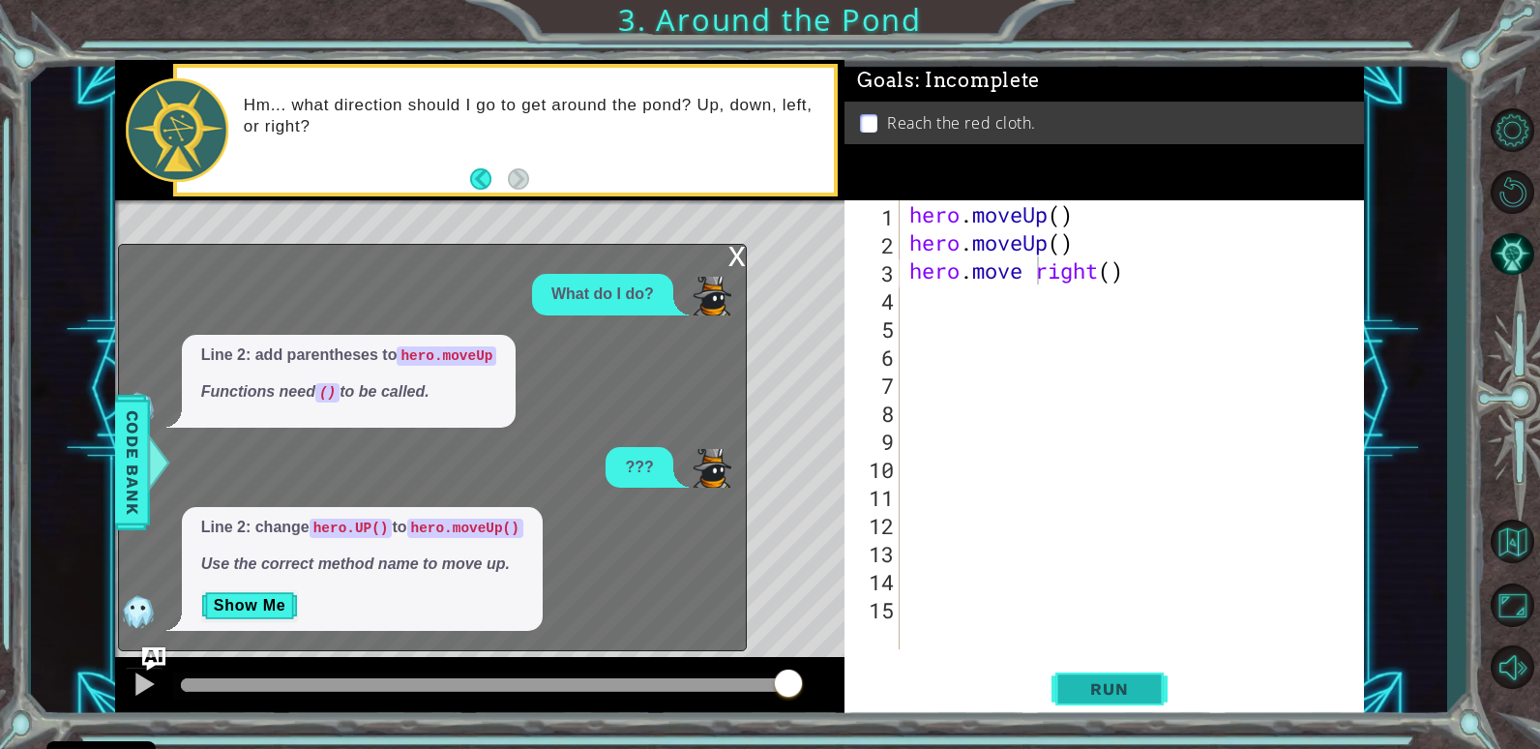
click at [1114, 686] on span "Run" at bounding box center [1109, 688] width 76 height 19
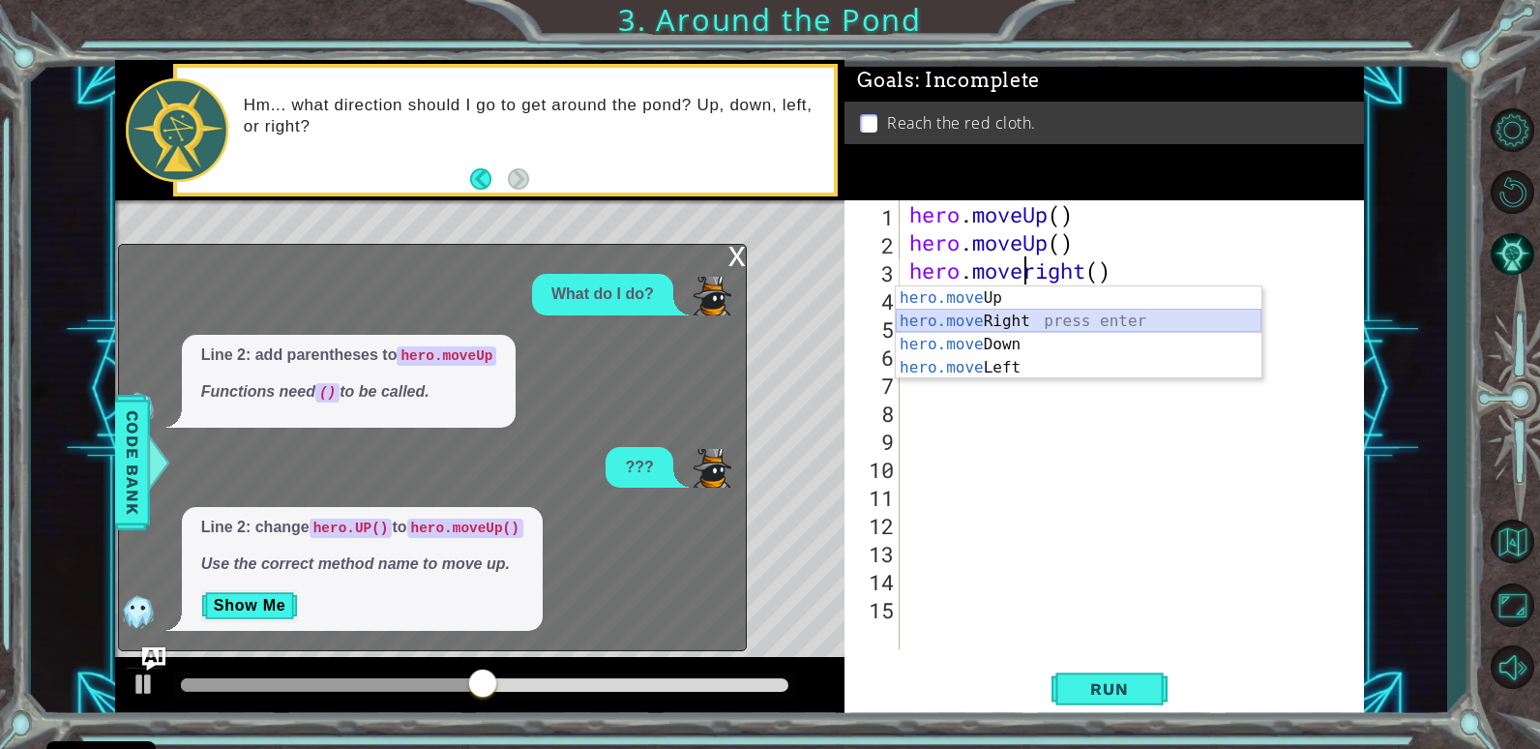
click at [978, 318] on div "hero.move Up press enter hero.move Right press enter hero.move Down press enter…" at bounding box center [1079, 355] width 366 height 139
type textarea "hero.moveRight()"
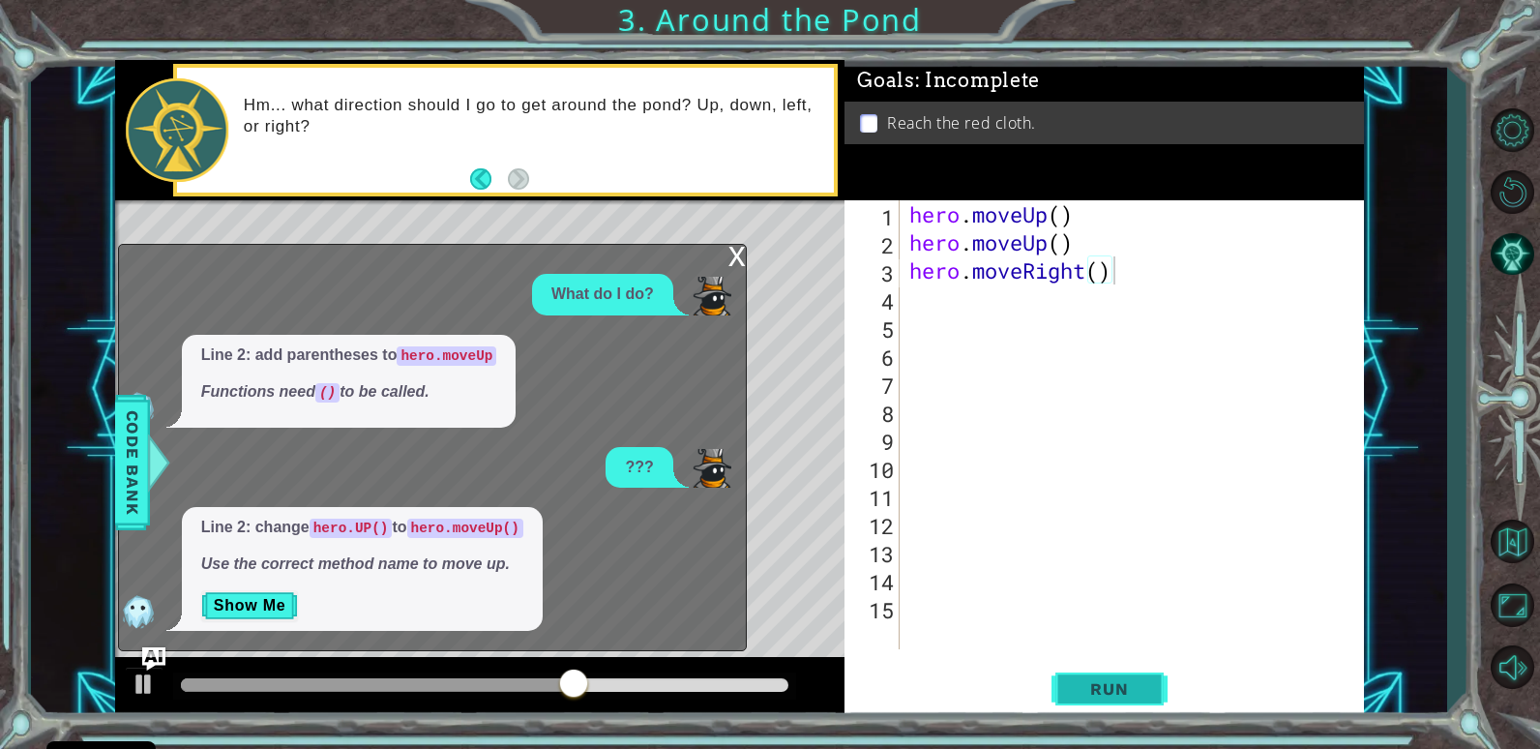
click at [1099, 677] on button "Run" at bounding box center [1110, 689] width 116 height 52
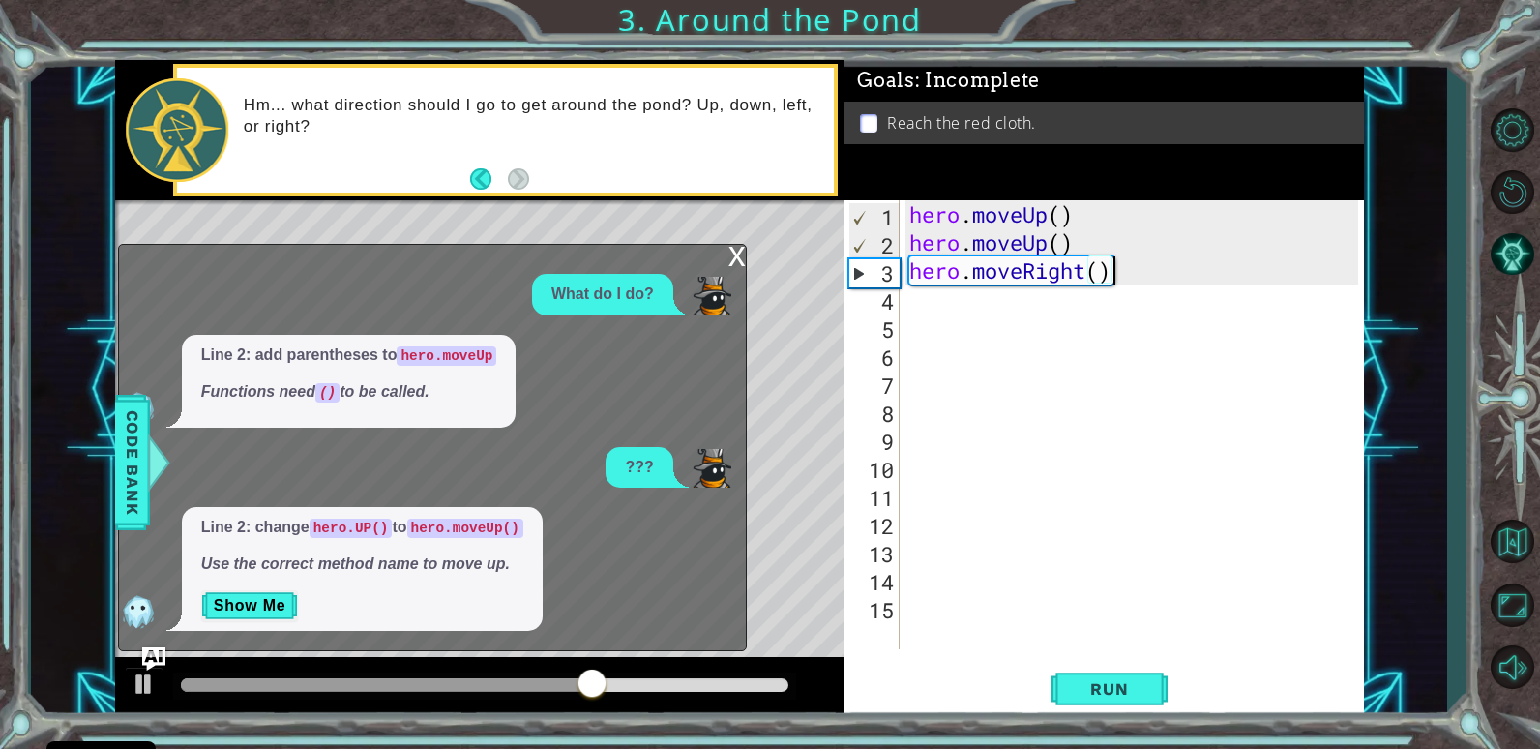
click at [1122, 261] on div "hero . moveUp ( ) hero . moveUp ( ) hero . moveRight ( )" at bounding box center [1137, 452] width 462 height 505
click at [1128, 266] on div "hero . moveUp ( ) hero . moveUp ( ) hero . moveRight ( )" at bounding box center [1137, 452] width 462 height 505
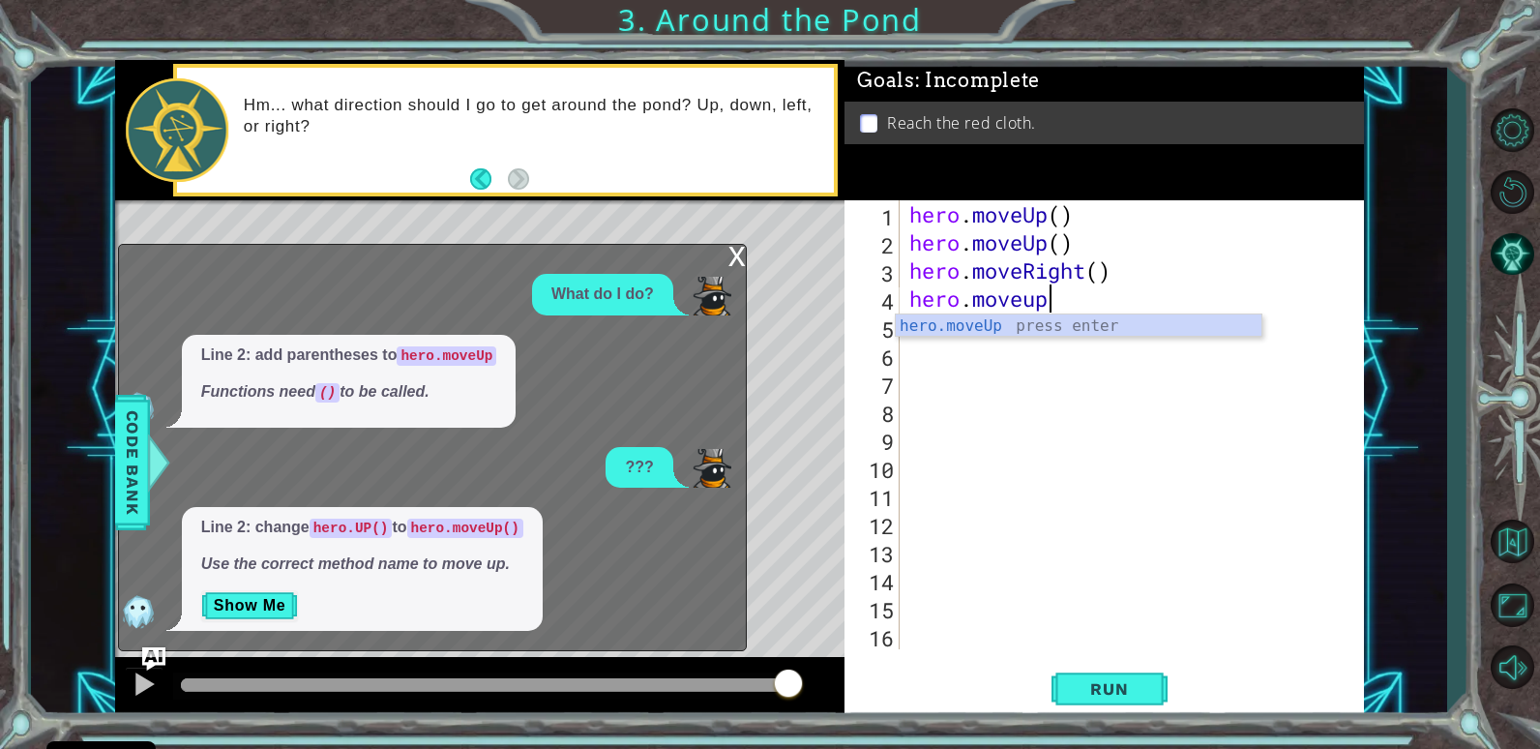
scroll to position [0, 6]
type textarea "hero.moveup()"
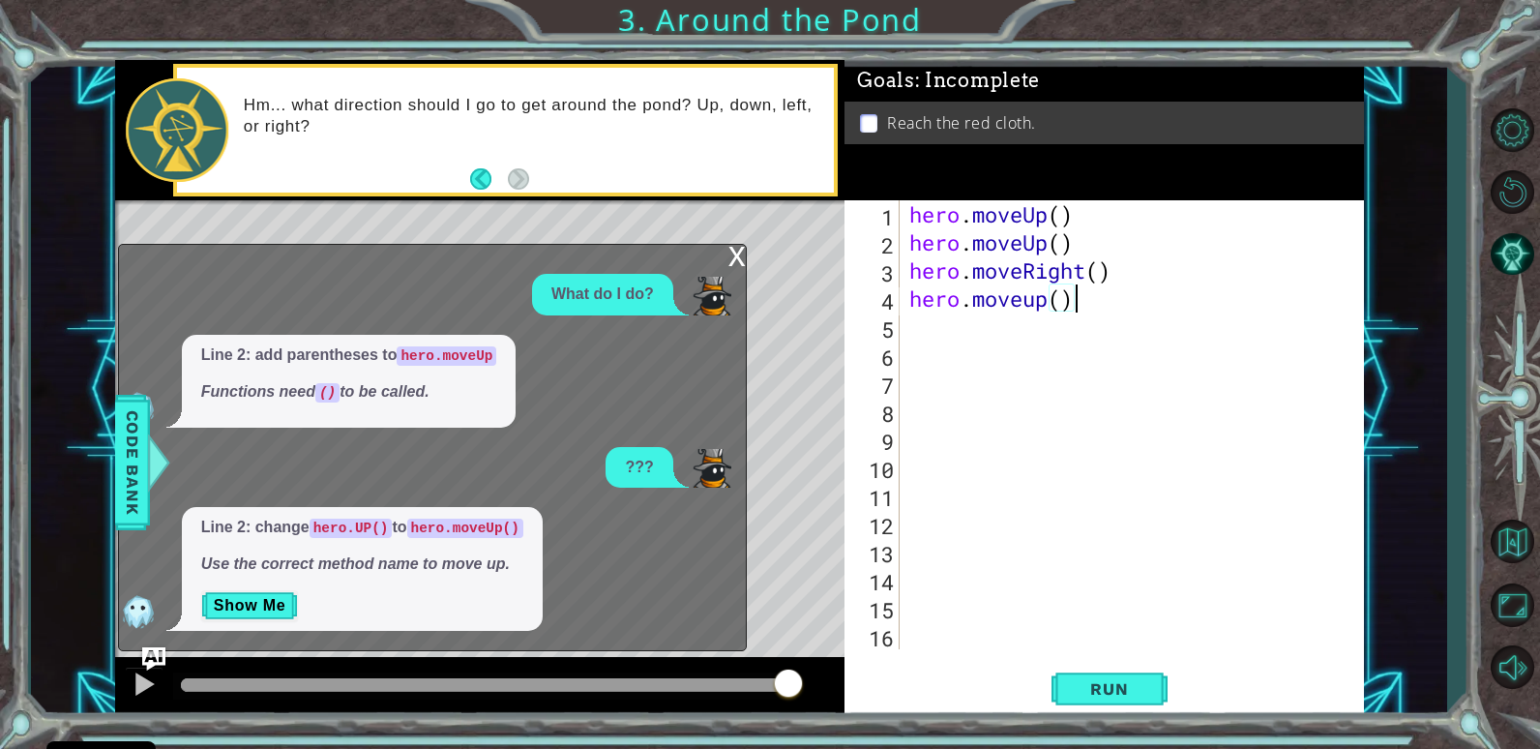
scroll to position [0, 0]
click at [1127, 680] on span "Run" at bounding box center [1109, 688] width 76 height 19
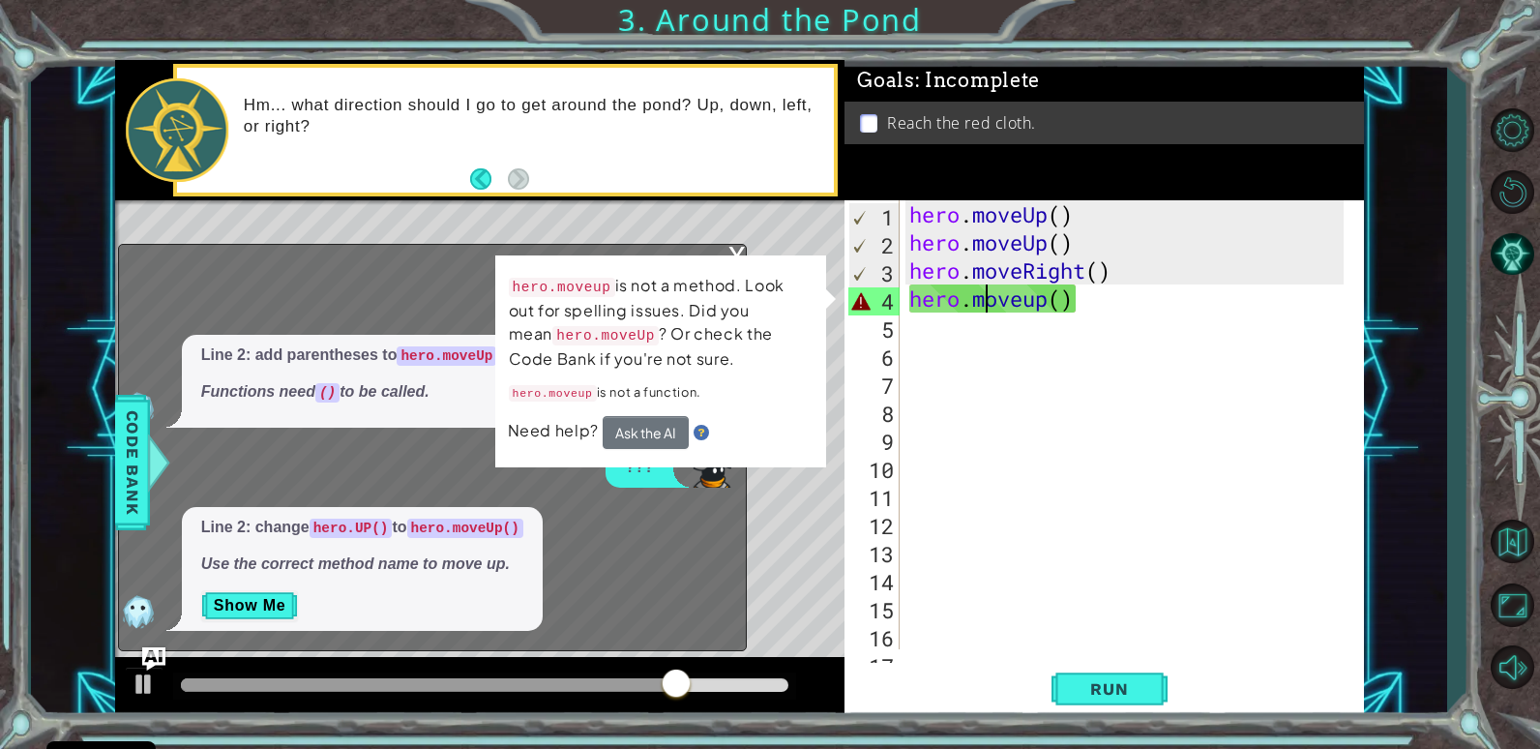
click at [982, 294] on div "hero . moveUp ( ) hero . moveUp ( ) hero . moveRight ( ) hero . moveup ( )" at bounding box center [1130, 452] width 448 height 505
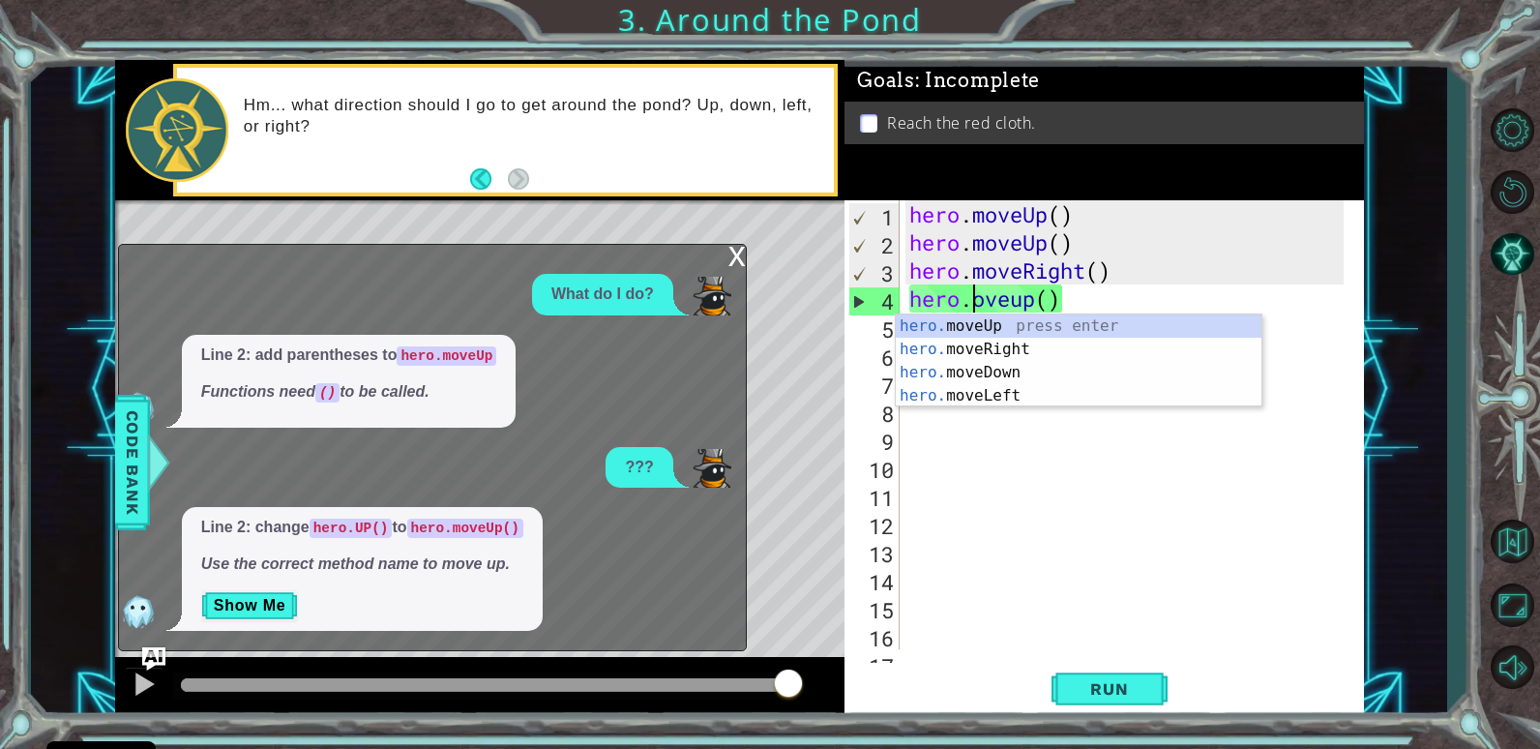
scroll to position [0, 4]
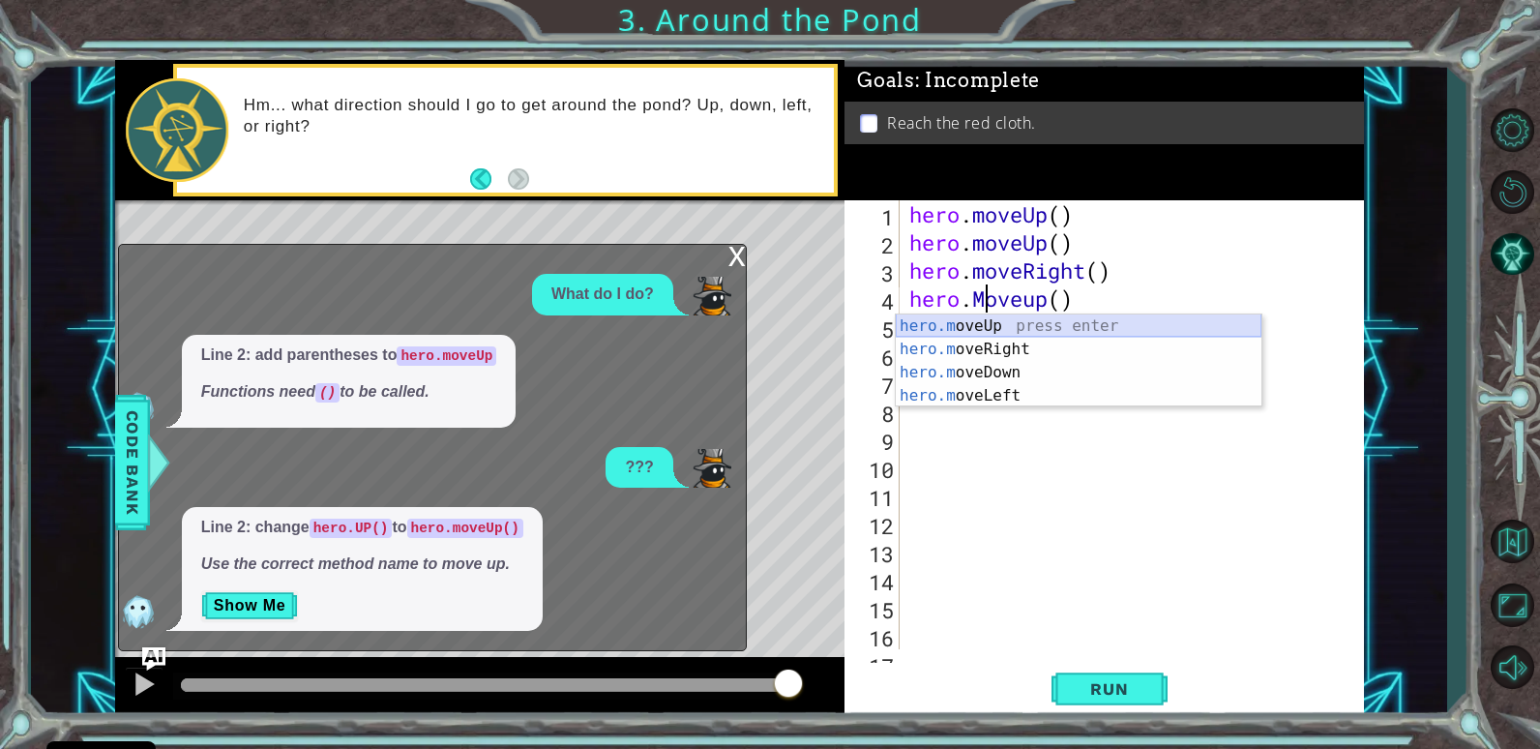
click at [1013, 324] on div "hero.m oveUp press enter hero.m oveRight press enter hero.m oveDown press enter…" at bounding box center [1079, 383] width 366 height 139
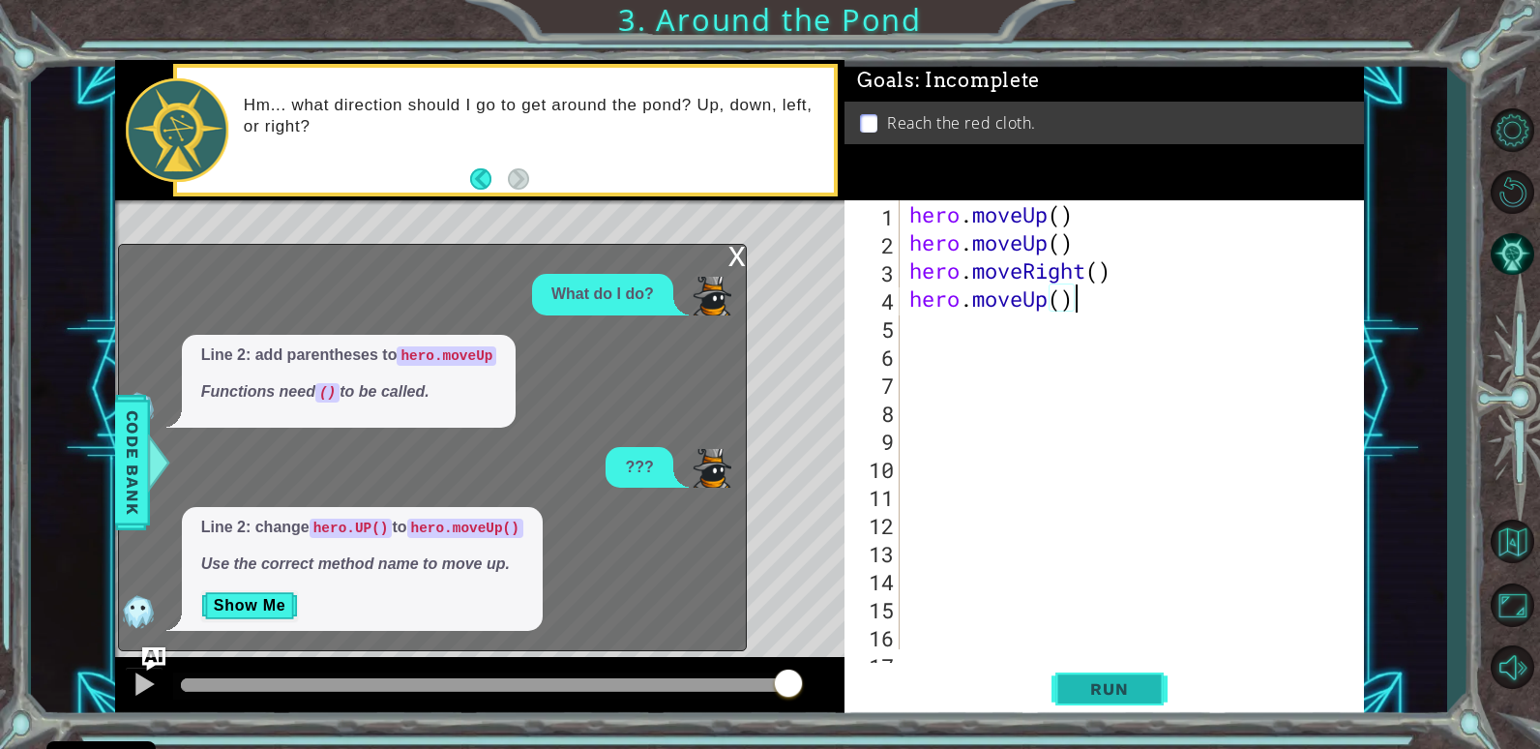
type textarea "hero.moveUp()"
click at [1113, 676] on button "Run" at bounding box center [1110, 689] width 116 height 52
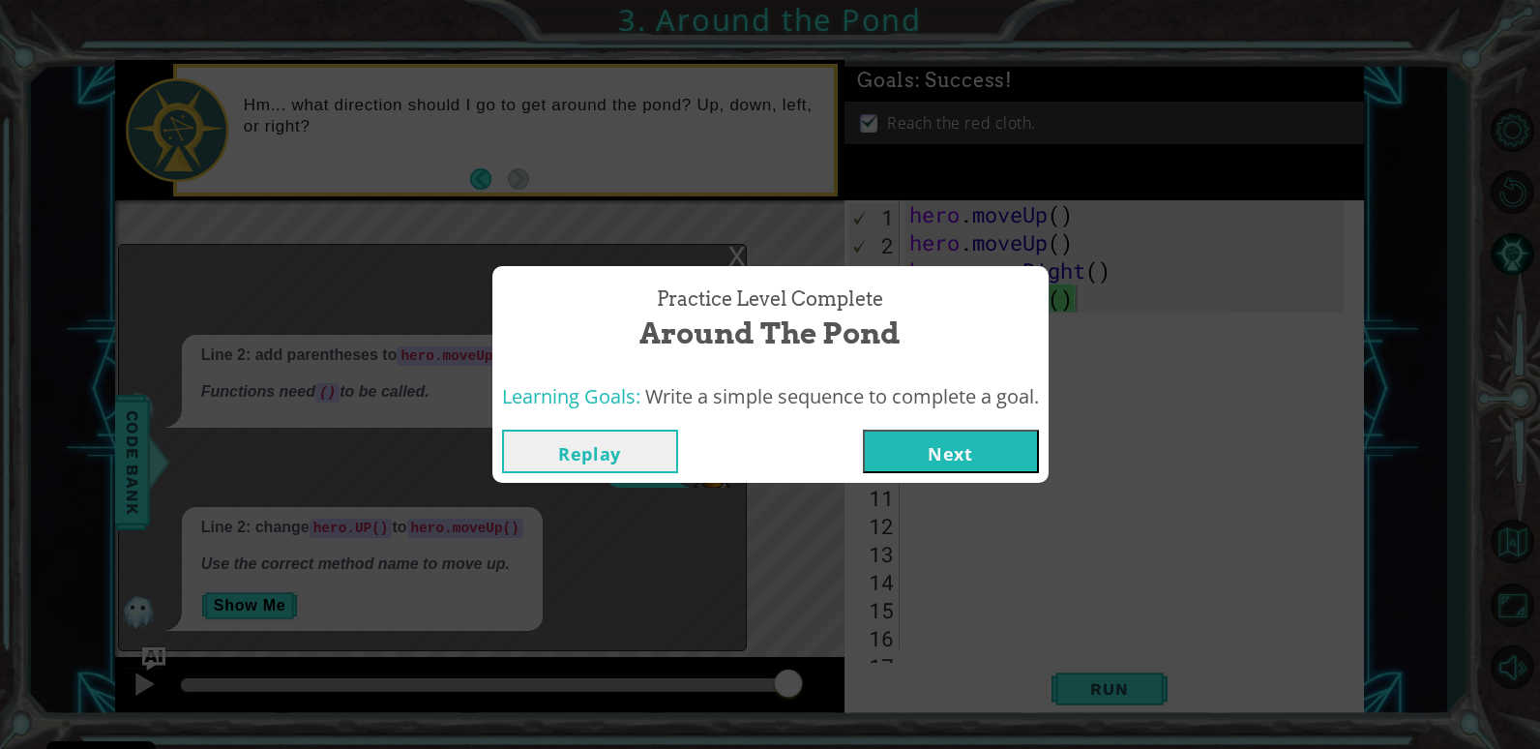
click at [994, 463] on button "Next" at bounding box center [951, 452] width 176 height 44
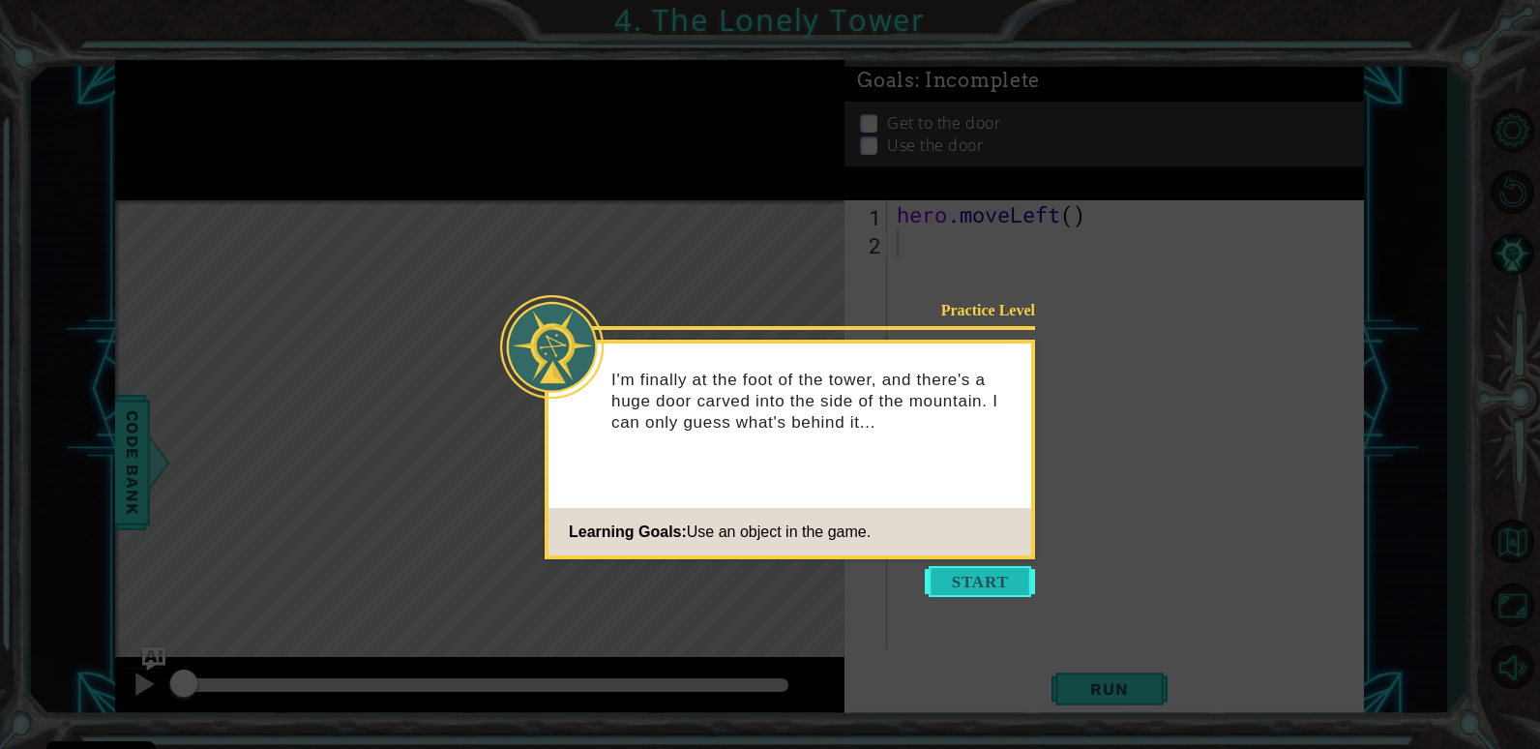
click at [950, 590] on button "Start" at bounding box center [980, 581] width 110 height 31
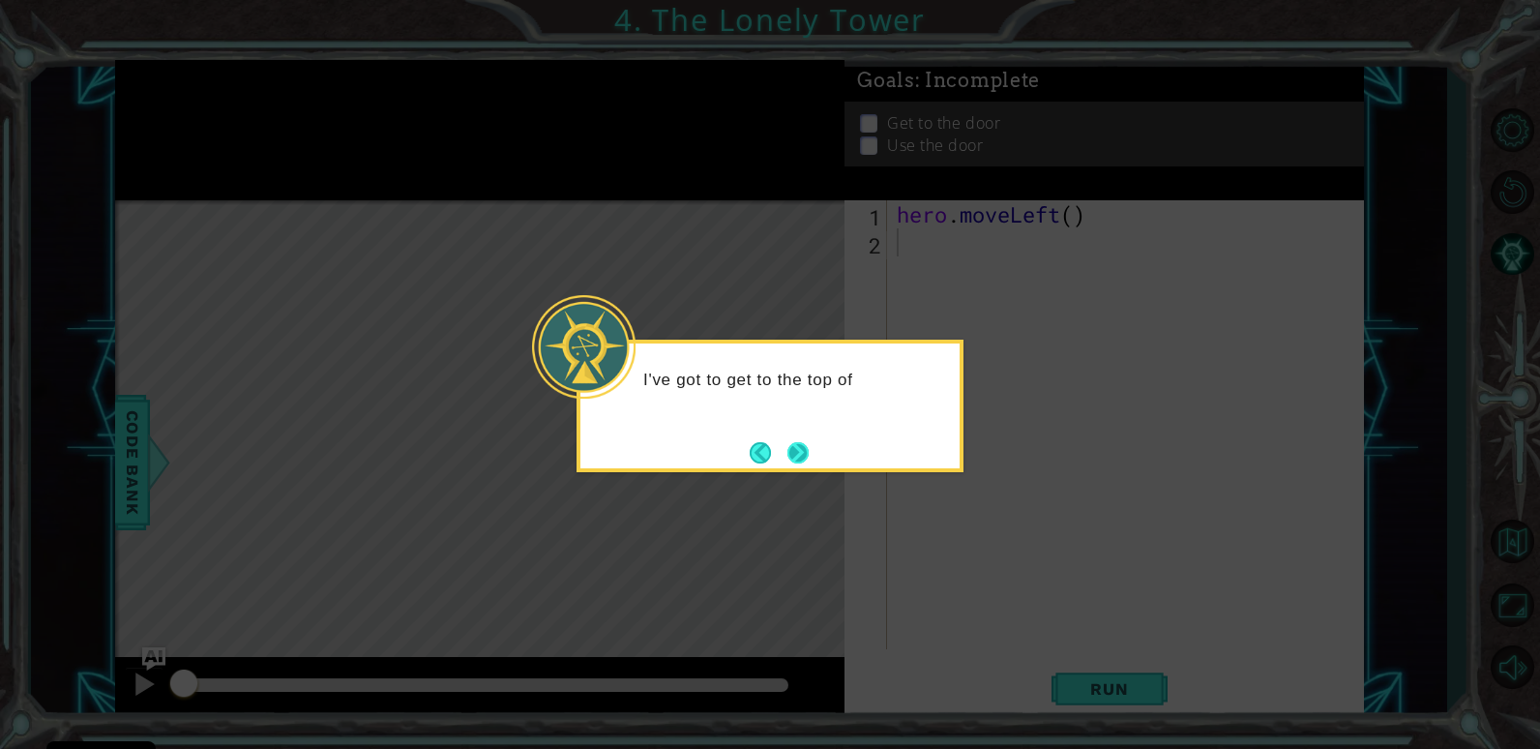
click at [795, 442] on button "Next" at bounding box center [798, 452] width 23 height 23
click at [797, 460] on button "Next" at bounding box center [798, 452] width 30 height 30
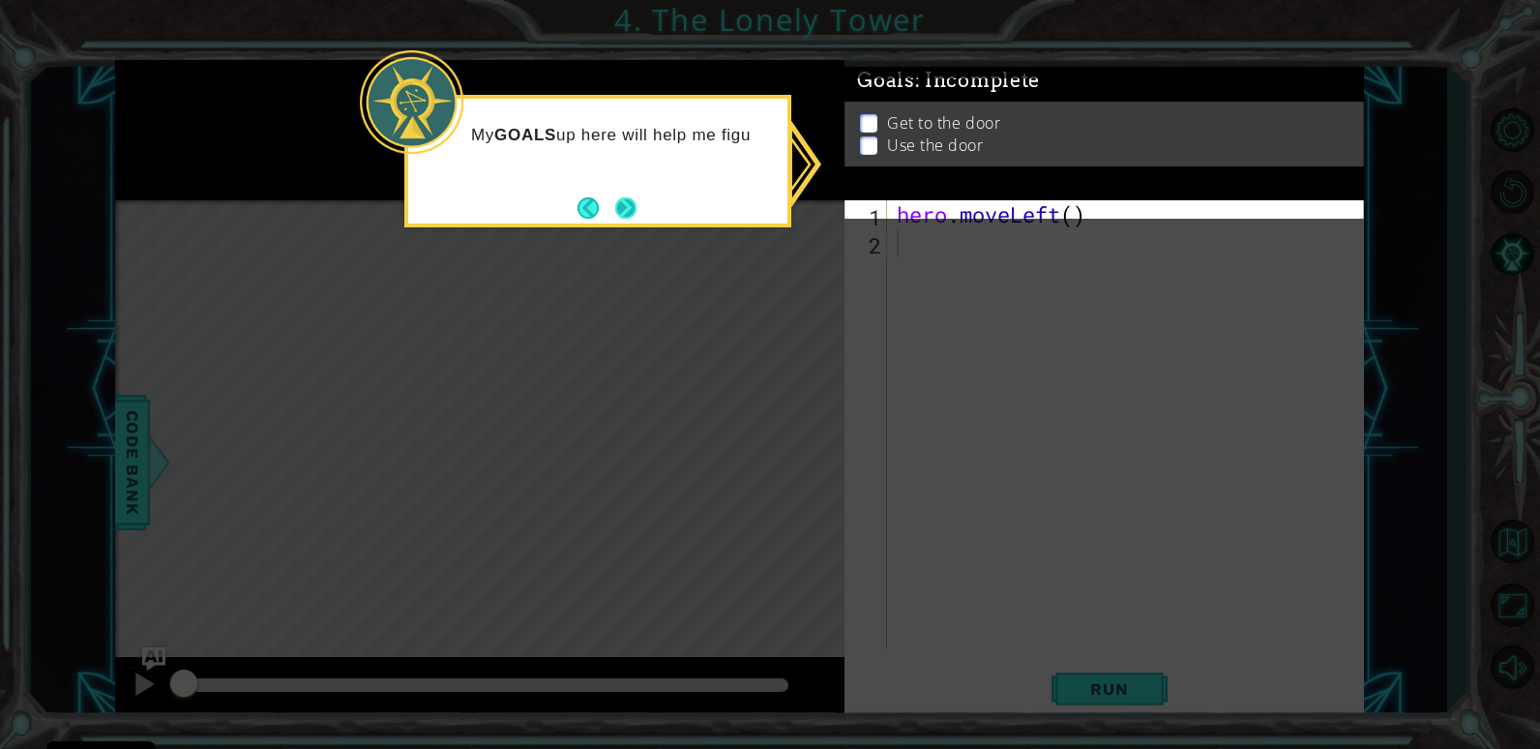
click at [628, 221] on button "Next" at bounding box center [625, 207] width 26 height 26
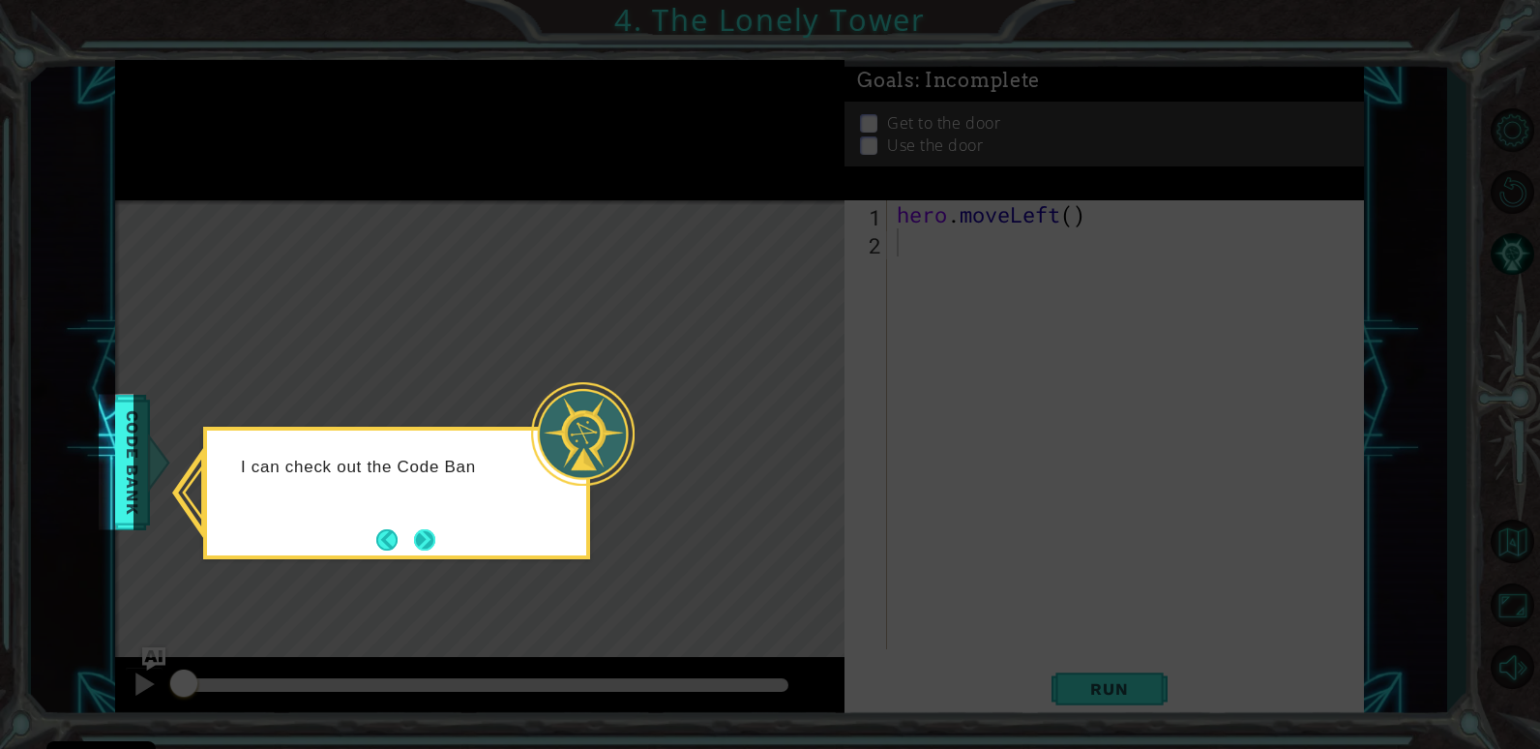
click at [411, 538] on button "Next" at bounding box center [424, 538] width 27 height 27
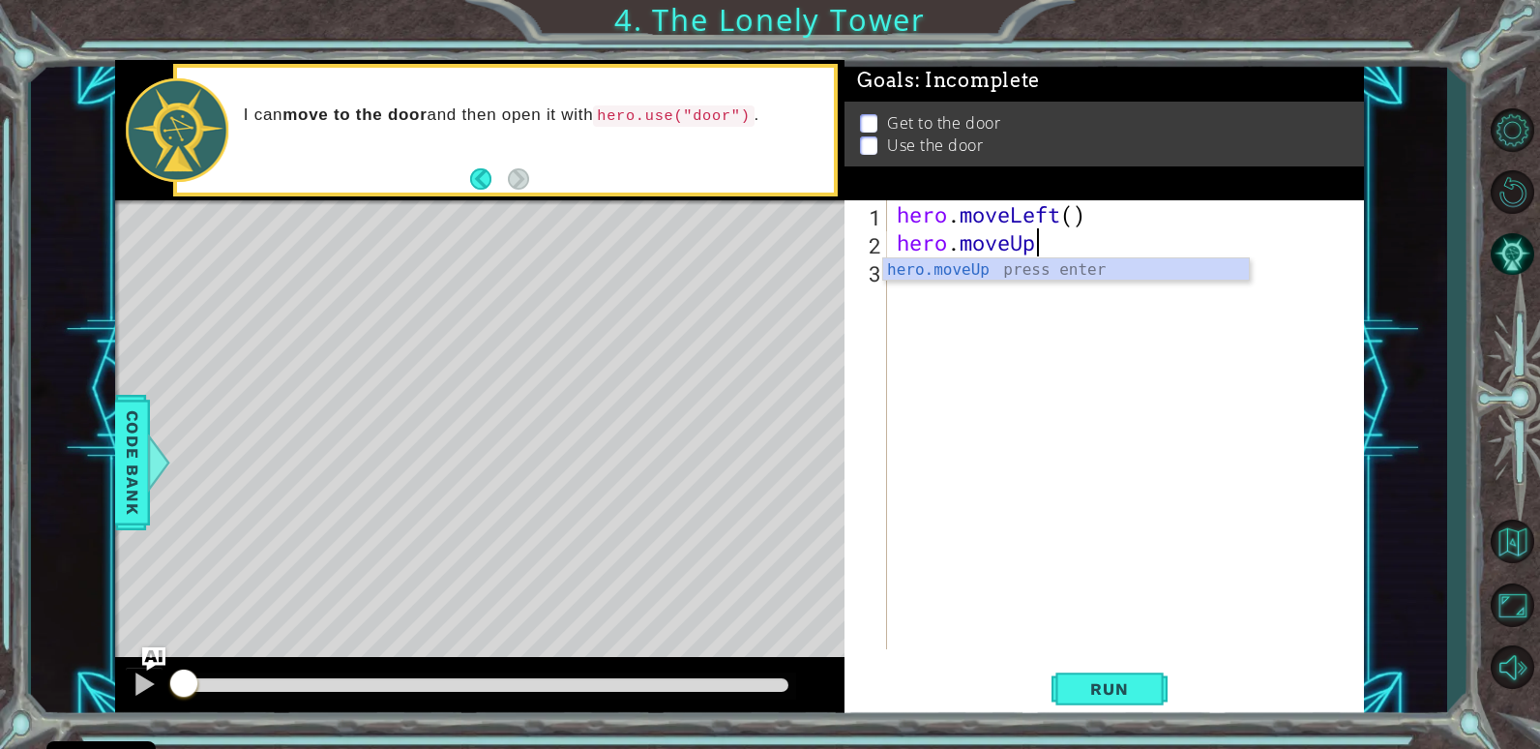
scroll to position [0, 6]
type textarea "hero.moveUp()"
click at [1089, 668] on button "Run" at bounding box center [1110, 689] width 116 height 52
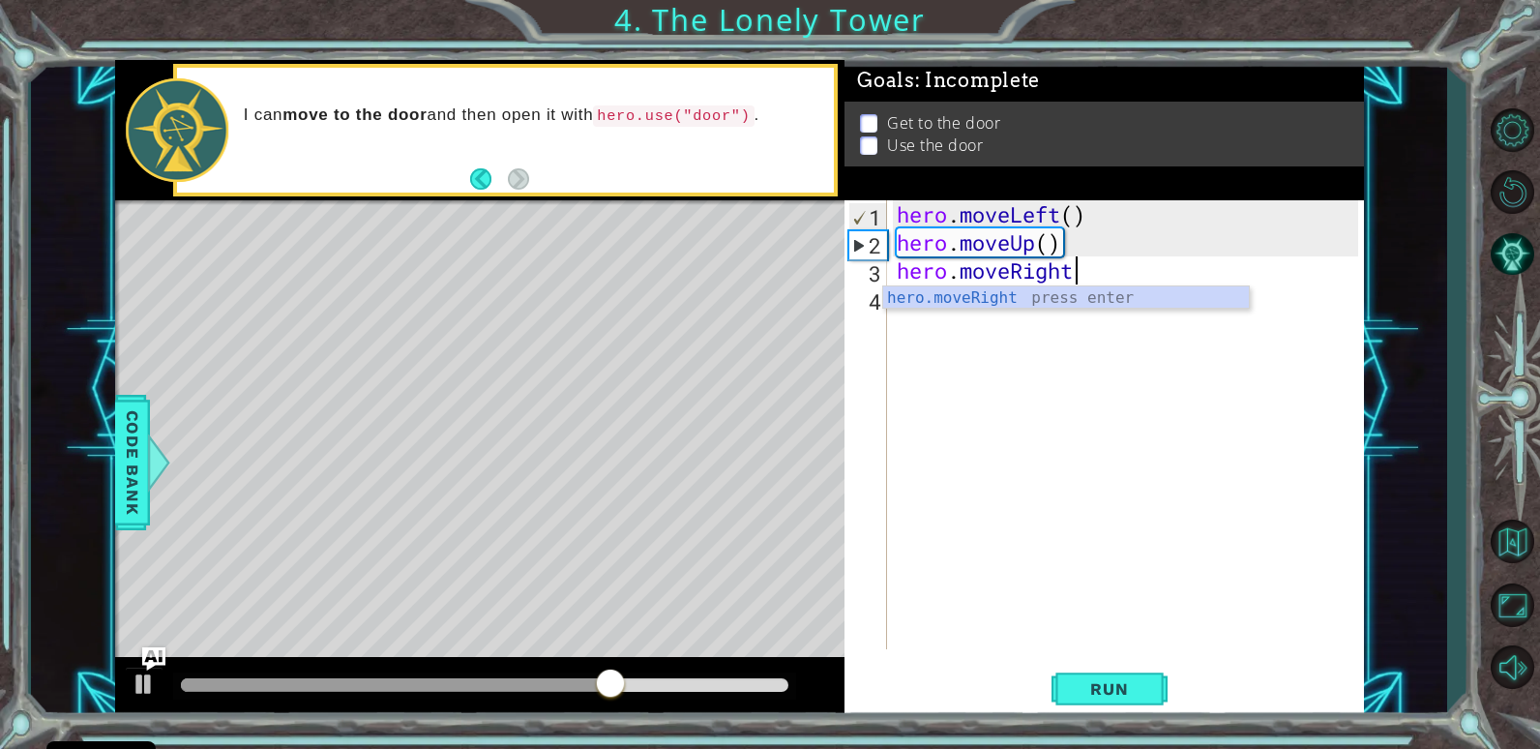
scroll to position [0, 9]
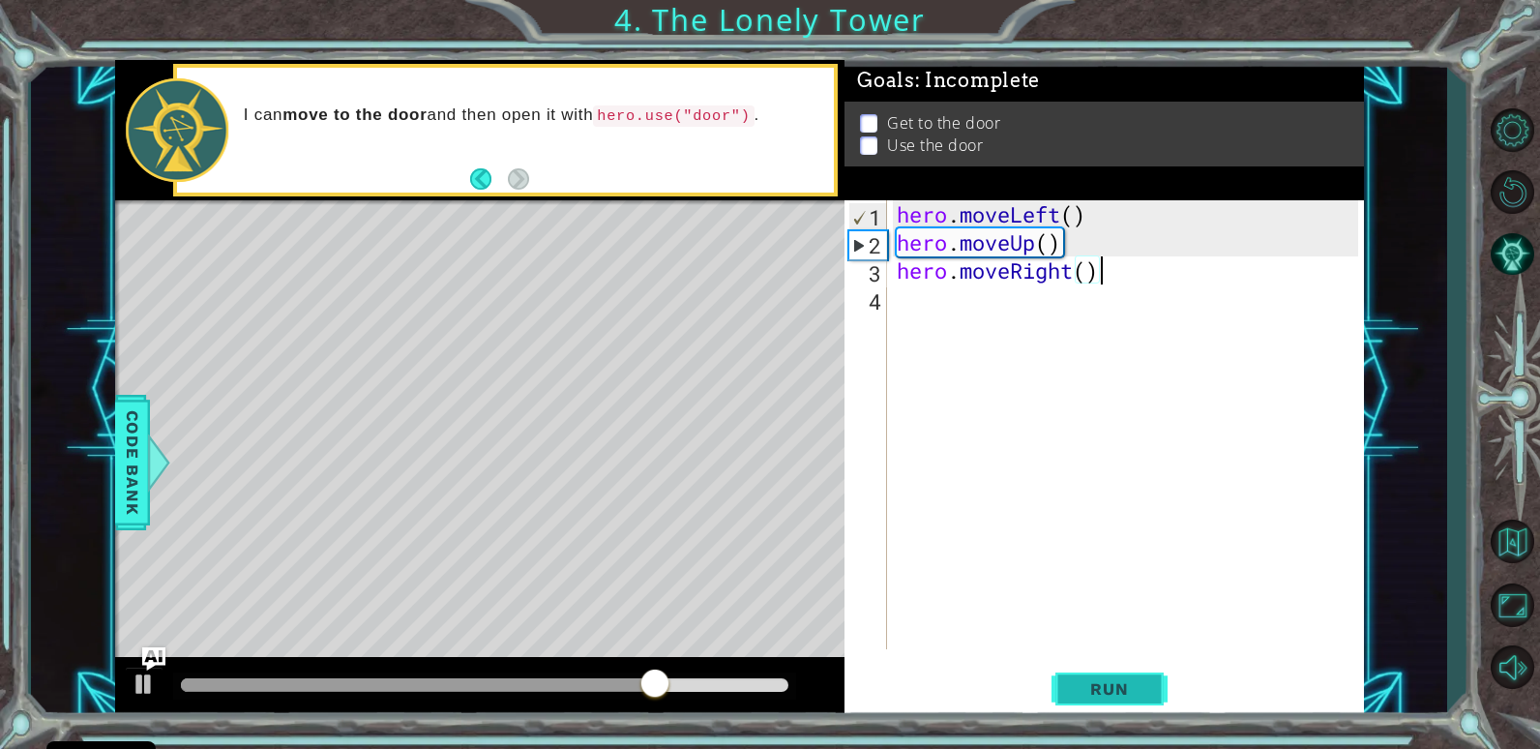
click at [1097, 696] on span "Run" at bounding box center [1109, 688] width 76 height 19
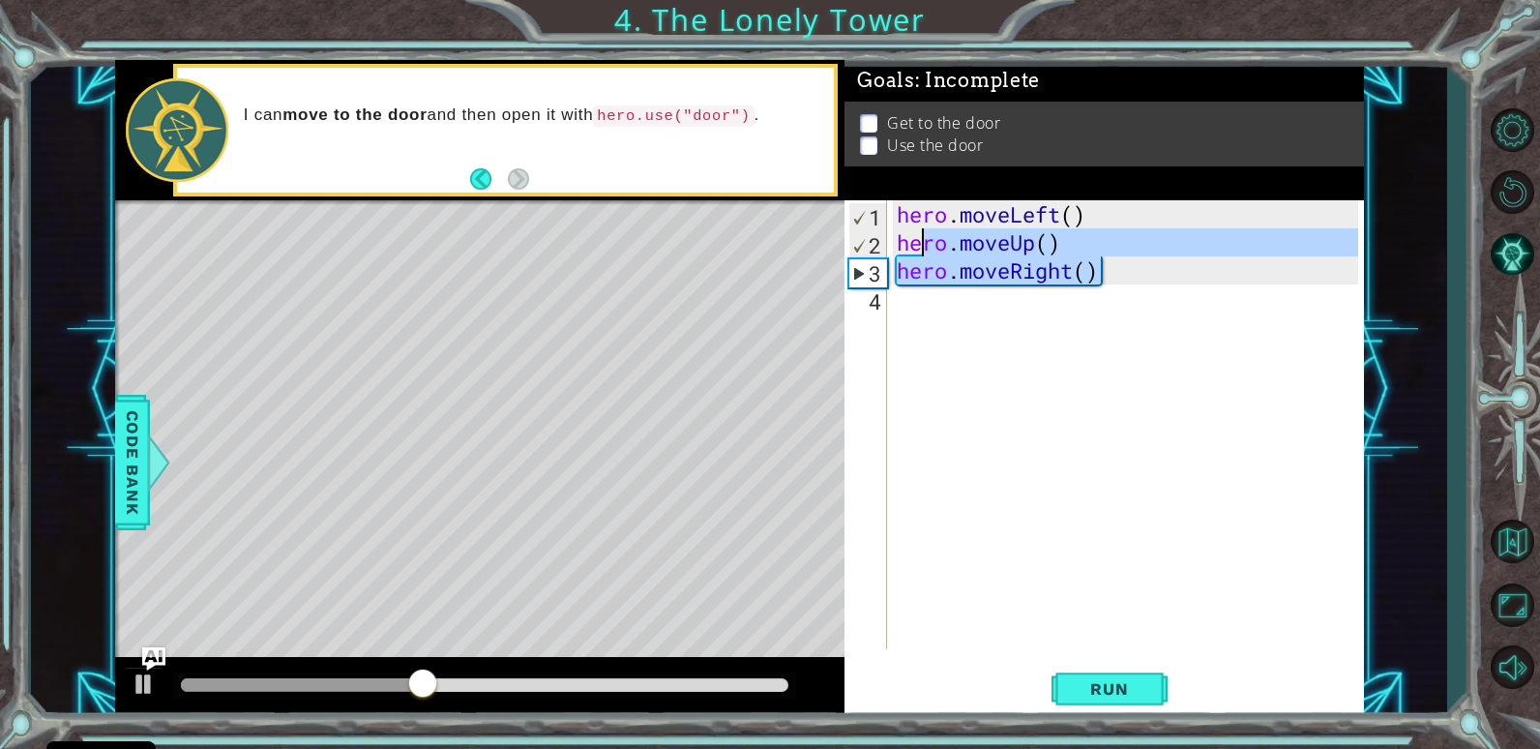
drag, startPoint x: 1120, startPoint y: 269, endPoint x: 920, endPoint y: 245, distance: 201.7
click at [925, 246] on div "hero . moveLeft ( ) hero . moveUp ( ) hero . moveRight ( )" at bounding box center [1130, 452] width 475 height 505
type textarea "he"
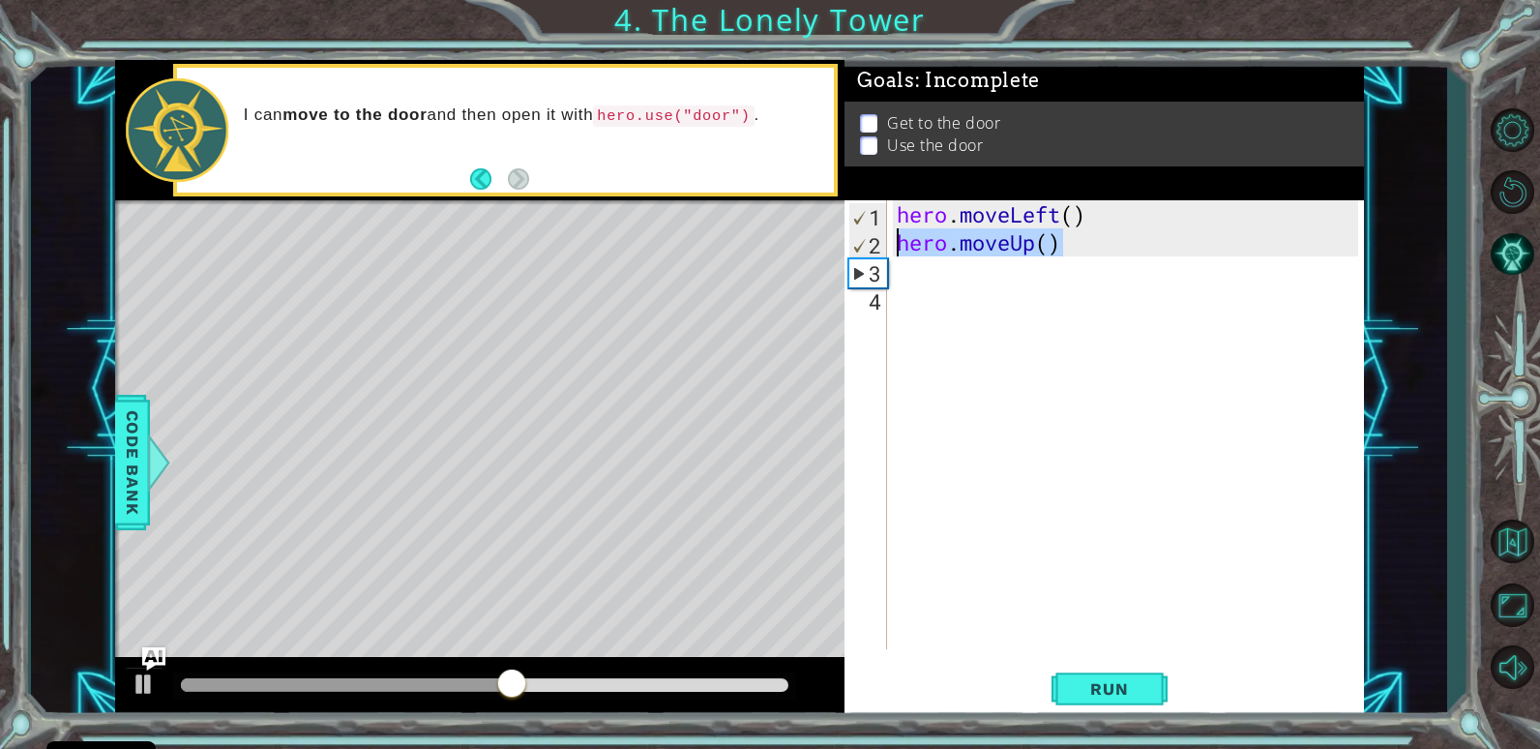
drag, startPoint x: 1059, startPoint y: 241, endPoint x: 887, endPoint y: 234, distance: 172.3
click at [887, 234] on div "1 2 3 4 hero . moveLeft ( ) hero . moveUp ( ) ההההההההההההההההההההההההההההההההה…" at bounding box center [1102, 424] width 514 height 449
type textarea "hero.moveUp()"
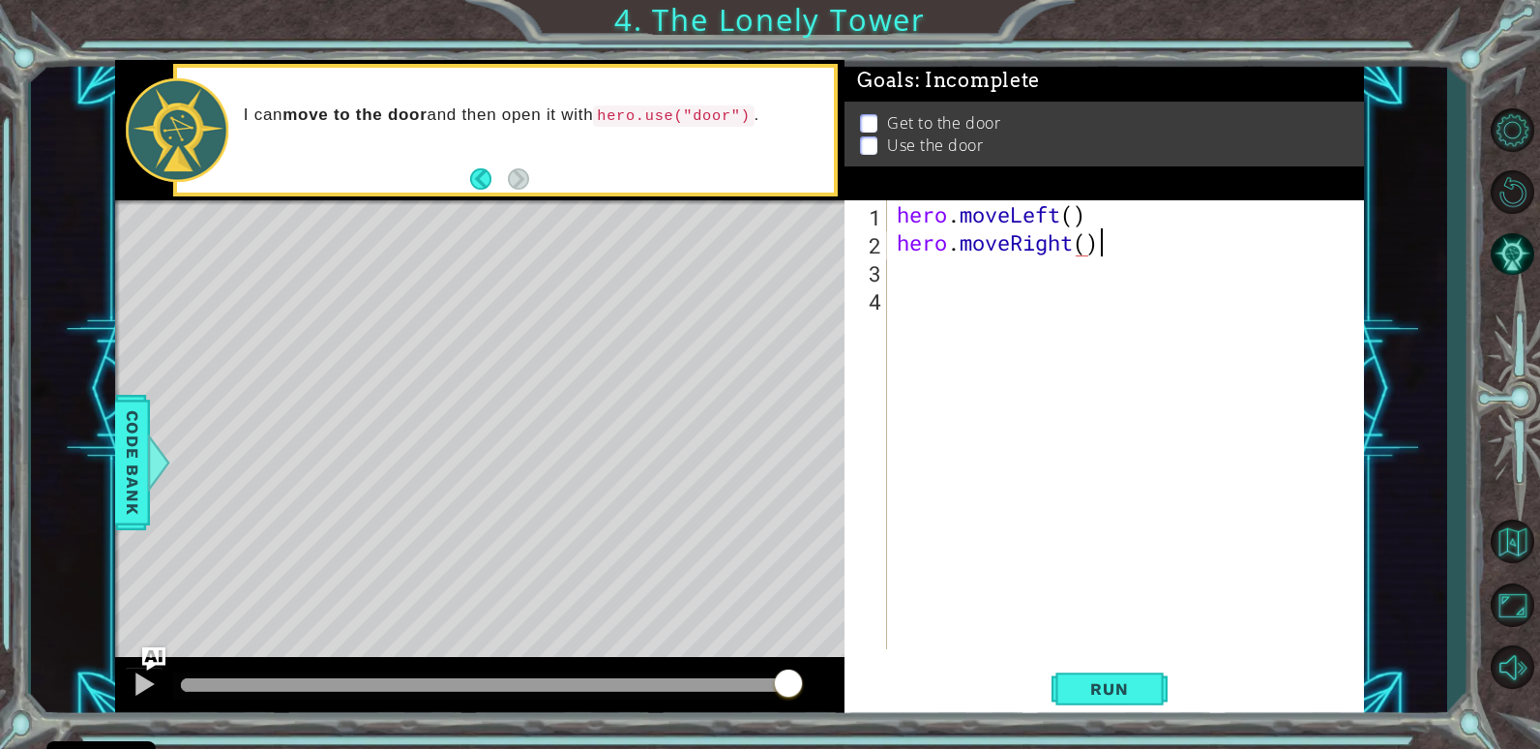
scroll to position [0, 9]
click at [1103, 682] on span "Run" at bounding box center [1109, 688] width 76 height 19
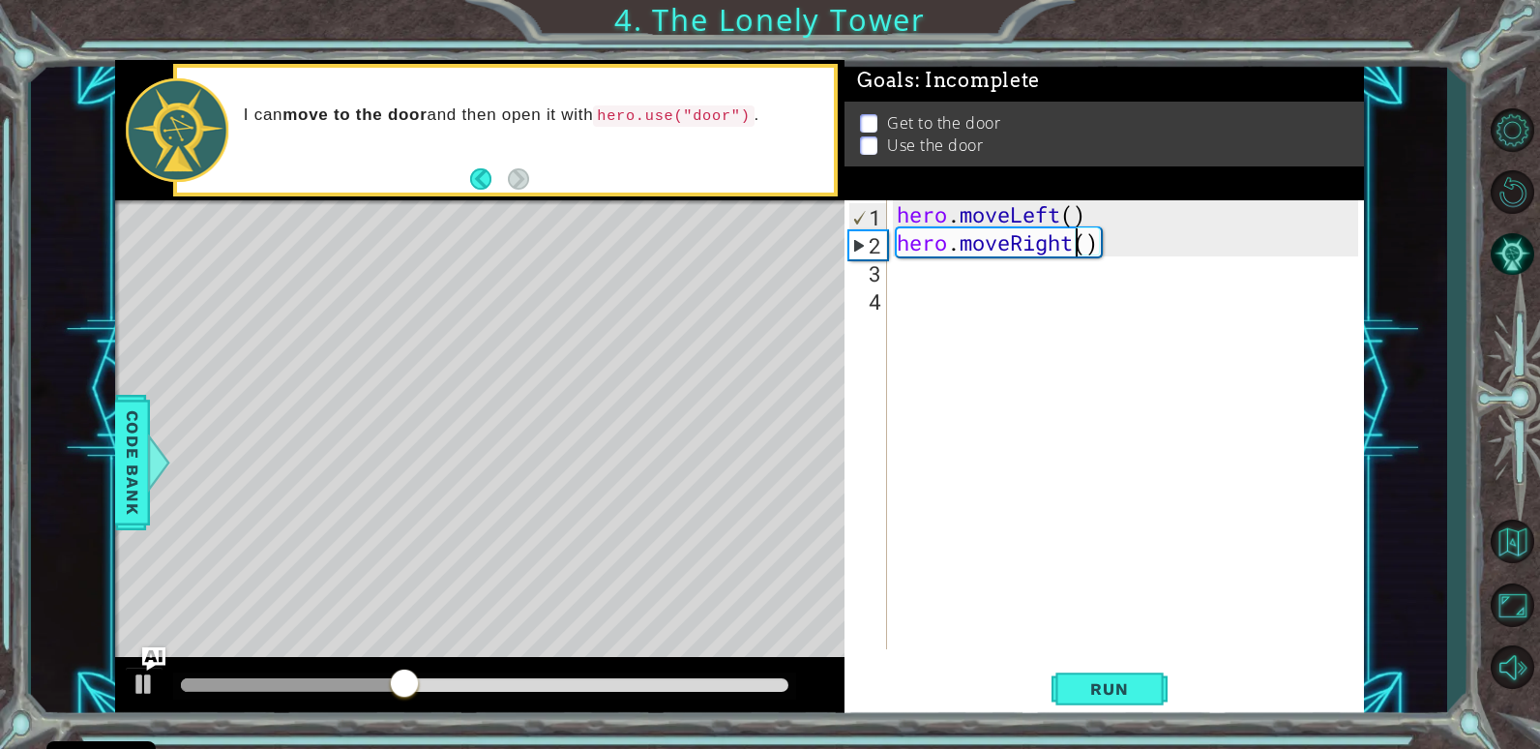
click at [1071, 235] on div "hero . moveLeft ( ) hero . moveRight ( )" at bounding box center [1130, 452] width 475 height 505
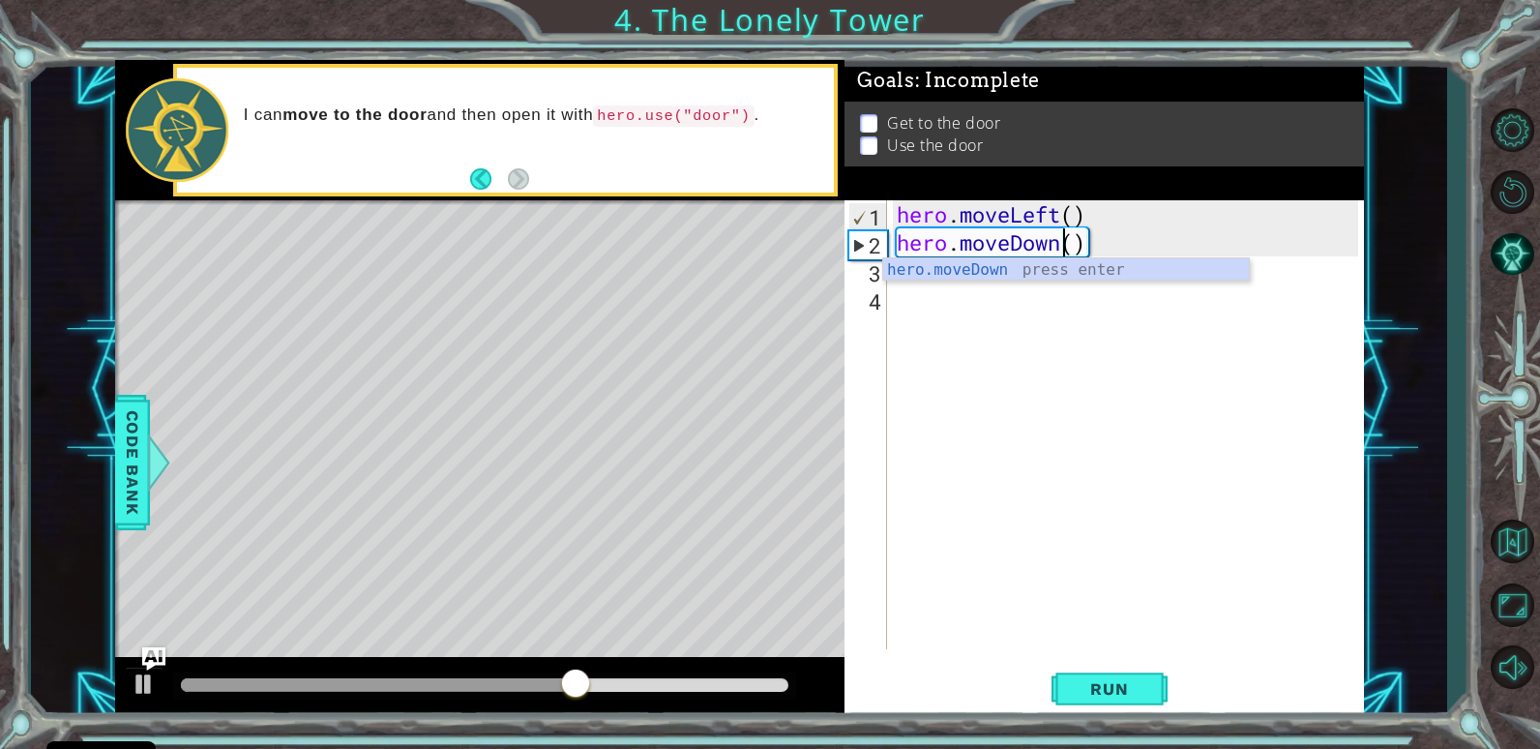
scroll to position [0, 8]
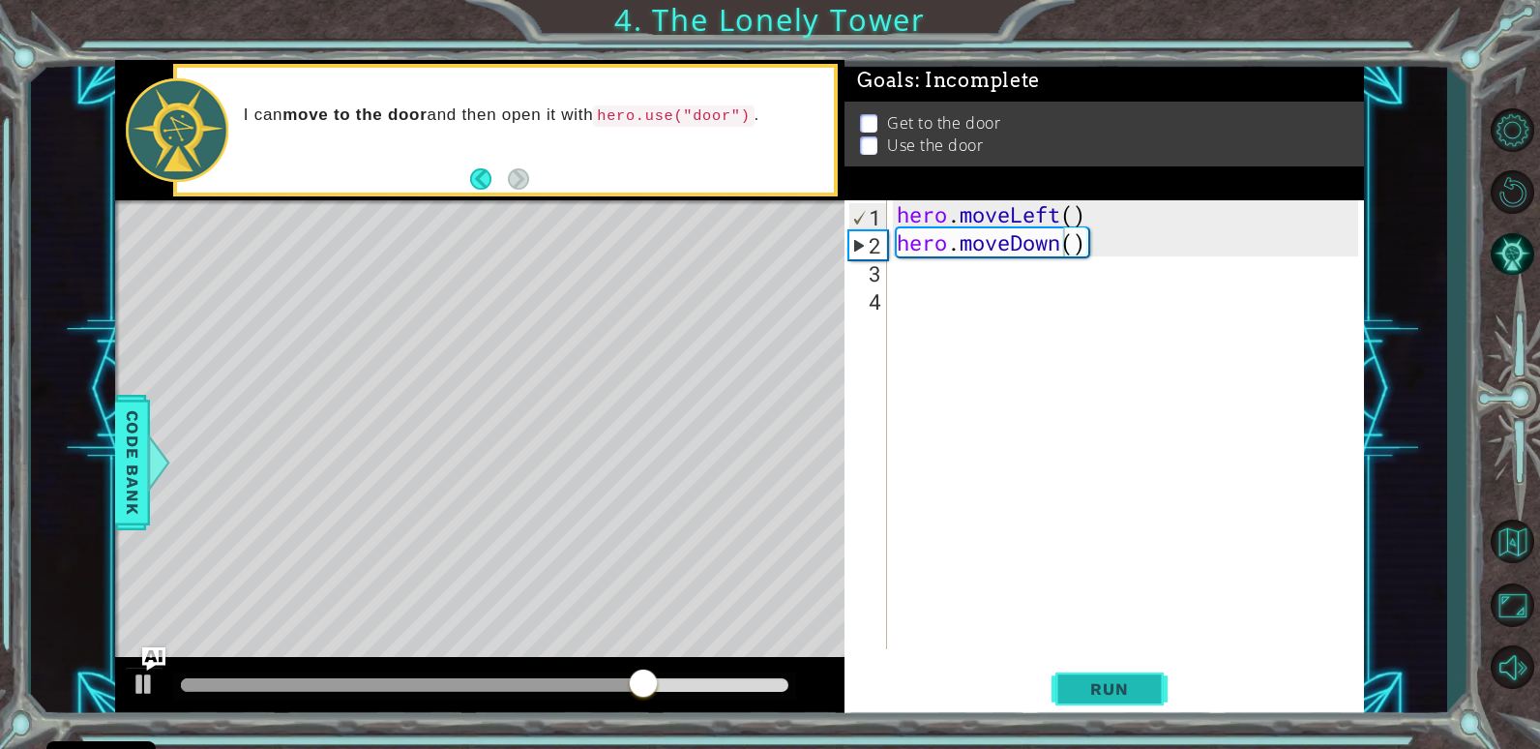
click at [1130, 683] on span "Run" at bounding box center [1109, 688] width 76 height 19
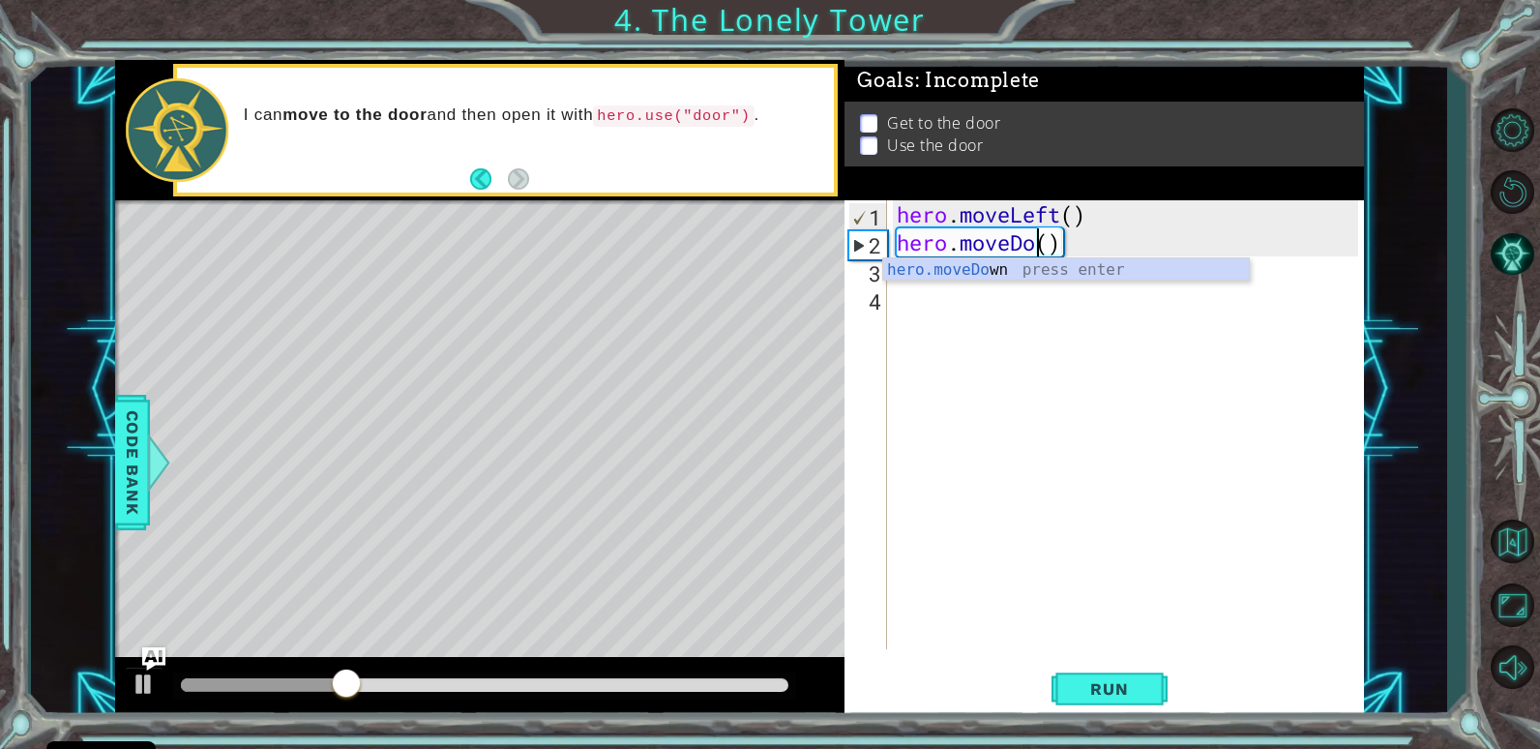
scroll to position [0, 6]
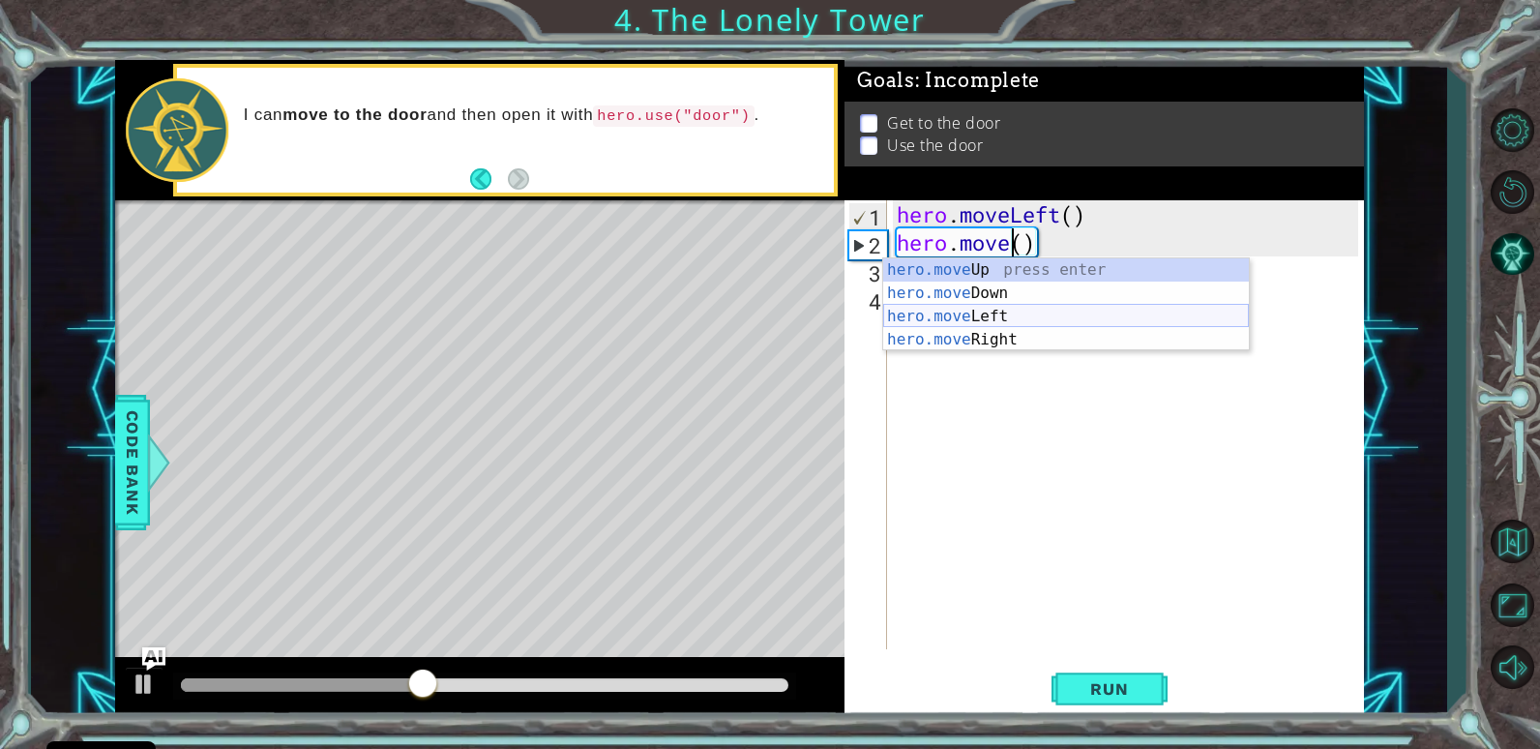
click at [1050, 308] on div "hero.move Up press enter hero.move Down press enter hero.move Left press enter …" at bounding box center [1066, 327] width 366 height 139
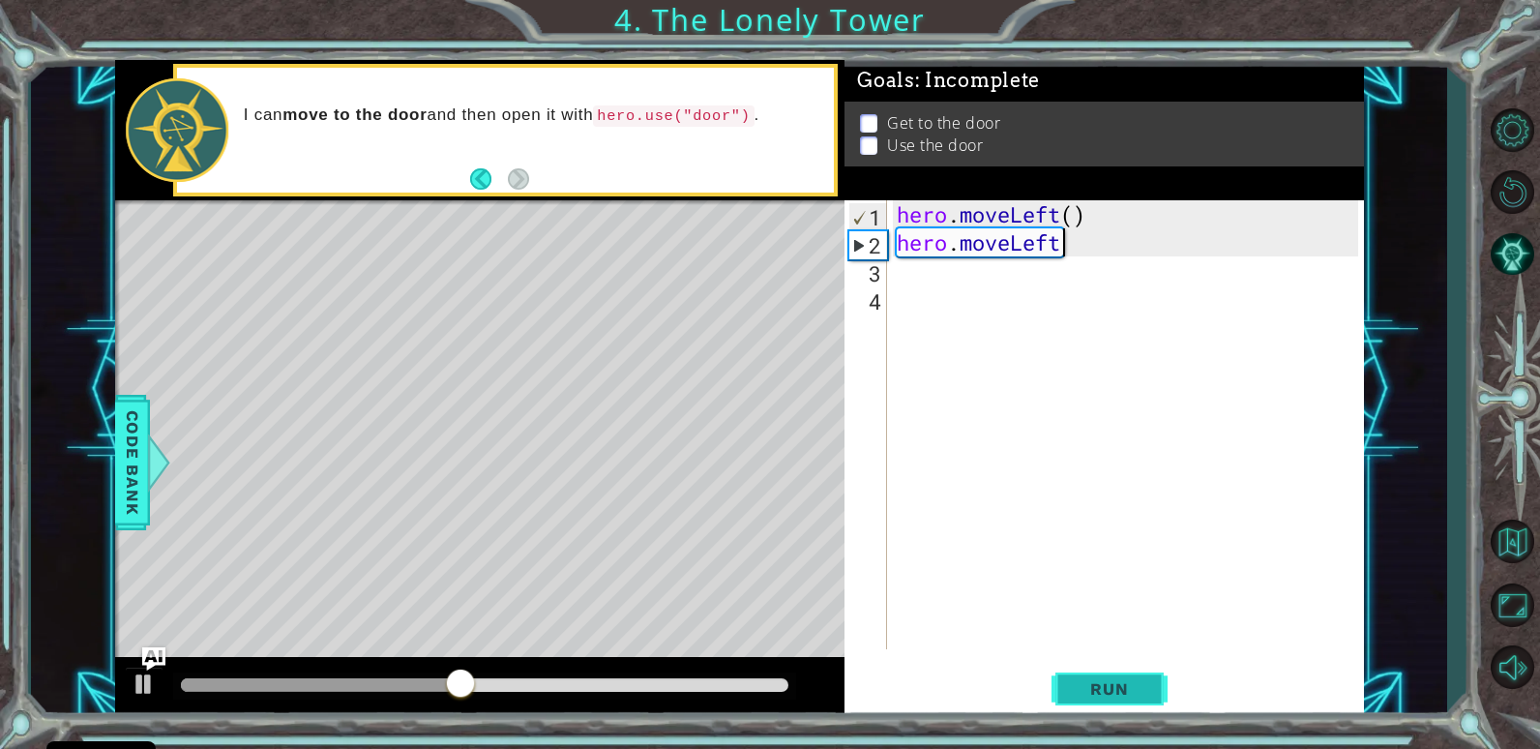
click at [1115, 703] on button "Run" at bounding box center [1110, 689] width 116 height 52
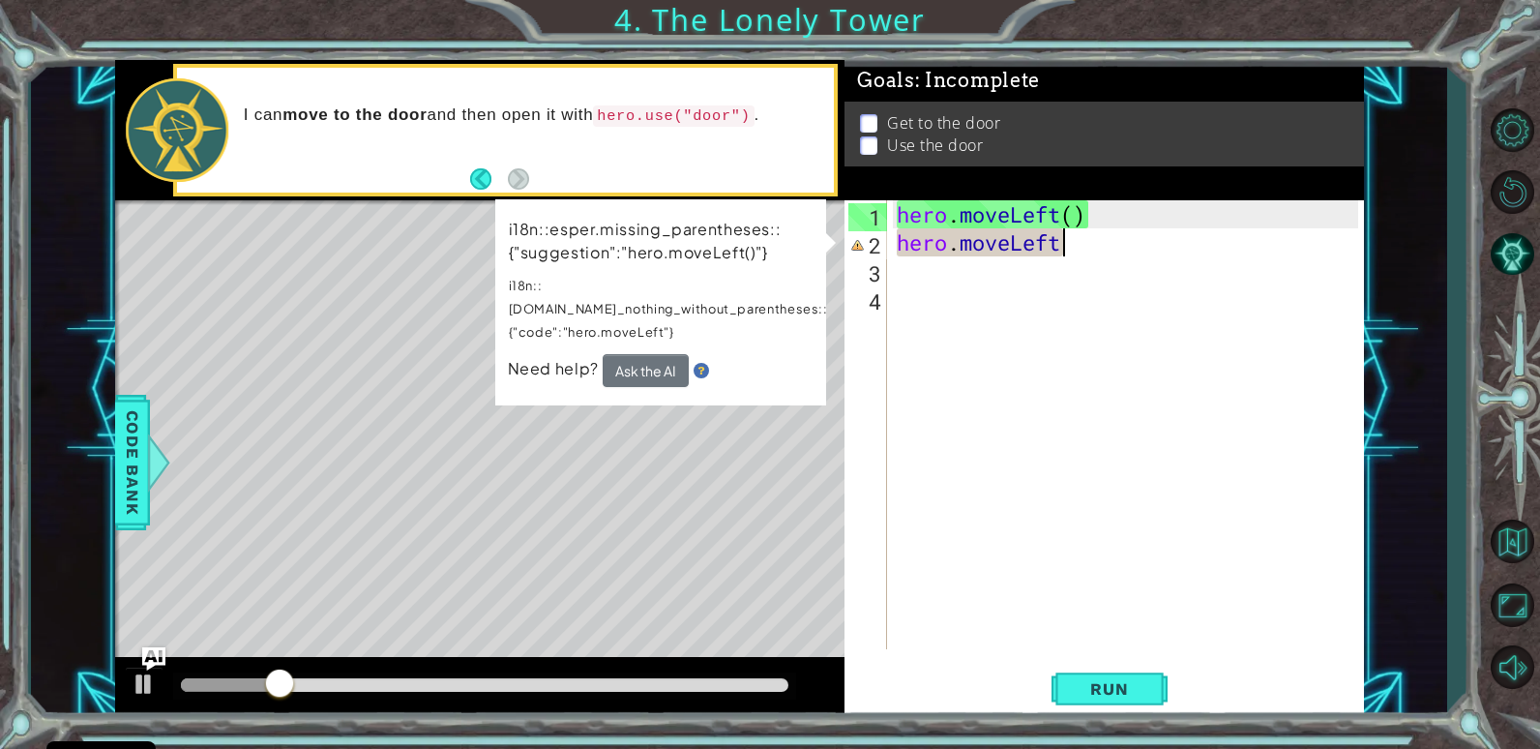
scroll to position [0, 8]
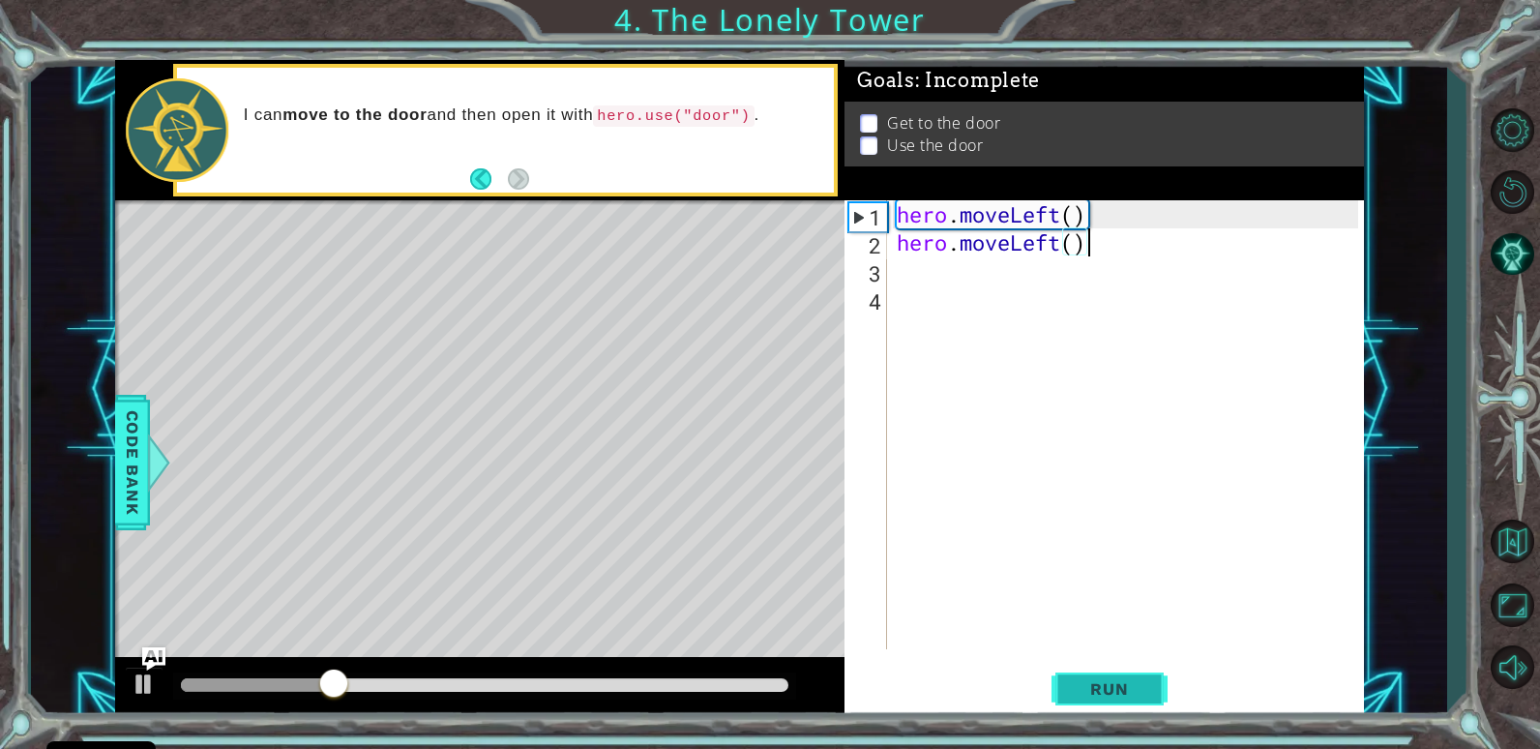
type textarea "hero.moveLeft()"
click at [1153, 698] on button "Run" at bounding box center [1110, 689] width 116 height 52
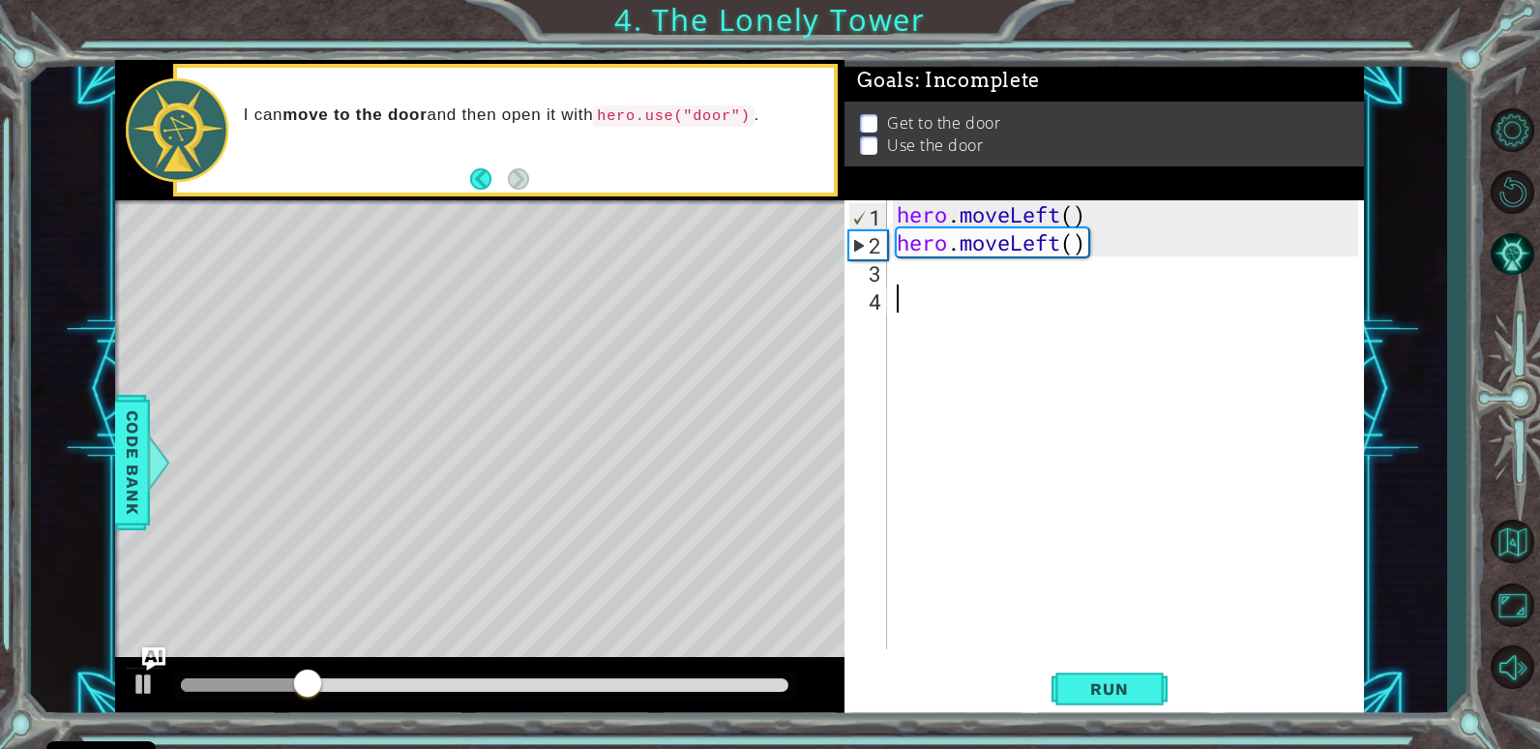
click at [973, 285] on div "hero . moveLeft ( ) hero . moveLeft ( )" at bounding box center [1130, 452] width 475 height 505
click at [973, 279] on div "hero . moveLeft ( ) hero . moveLeft ( )" at bounding box center [1130, 452] width 475 height 505
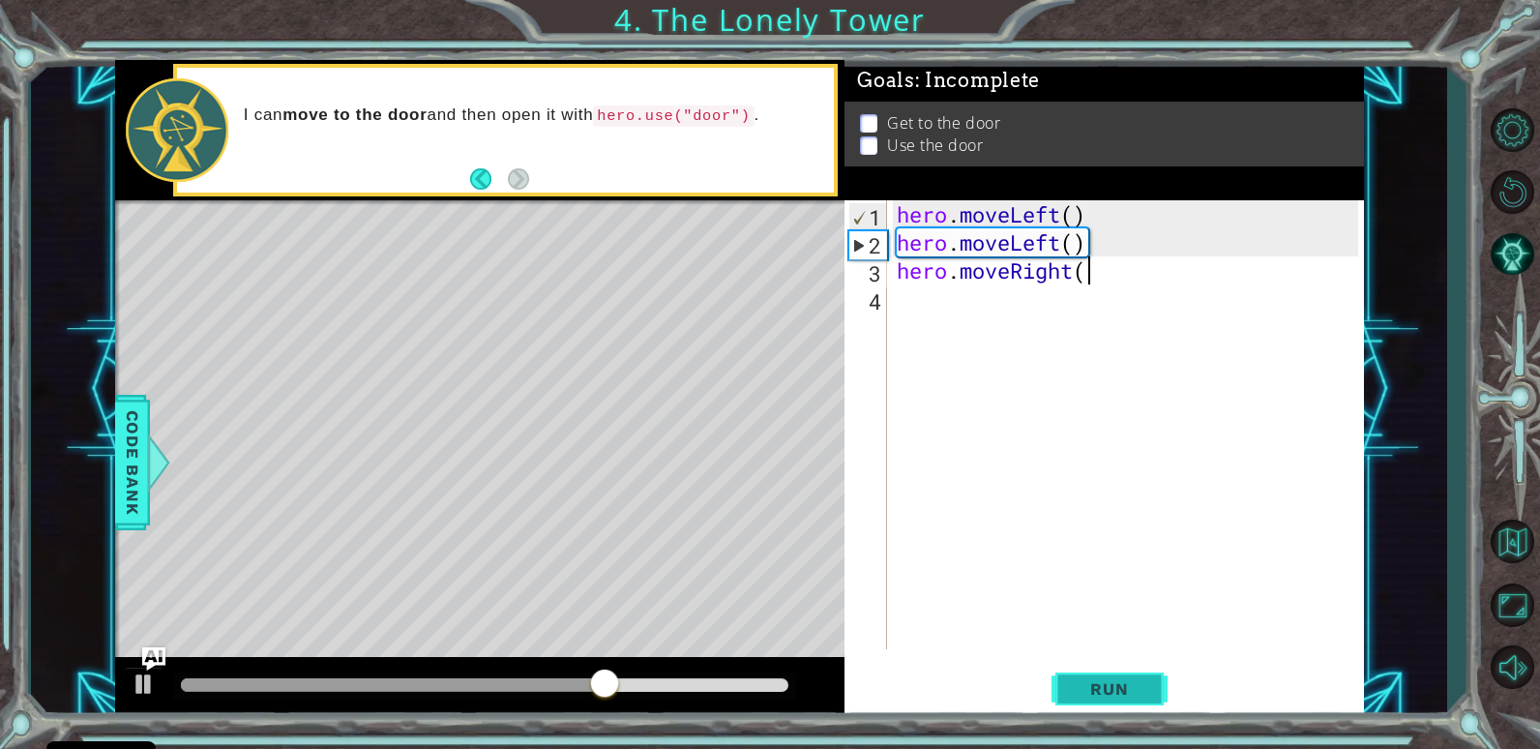
scroll to position [0, 9]
type textarea "hero.moveRight()"
click at [1095, 690] on span "Run" at bounding box center [1109, 688] width 76 height 19
